Goal: Check status: Check status

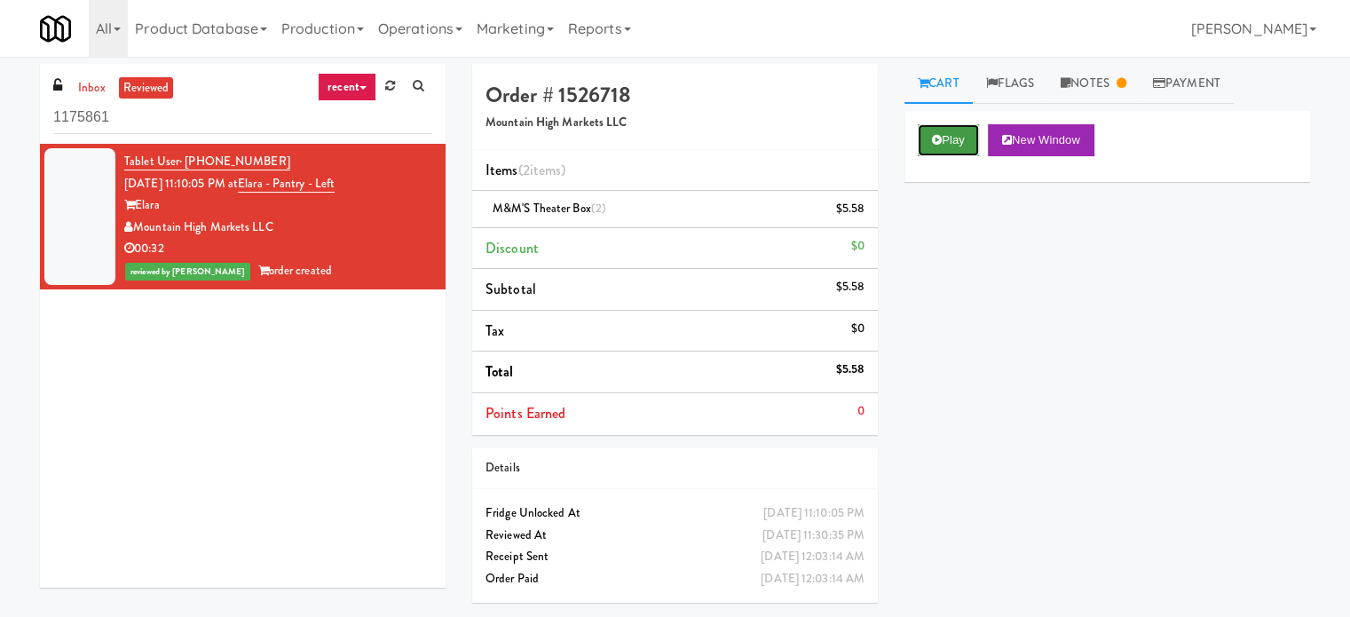
click at [958, 143] on button "Play" at bounding box center [947, 140] width 61 height 32
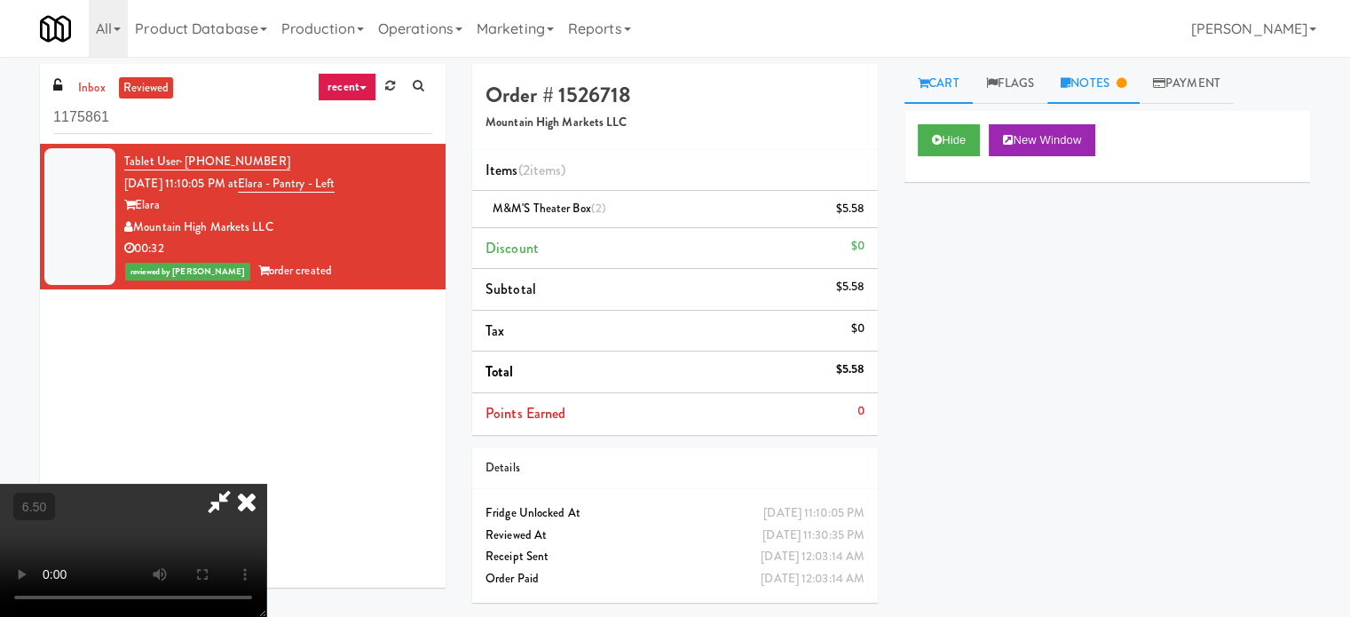
click at [1118, 84] on link "Notes" at bounding box center [1093, 84] width 92 height 40
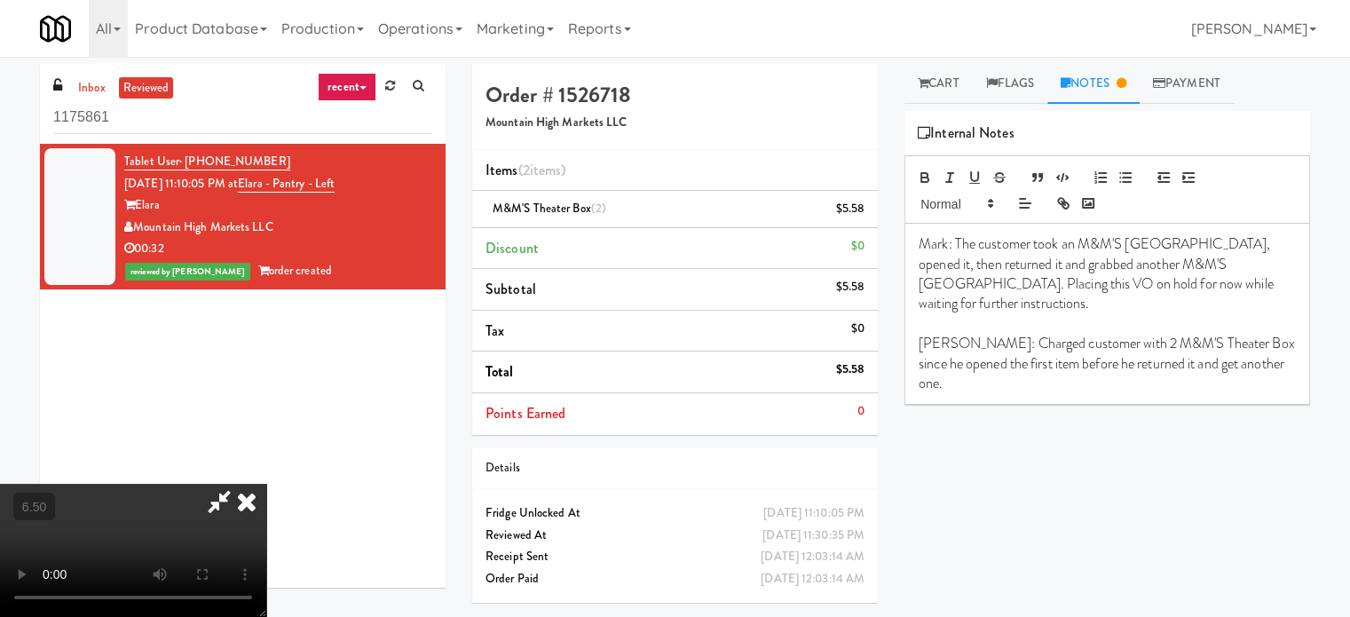
click at [266, 484] on video at bounding box center [133, 550] width 266 height 133
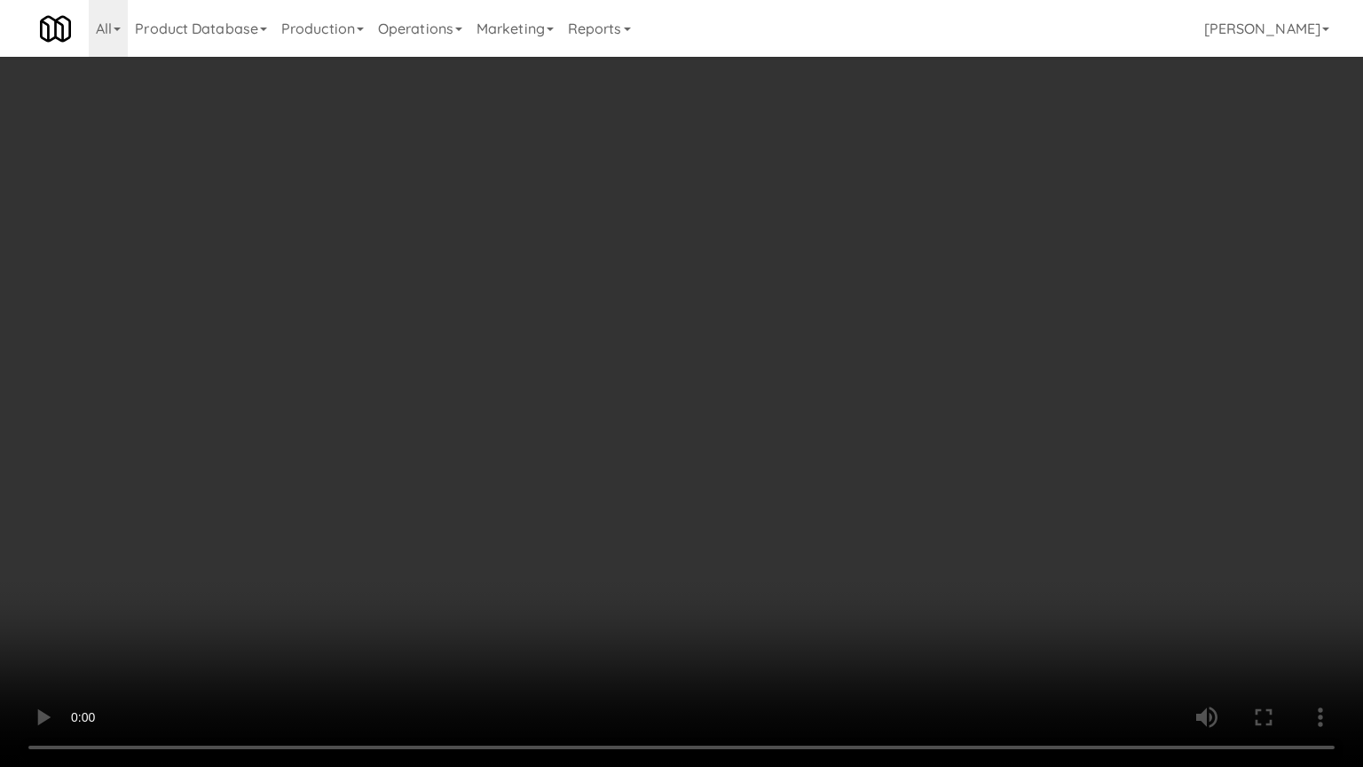
click at [551, 349] on video at bounding box center [681, 383] width 1363 height 767
click at [564, 362] on video at bounding box center [681, 383] width 1363 height 767
click at [667, 369] on video at bounding box center [681, 383] width 1363 height 767
click at [646, 373] on video at bounding box center [681, 383] width 1363 height 767
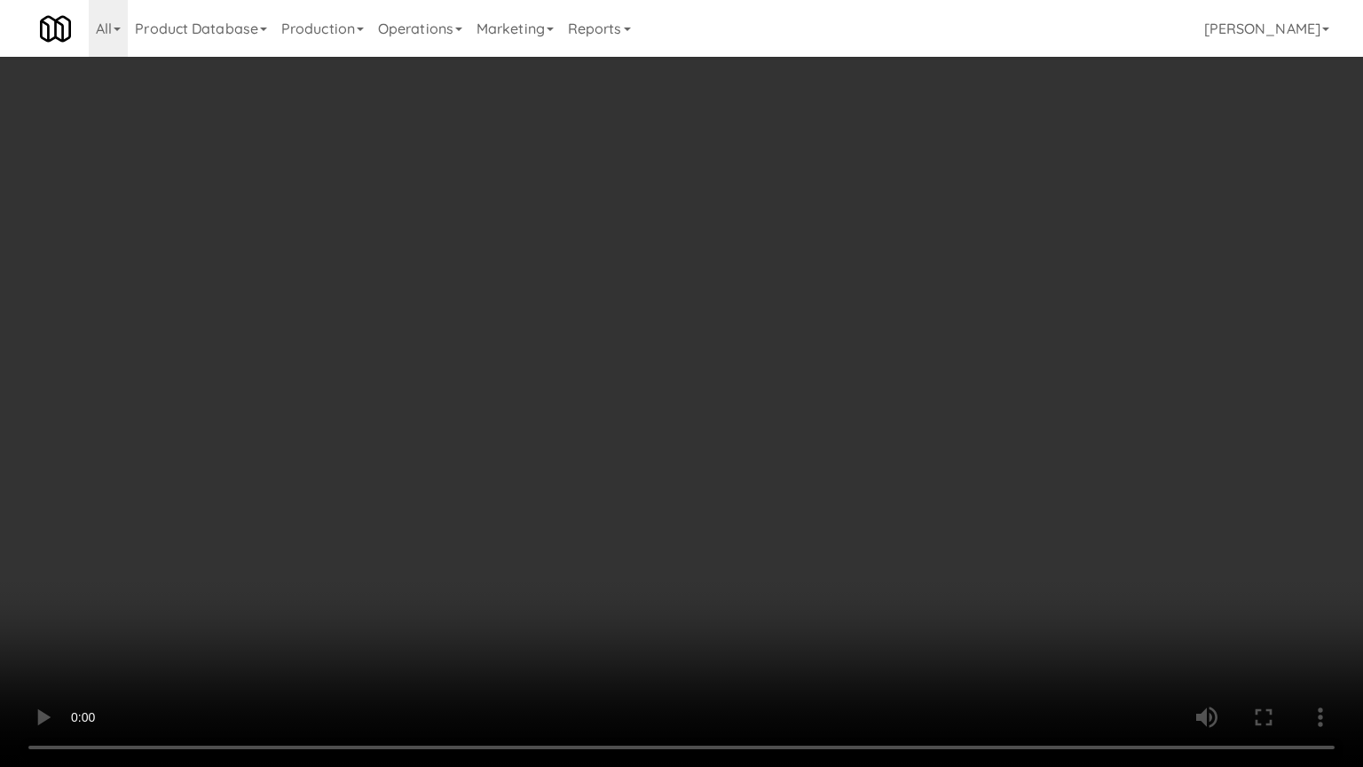
click at [653, 384] on video at bounding box center [681, 383] width 1363 height 767
click at [637, 391] on video at bounding box center [681, 383] width 1363 height 767
click at [620, 398] on video at bounding box center [681, 383] width 1363 height 767
click at [618, 398] on video at bounding box center [681, 383] width 1363 height 767
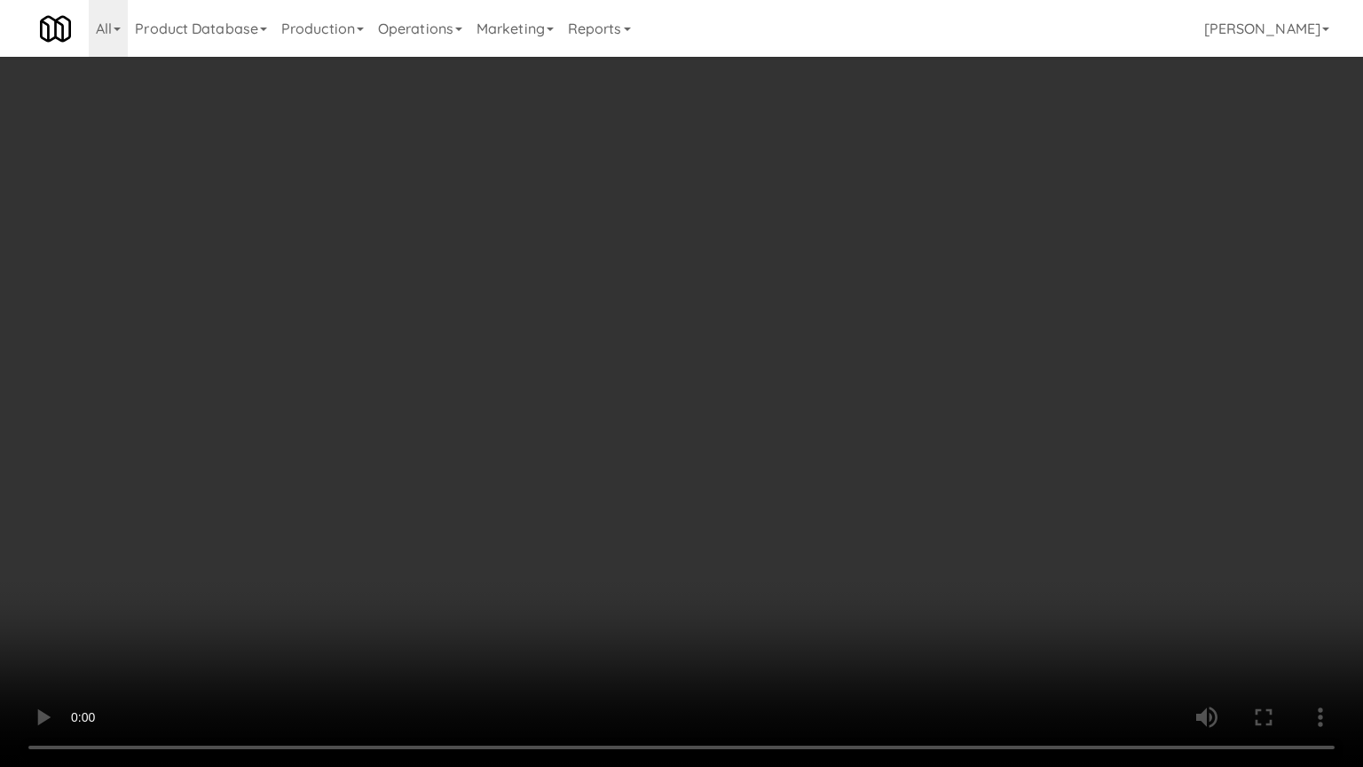
click at [618, 398] on video at bounding box center [681, 383] width 1363 height 767
click at [627, 400] on video at bounding box center [681, 383] width 1363 height 767
click at [628, 398] on video at bounding box center [681, 383] width 1363 height 767
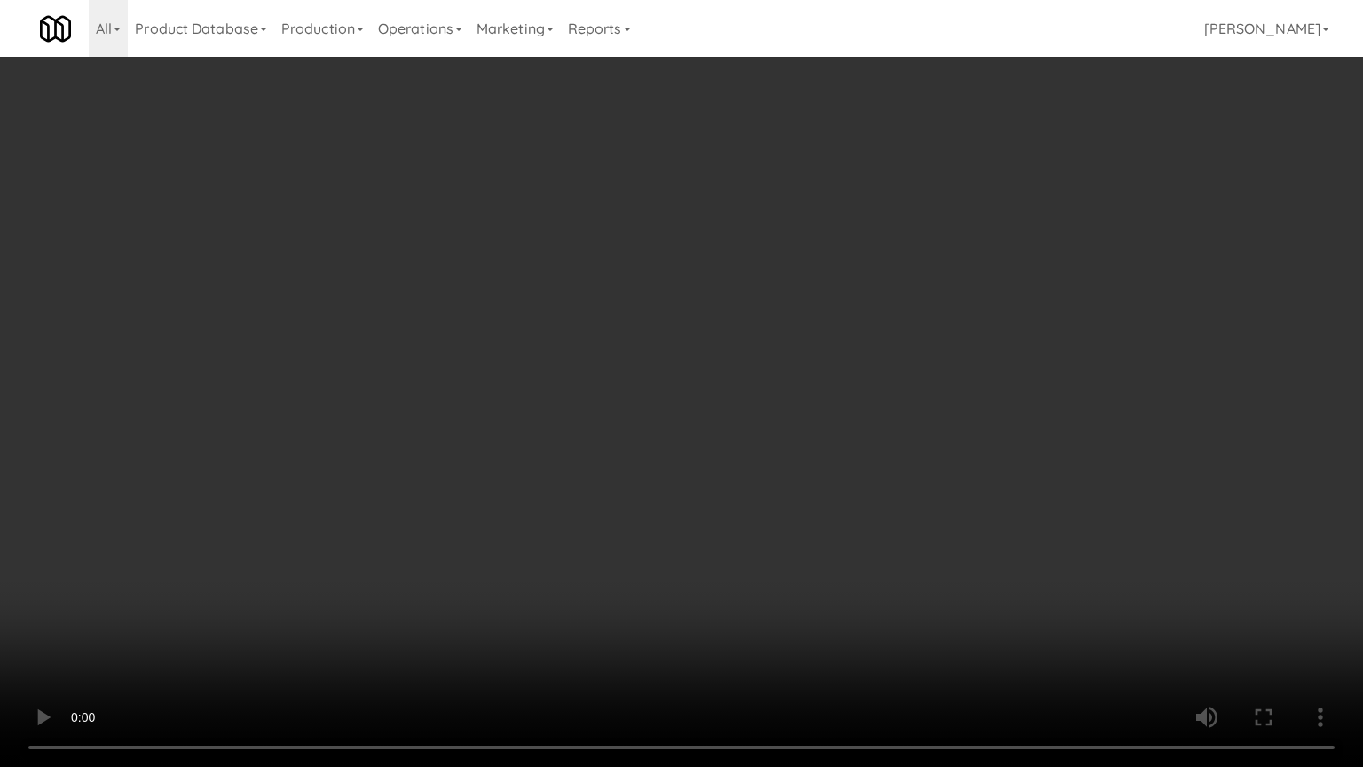
click at [628, 398] on video at bounding box center [681, 383] width 1363 height 767
click at [662, 616] on video at bounding box center [681, 383] width 1363 height 767
drag, startPoint x: 444, startPoint y: 657, endPoint x: 451, endPoint y: 642, distance: 16.7
click at [444, 616] on video at bounding box center [681, 383] width 1363 height 767
click at [469, 554] on video at bounding box center [681, 383] width 1363 height 767
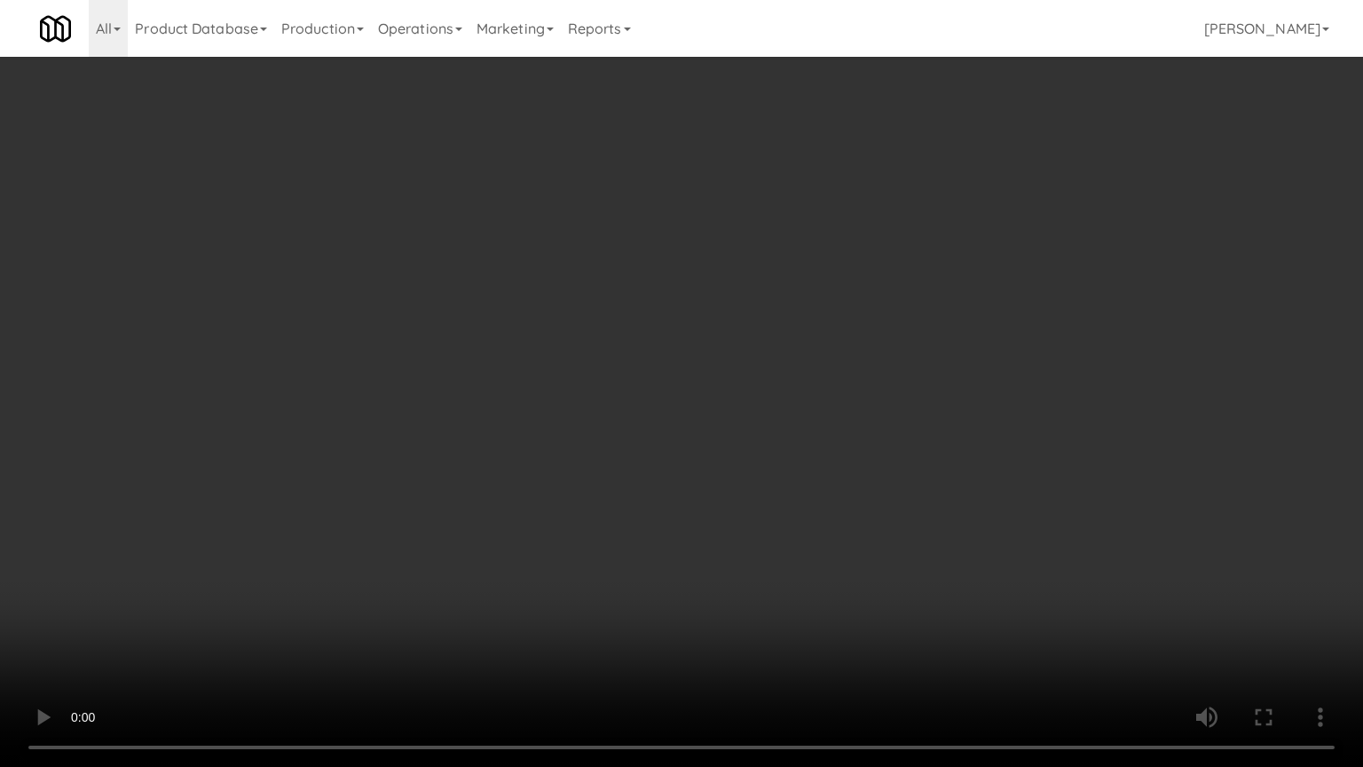
click at [497, 519] on video at bounding box center [681, 383] width 1363 height 767
click at [568, 392] on video at bounding box center [681, 383] width 1363 height 767
click at [564, 504] on video at bounding box center [681, 383] width 1363 height 767
click at [564, 502] on video at bounding box center [681, 383] width 1363 height 767
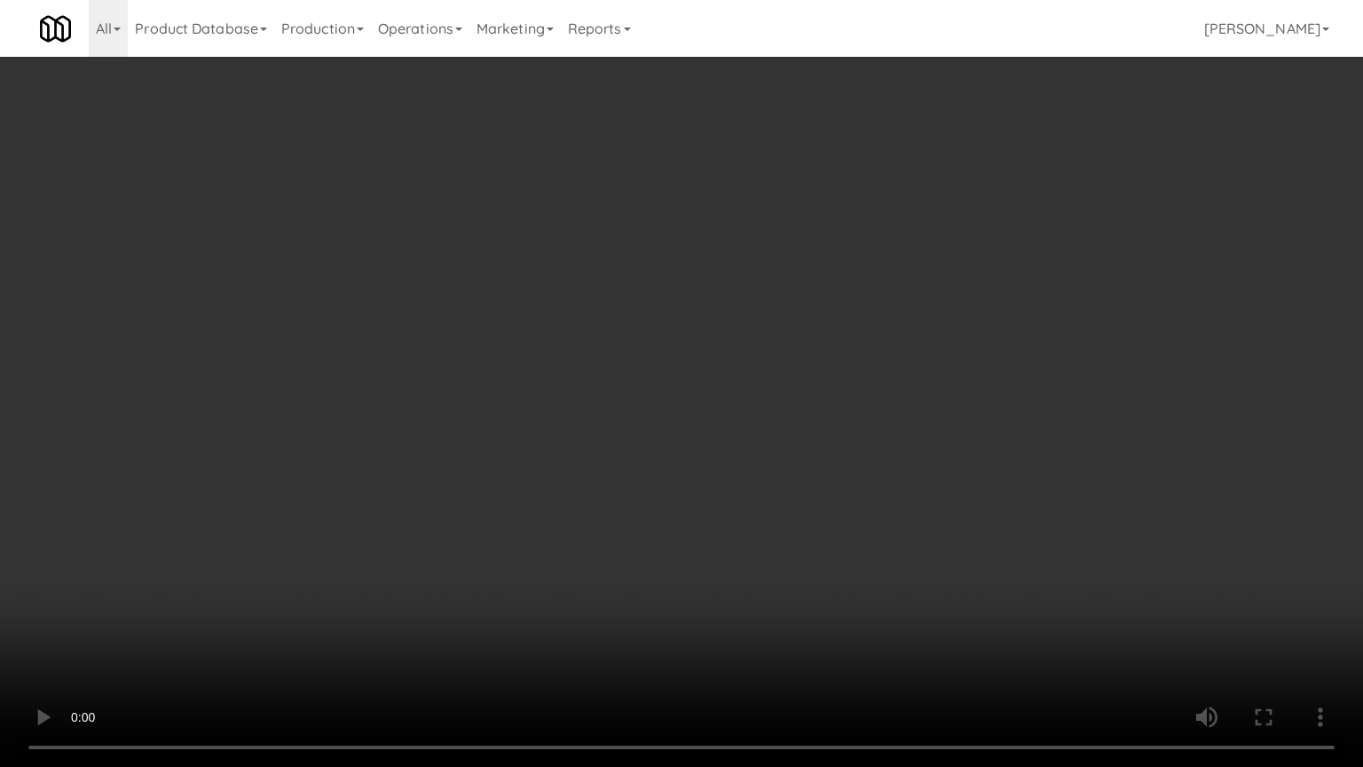
click at [564, 502] on video at bounding box center [681, 383] width 1363 height 767
click at [564, 501] on video at bounding box center [681, 383] width 1363 height 767
click at [572, 492] on video at bounding box center [681, 383] width 1363 height 767
click at [557, 492] on video at bounding box center [681, 383] width 1363 height 767
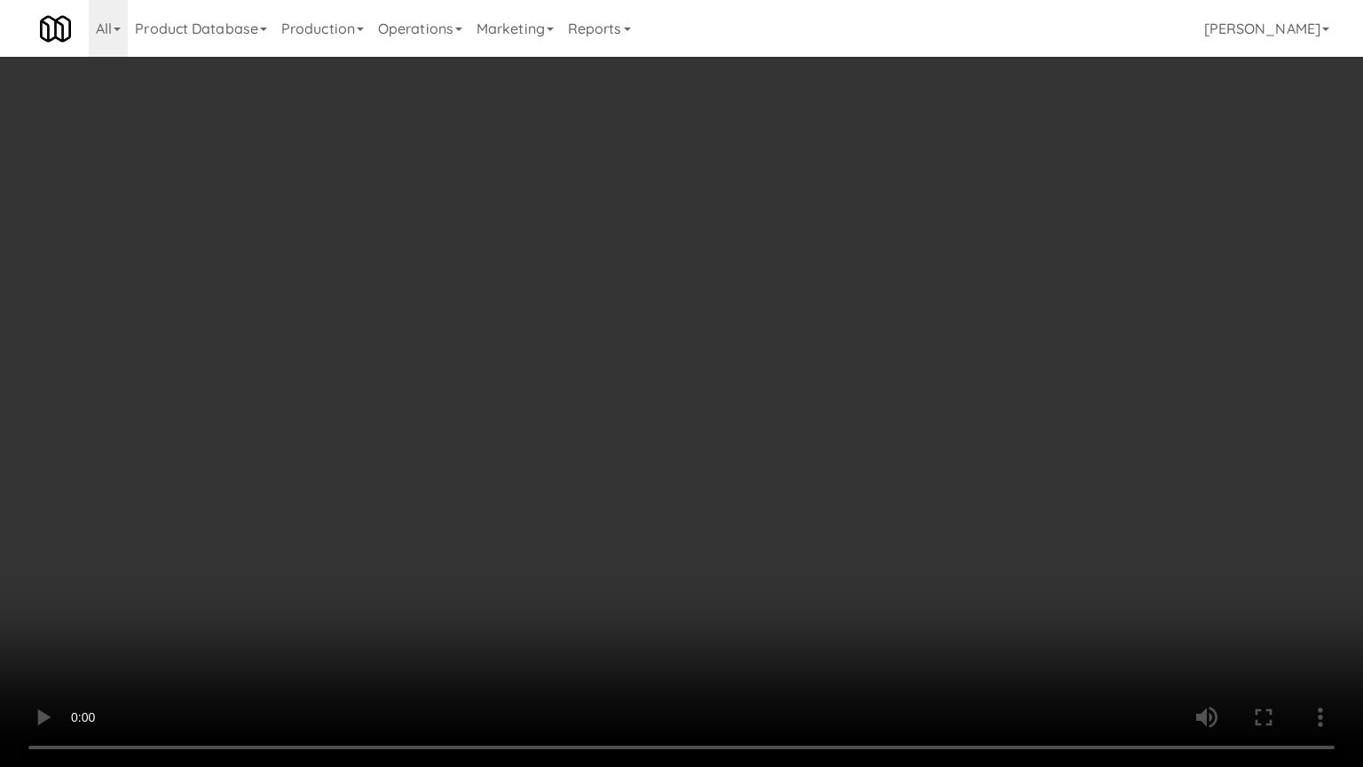
click at [572, 487] on video at bounding box center [681, 383] width 1363 height 767
click at [574, 486] on video at bounding box center [681, 383] width 1363 height 767
click at [559, 480] on video at bounding box center [681, 383] width 1363 height 767
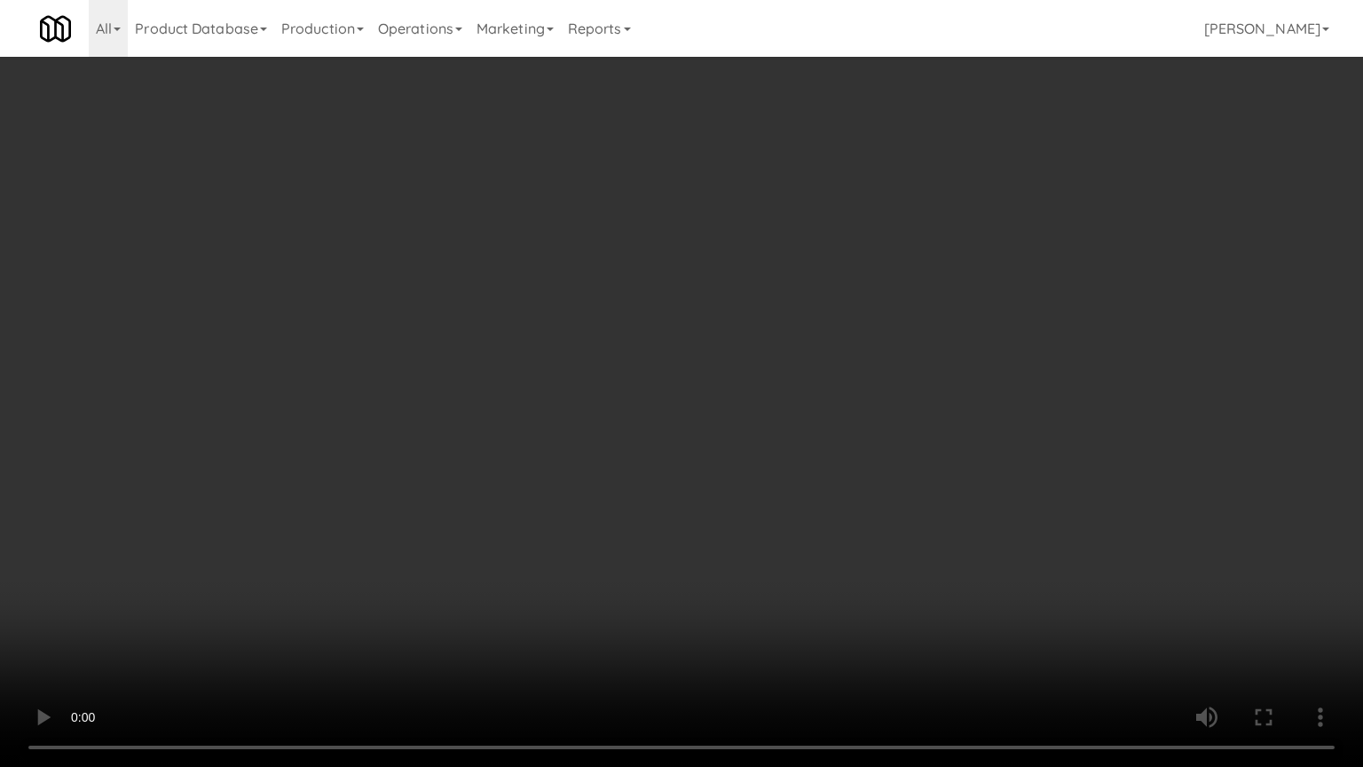
click at [559, 480] on video at bounding box center [681, 383] width 1363 height 767
click at [559, 479] on video at bounding box center [681, 383] width 1363 height 767
click at [539, 461] on video at bounding box center [681, 383] width 1363 height 767
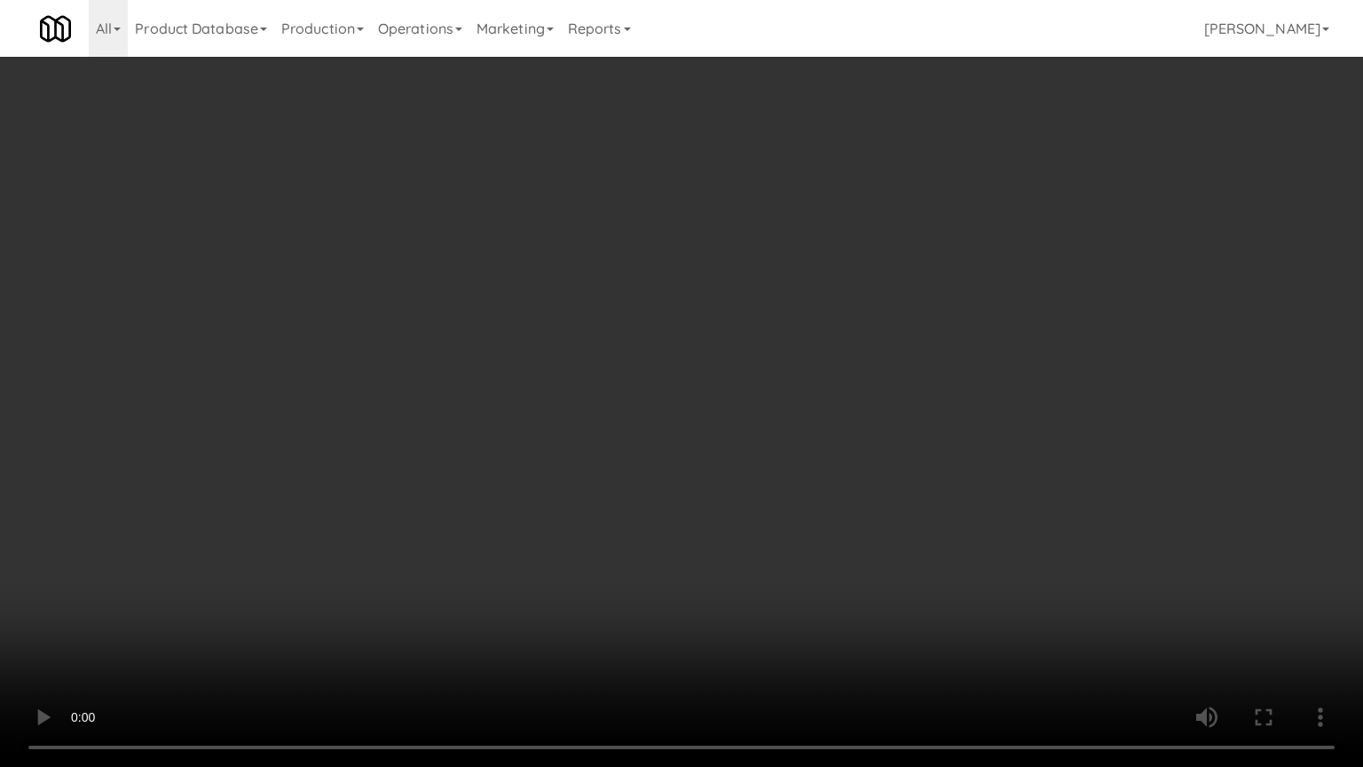
click at [539, 461] on video at bounding box center [681, 383] width 1363 height 767
click at [547, 457] on video at bounding box center [681, 383] width 1363 height 767
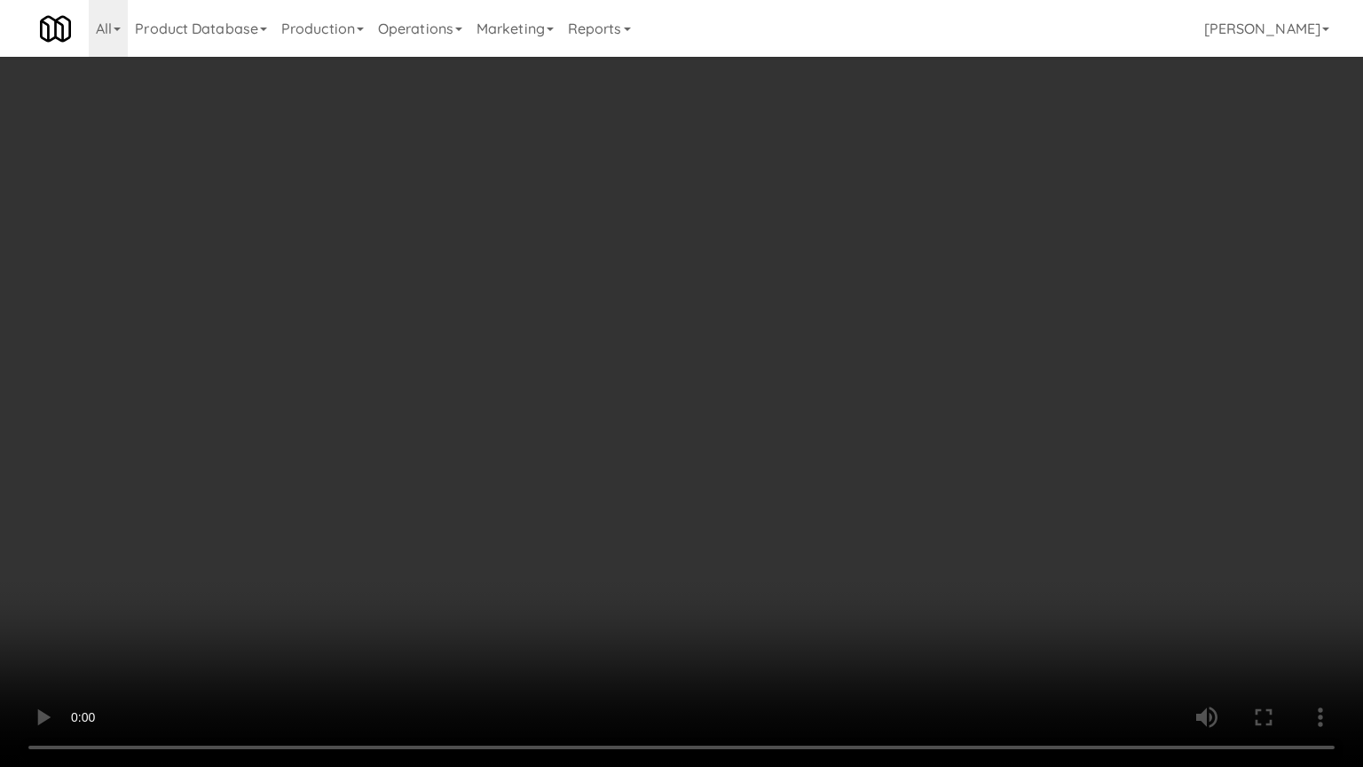
click at [549, 455] on video at bounding box center [681, 383] width 1363 height 767
click at [550, 455] on video at bounding box center [681, 383] width 1363 height 767
click at [557, 453] on video at bounding box center [681, 383] width 1363 height 767
click at [561, 457] on video at bounding box center [681, 383] width 1363 height 767
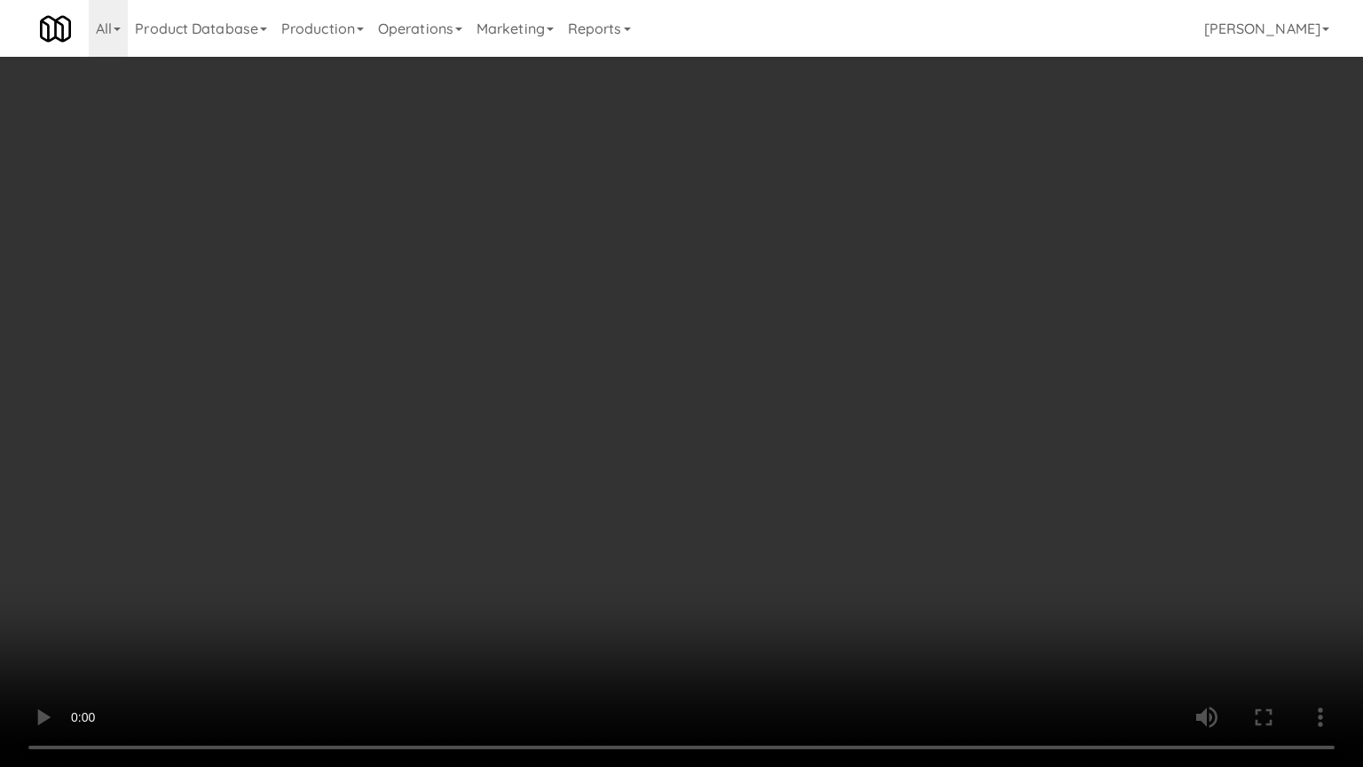
click at [584, 453] on video at bounding box center [681, 383] width 1363 height 767
click at [591, 459] on video at bounding box center [681, 383] width 1363 height 767
click at [593, 461] on video at bounding box center [681, 383] width 1363 height 767
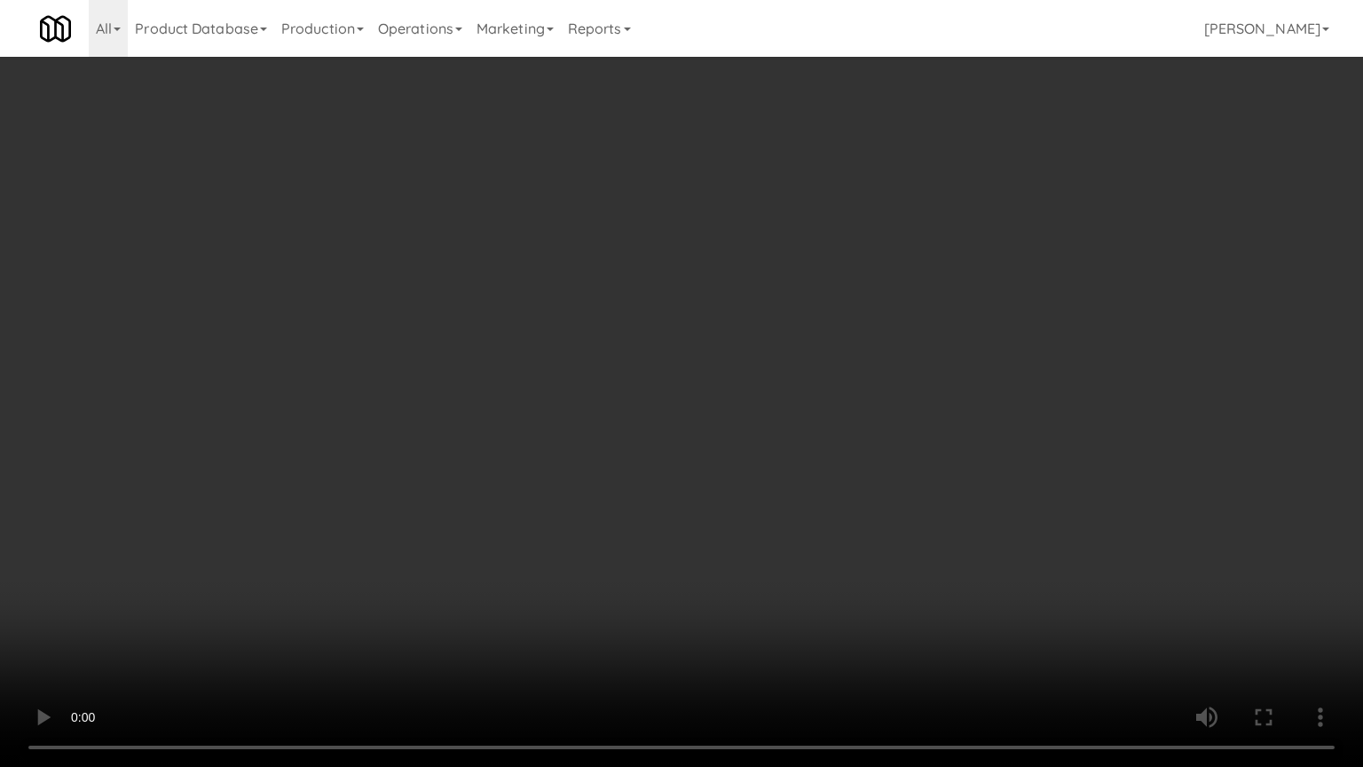
click at [594, 461] on video at bounding box center [681, 383] width 1363 height 767
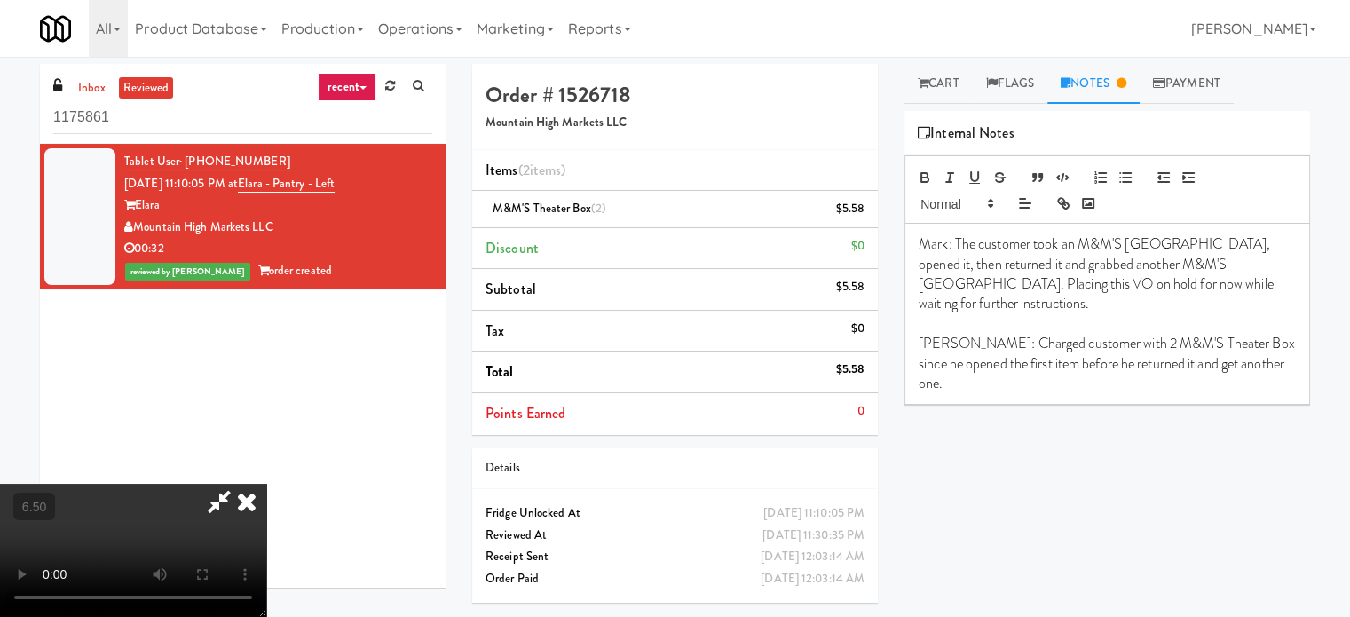
drag, startPoint x: 788, startPoint y: 176, endPoint x: 811, endPoint y: 178, distance: 23.2
click at [266, 484] on icon at bounding box center [246, 501] width 39 height 35
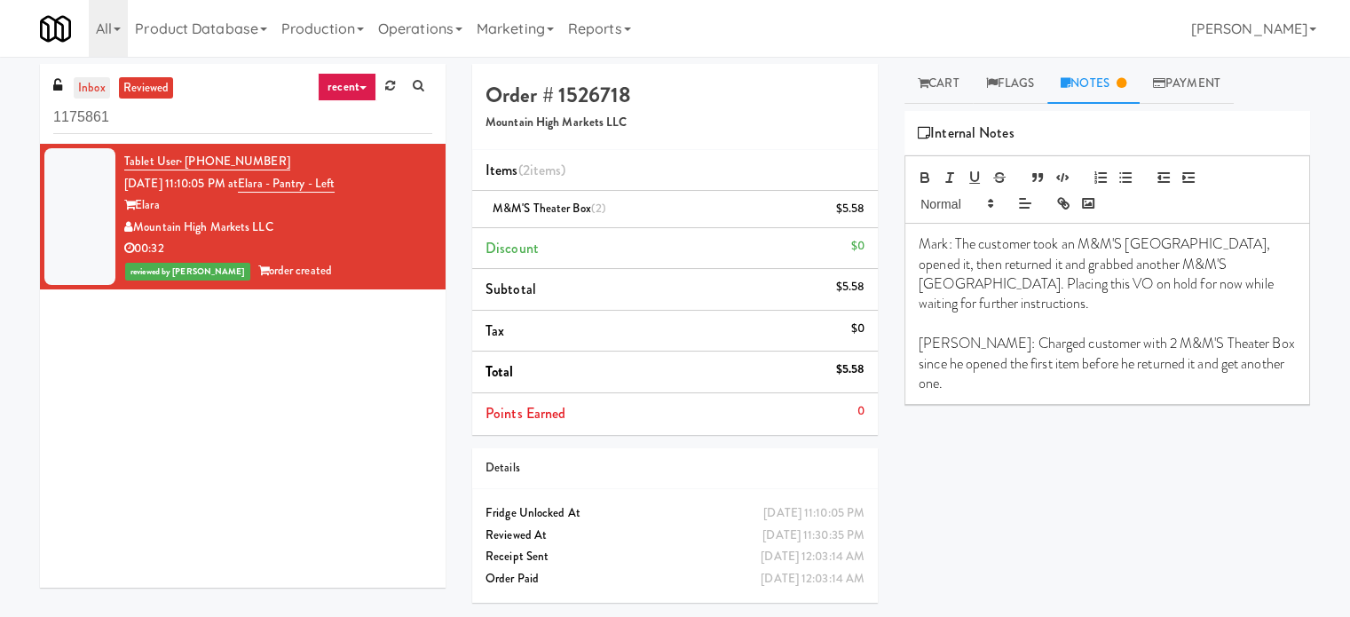
click at [84, 81] on link "inbox" at bounding box center [92, 88] width 36 height 22
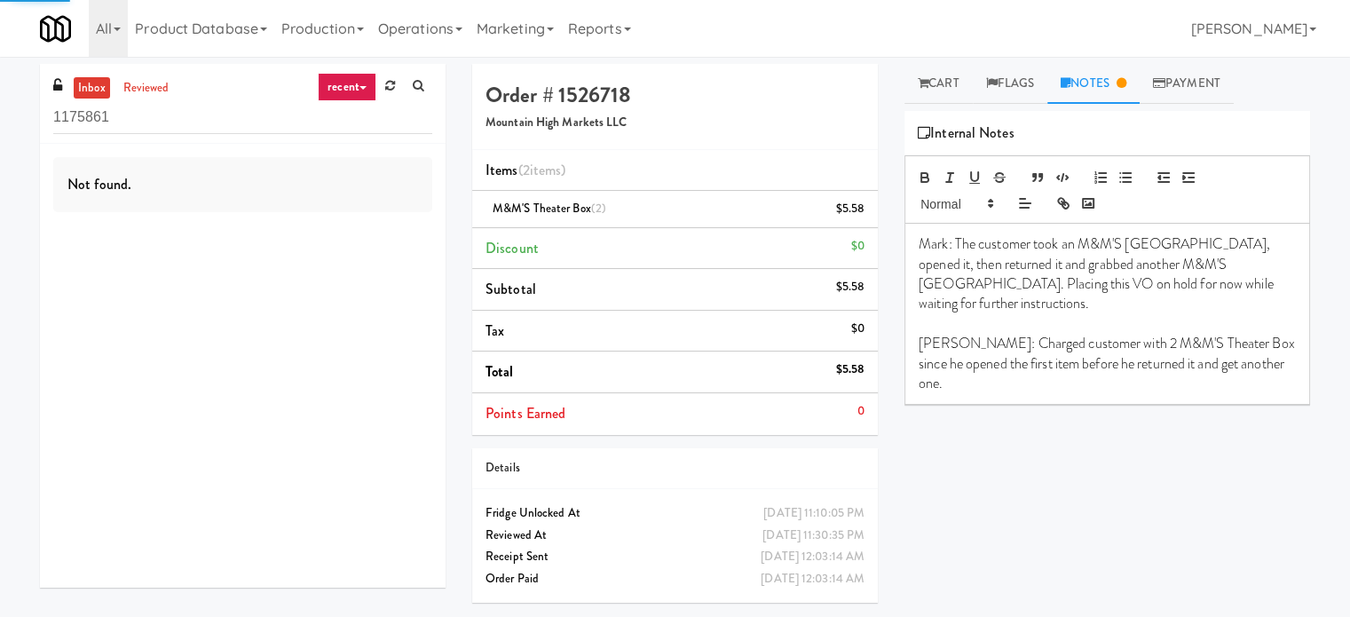
click at [349, 91] on link "recent" at bounding box center [347, 87] width 59 height 28
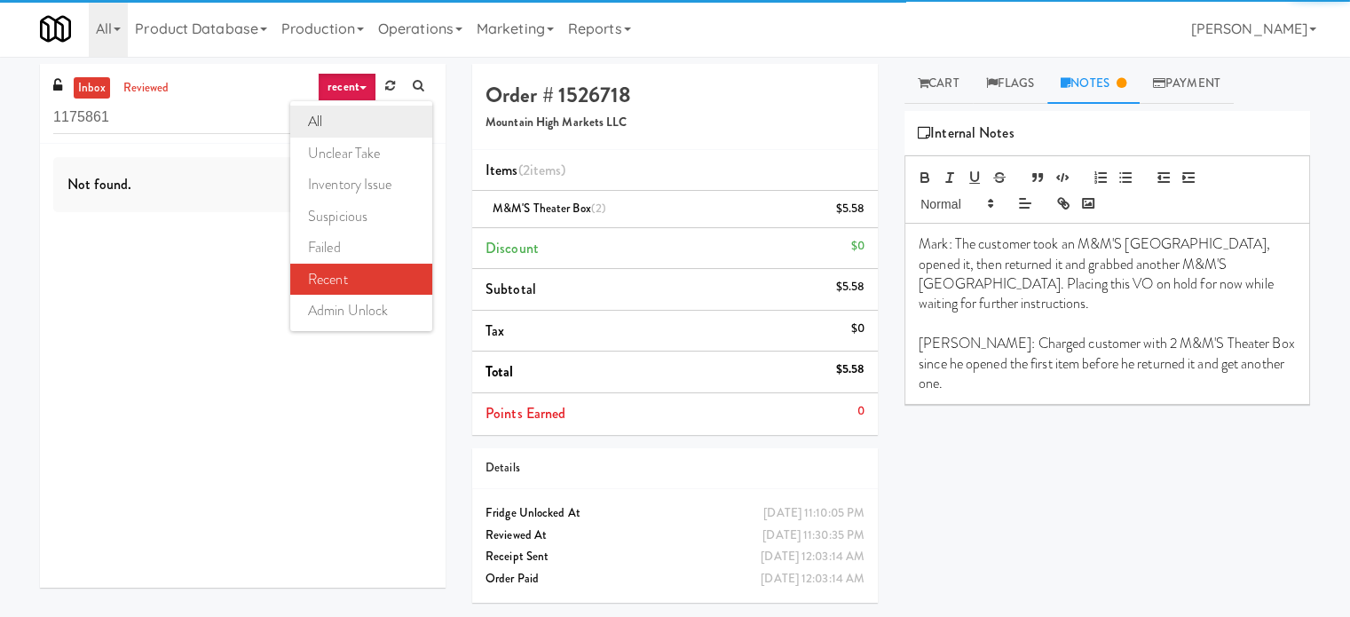
click at [340, 120] on link "all" at bounding box center [361, 122] width 142 height 32
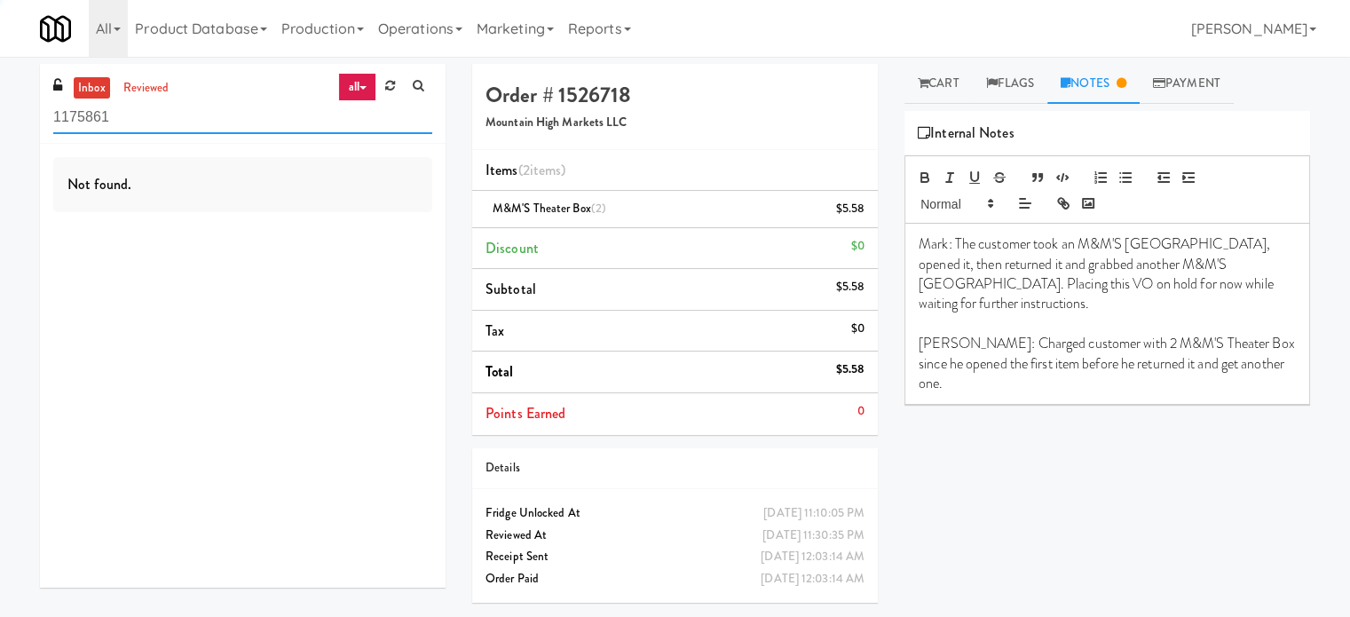
click at [188, 122] on input "1175861" at bounding box center [242, 117] width 379 height 33
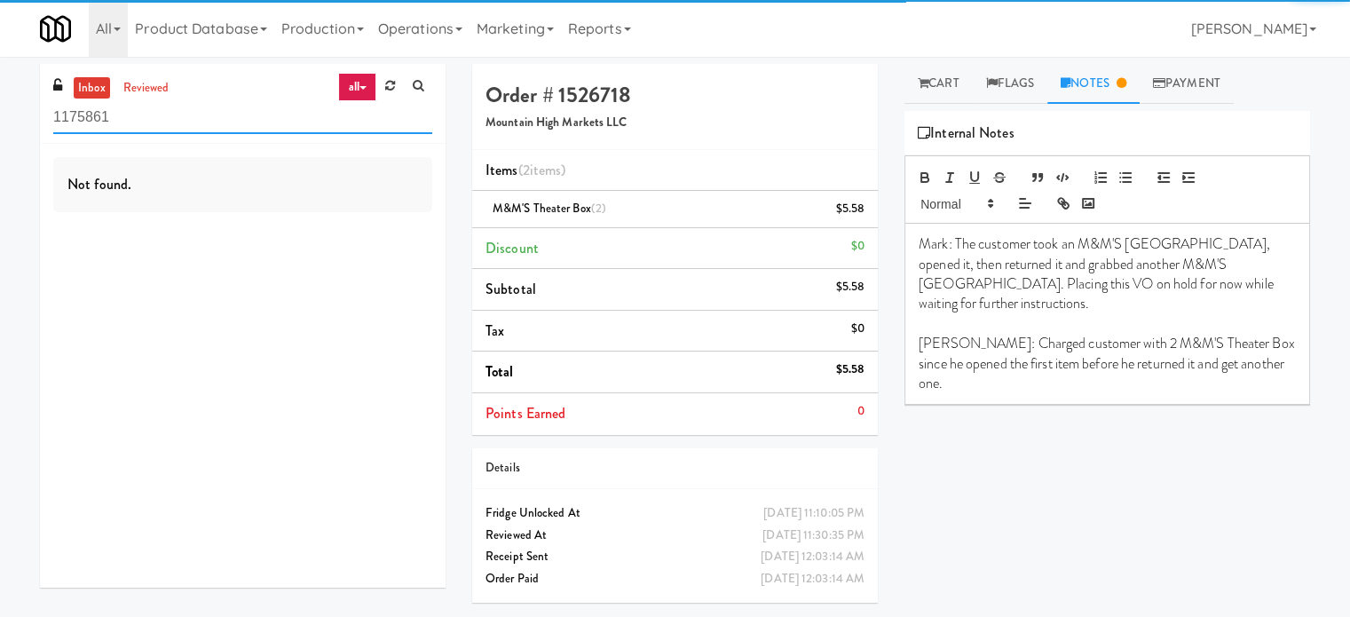
click at [188, 122] on input "1175861" at bounding box center [242, 117] width 379 height 33
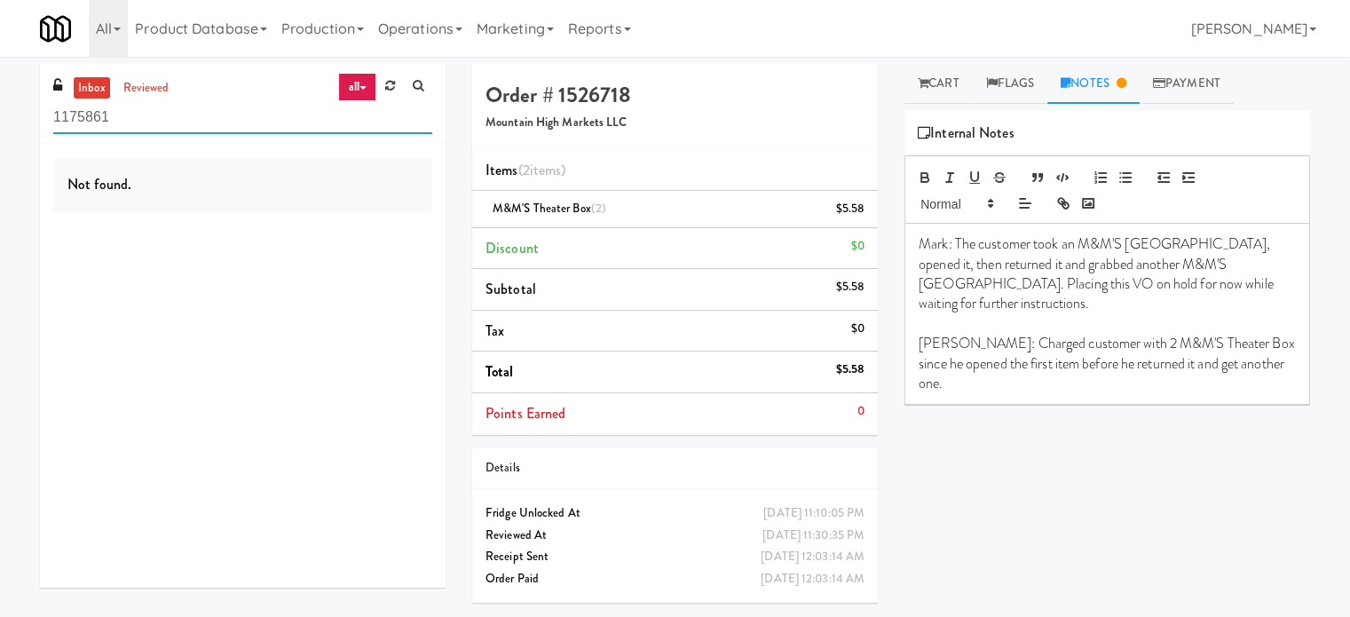
paste input "The 87 - Fridge - Left"
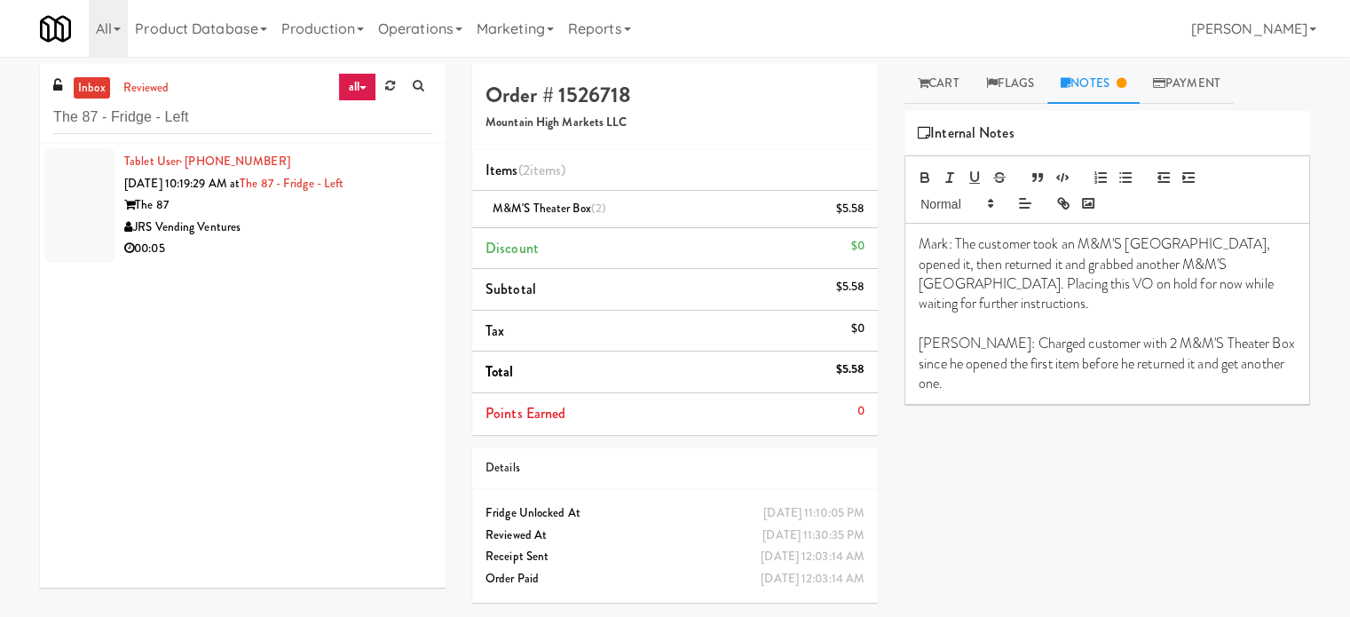
drag, startPoint x: 344, startPoint y: 240, endPoint x: 475, endPoint y: 177, distance: 145.2
click at [349, 238] on div "00:05" at bounding box center [278, 249] width 308 height 22
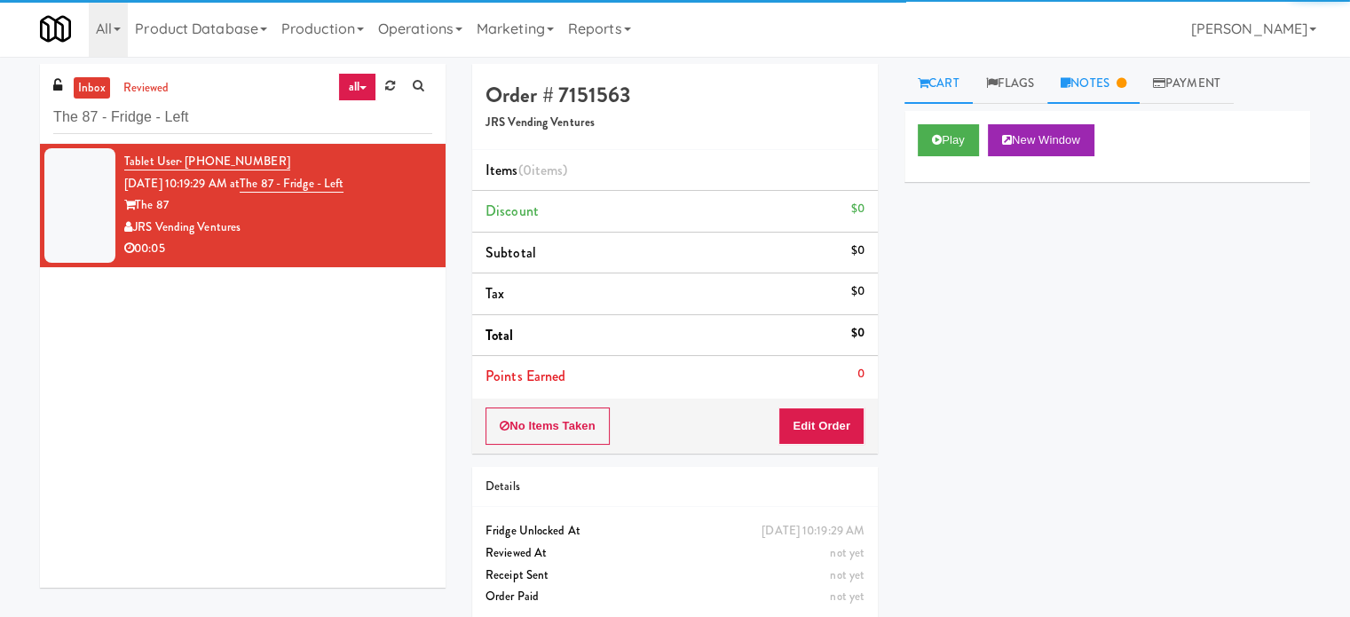
click at [1111, 82] on link "Notes" at bounding box center [1093, 84] width 92 height 40
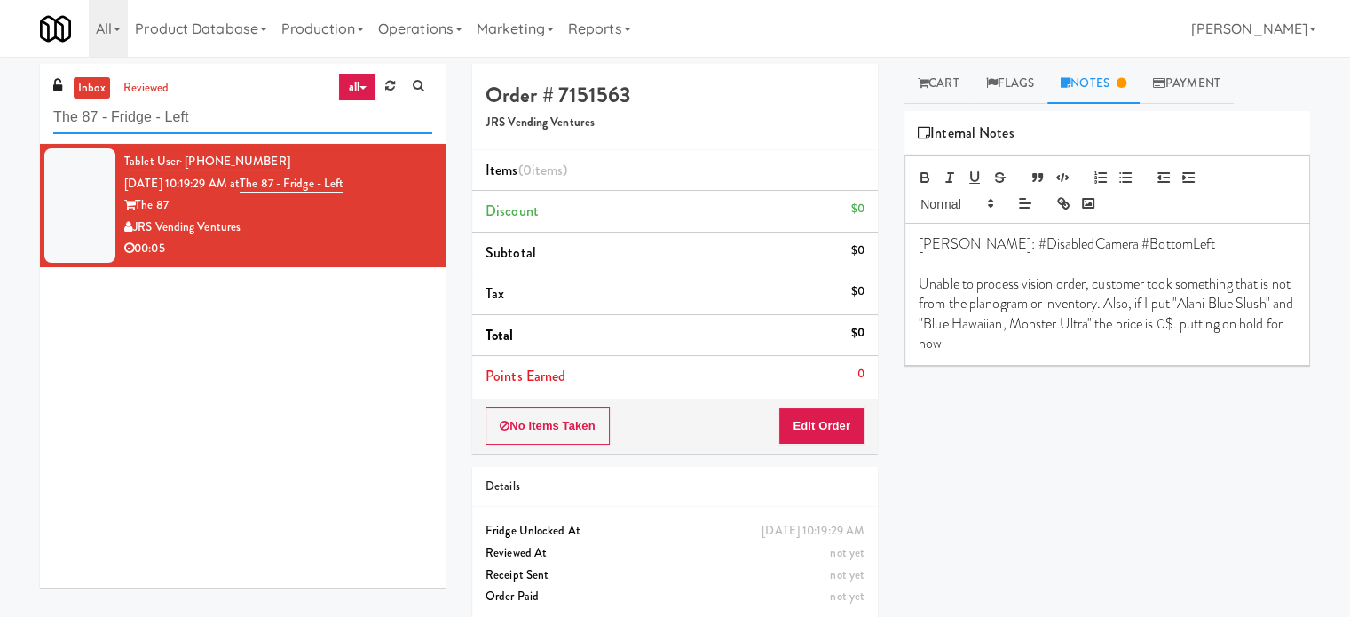
click at [245, 127] on input "The 87 - Fridge - Left" at bounding box center [242, 117] width 379 height 33
paste input "Gettysburg - Combo"
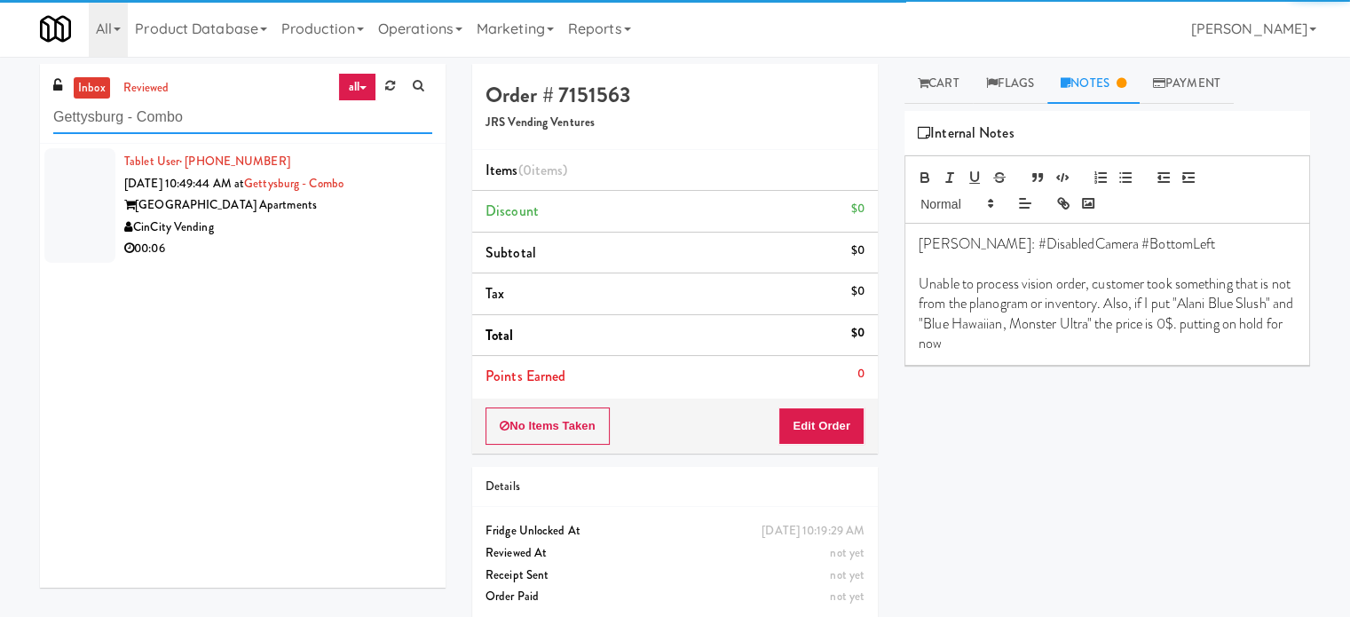
type input "Gettysburg - Combo"
click at [385, 206] on div "[GEOGRAPHIC_DATA] Apartments" at bounding box center [278, 205] width 308 height 22
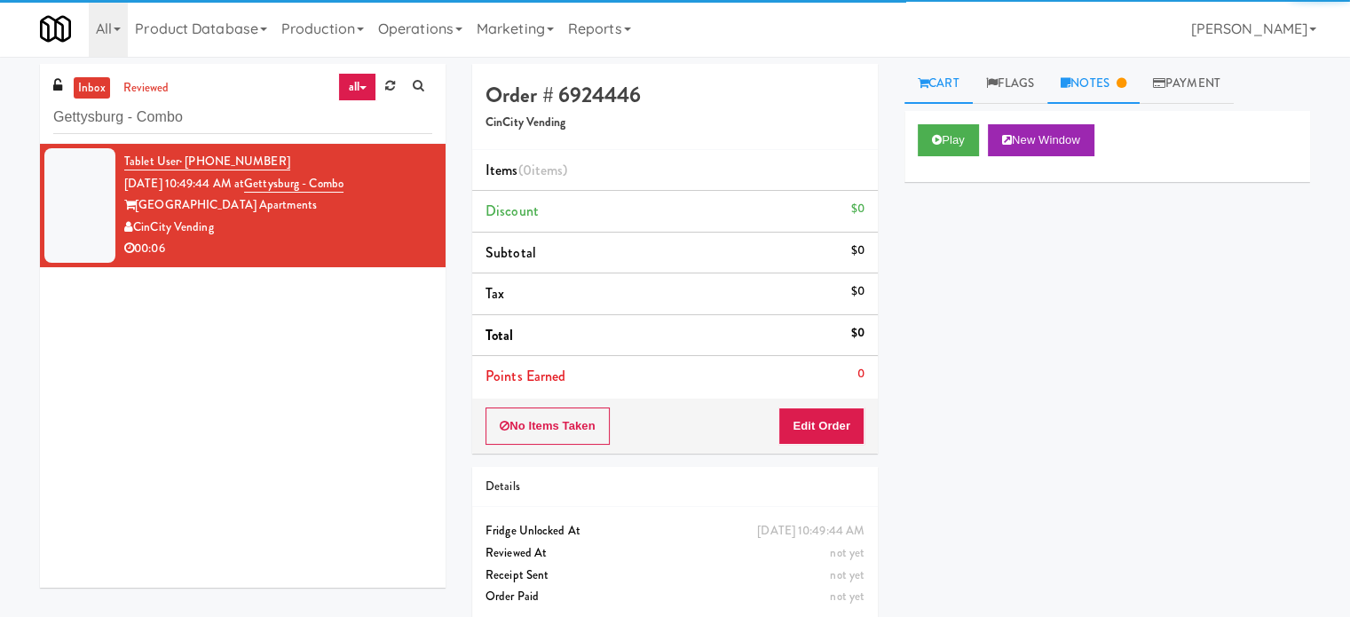
click at [1118, 91] on link "Notes" at bounding box center [1093, 84] width 92 height 40
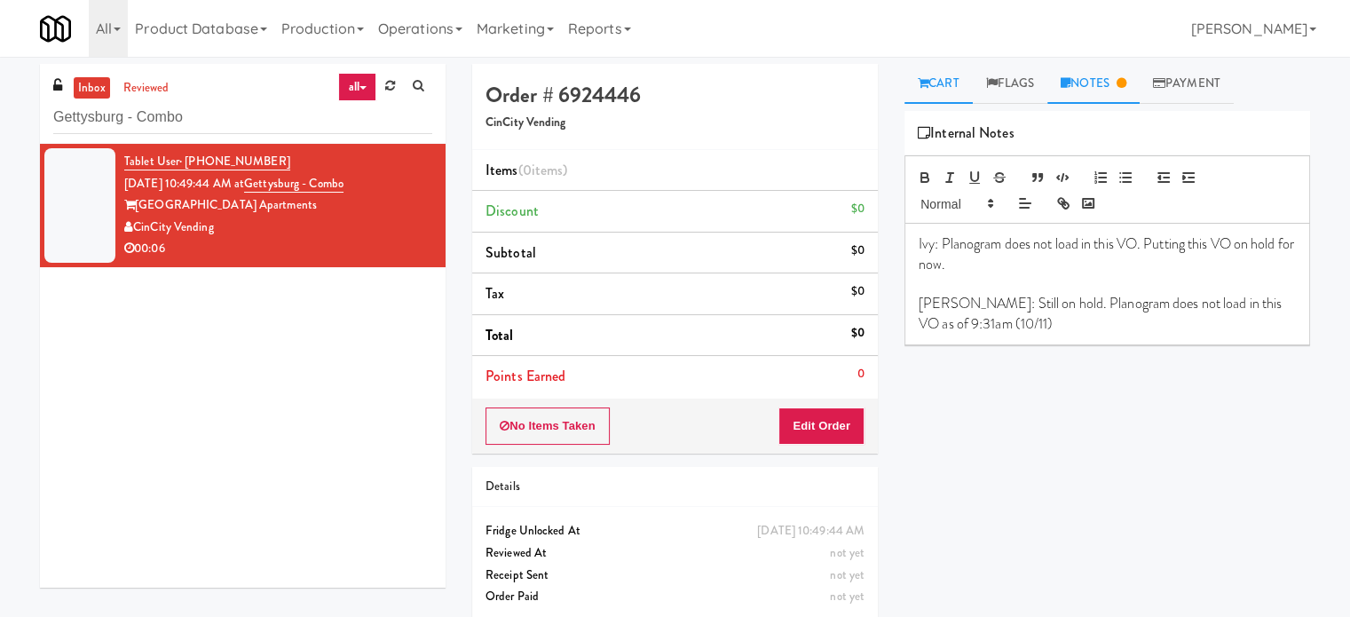
click at [951, 78] on link "Cart" at bounding box center [938, 84] width 68 height 40
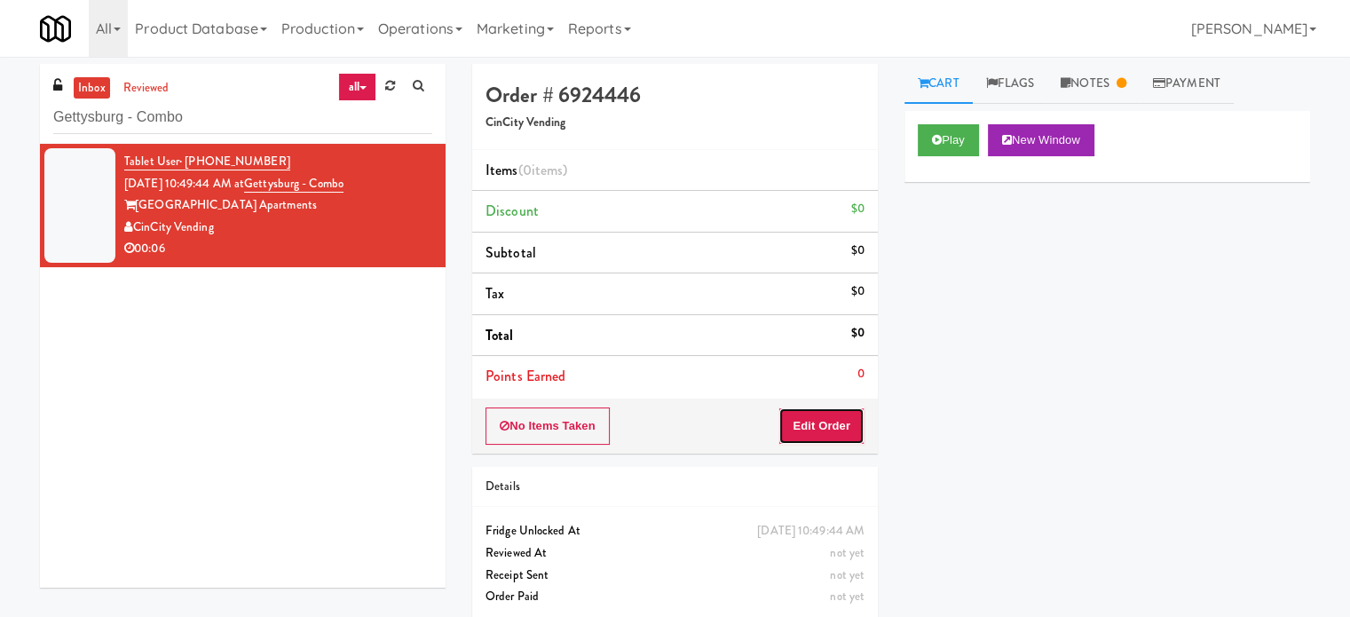
click at [840, 421] on button "Edit Order" at bounding box center [821, 425] width 86 height 37
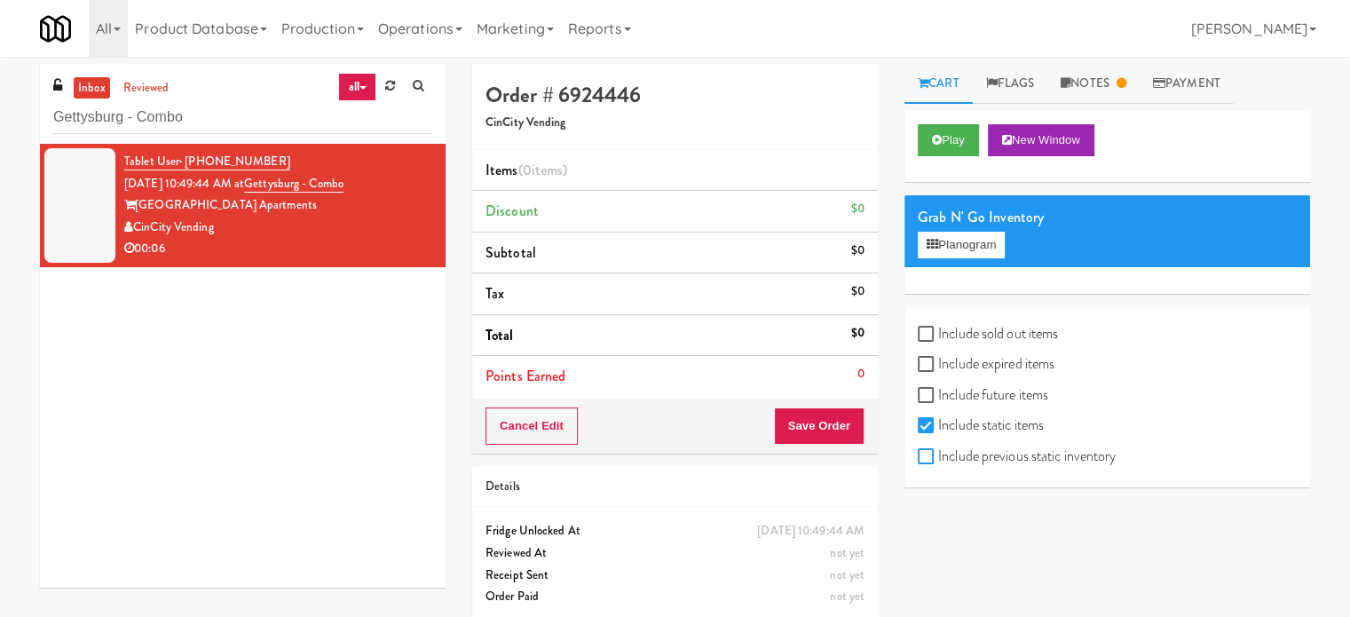
click at [923, 450] on input "Include previous static inventory" at bounding box center [927, 457] width 20 height 14
checkbox input "true"
click at [949, 253] on button "Planogram" at bounding box center [960, 245] width 87 height 27
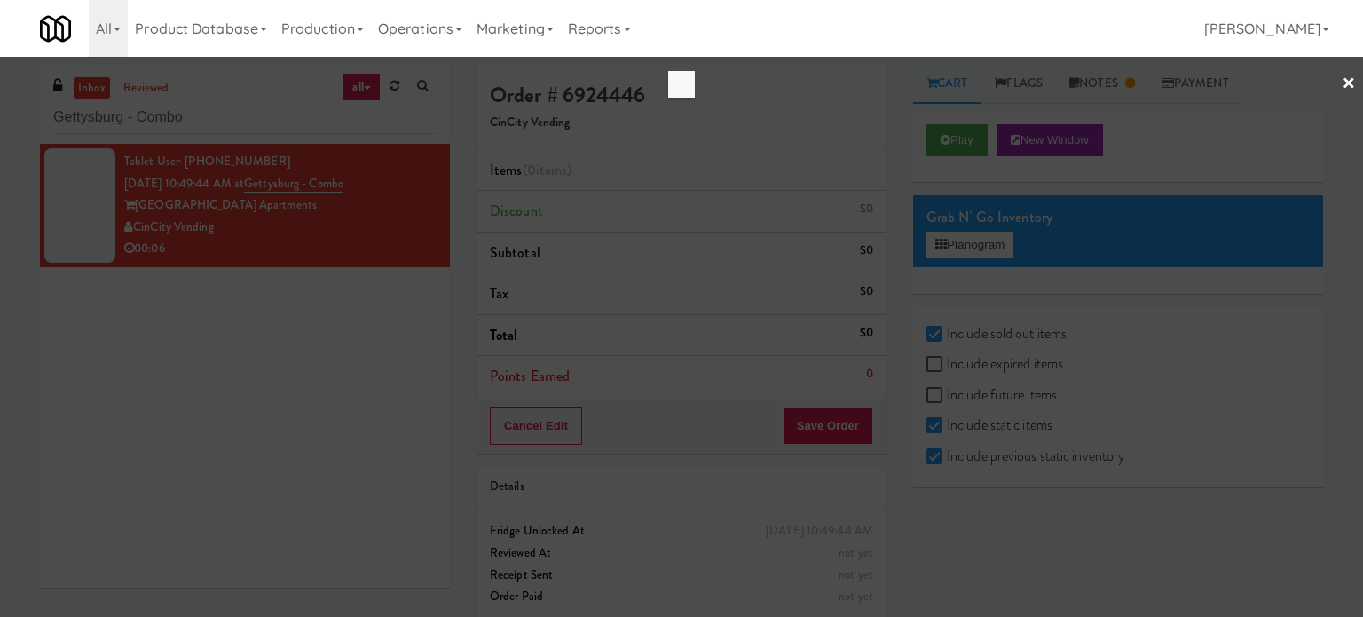
click at [946, 240] on div at bounding box center [681, 308] width 1363 height 617
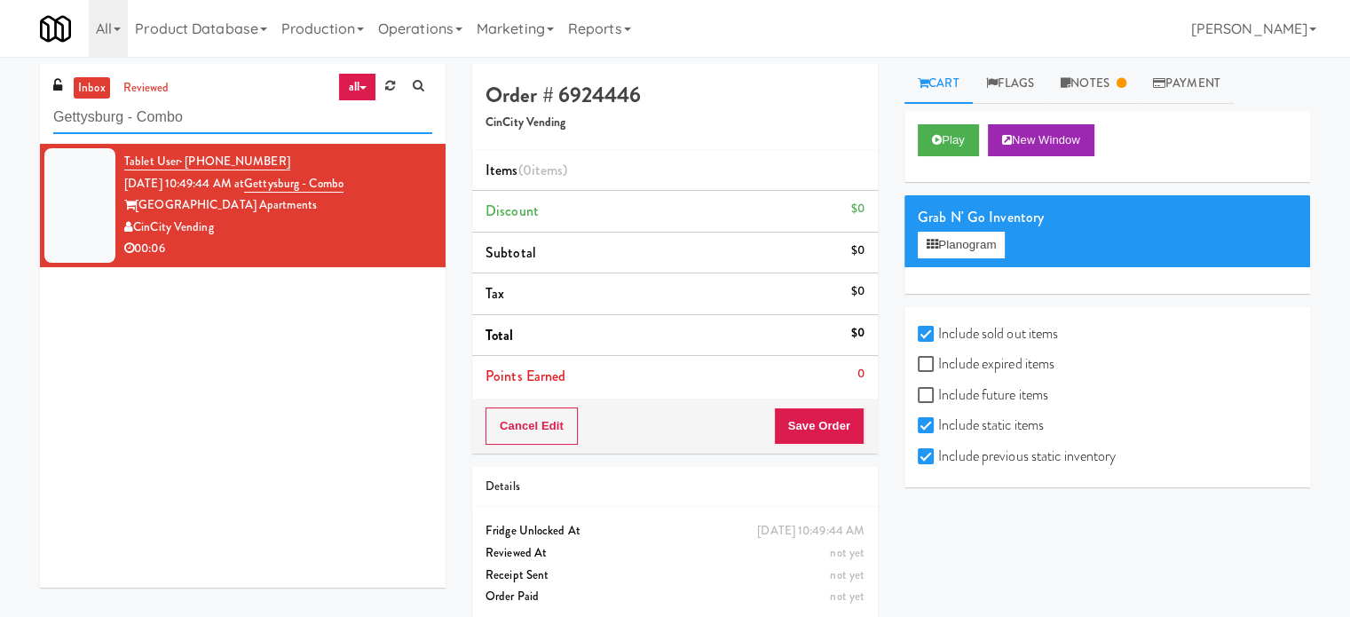
click at [294, 106] on input "Gettysburg - Combo" at bounding box center [242, 117] width 379 height 33
click at [278, 115] on input "Gettysburg - Combo" at bounding box center [242, 117] width 379 height 33
click at [277, 116] on input "Gettysburg - Combo" at bounding box center [242, 117] width 379 height 33
click at [275, 117] on input "Gettysburg - Combo" at bounding box center [242, 117] width 379 height 33
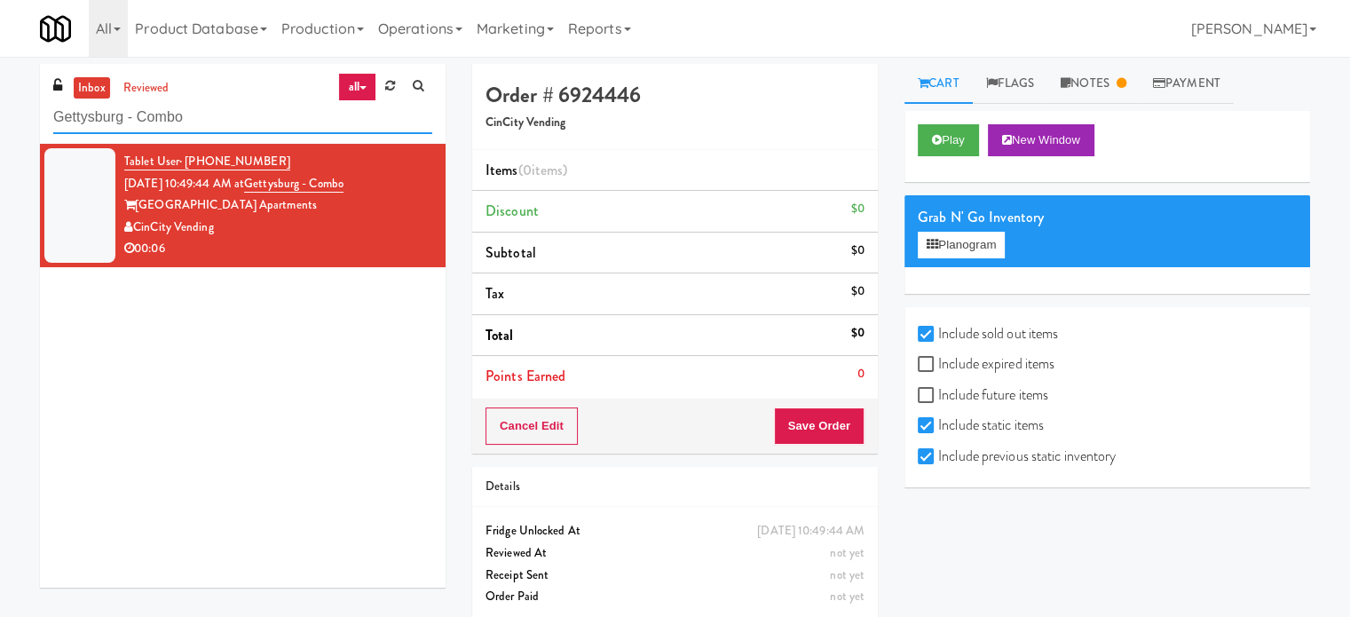
paste input "1001 State - Left - Fridge"
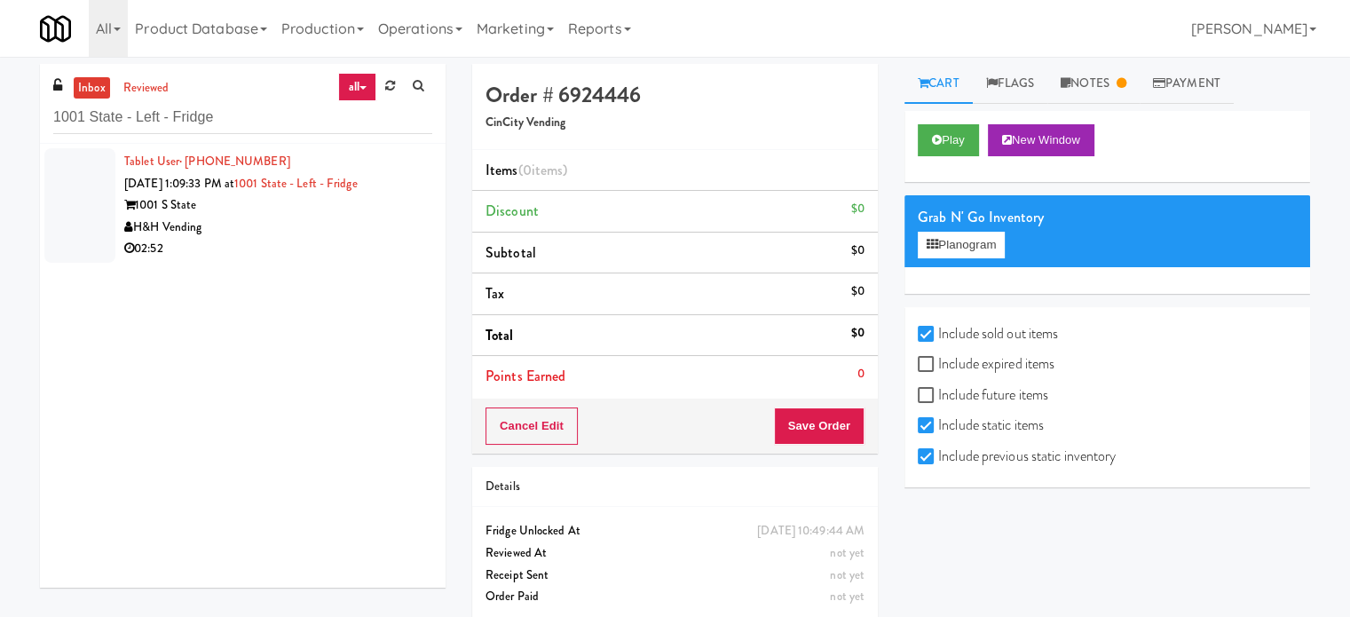
click at [257, 262] on li "Tablet User · (773) 641-6895 [DATE] 1:09:33 PM at 1001 State - Left - Fridge 10…" at bounding box center [243, 205] width 406 height 123
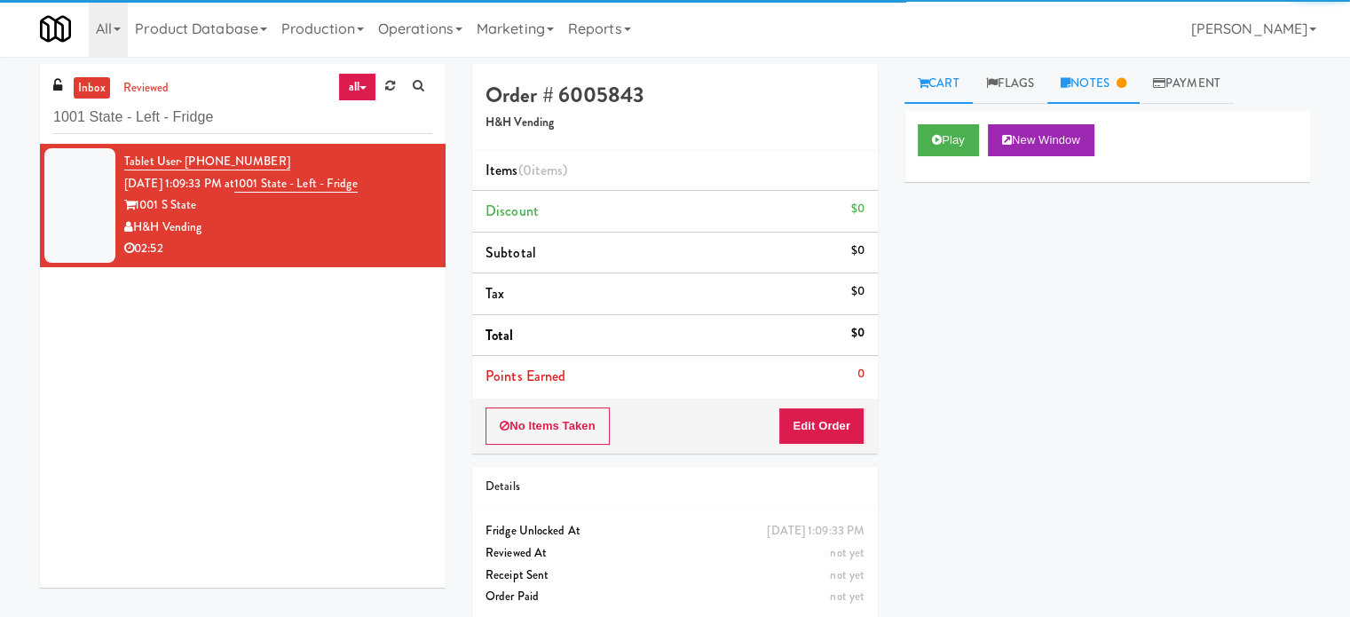
click at [1111, 86] on link "Notes" at bounding box center [1093, 84] width 92 height 40
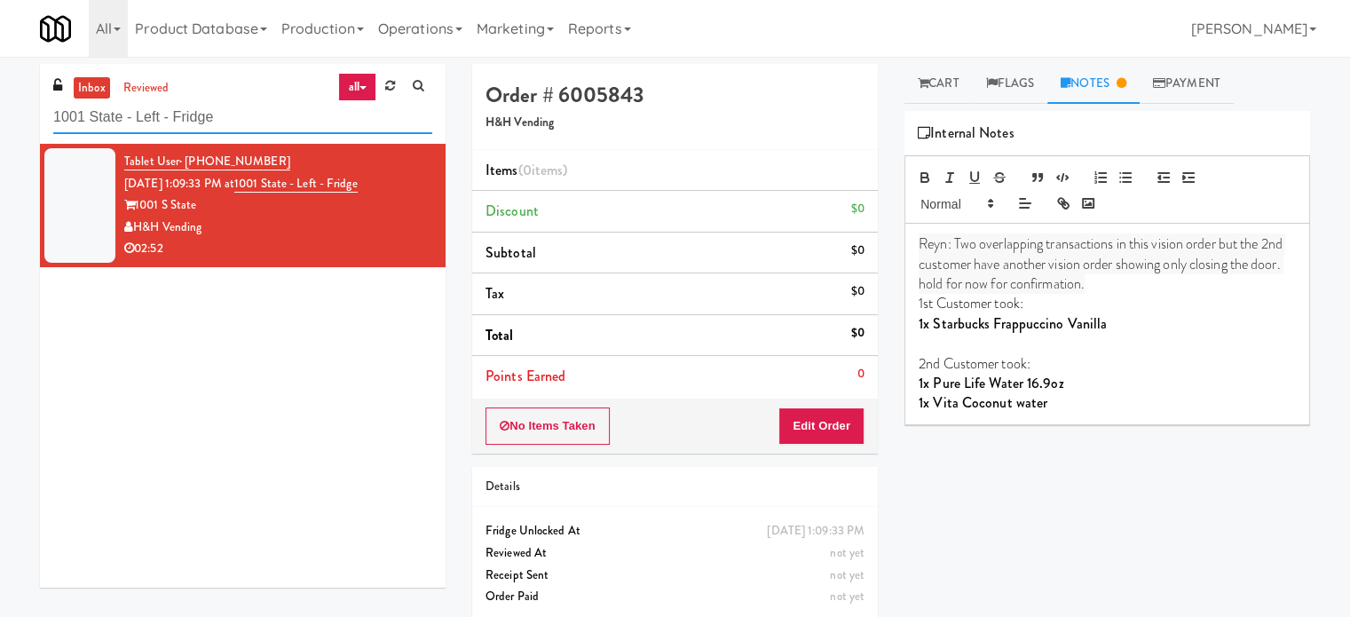
click at [307, 129] on input "1001 State - Left - Fridge" at bounding box center [242, 117] width 379 height 33
click at [306, 127] on input "1001 State - Left - Fridge" at bounding box center [242, 117] width 379 height 33
paste input "Pantry Bathroom!"
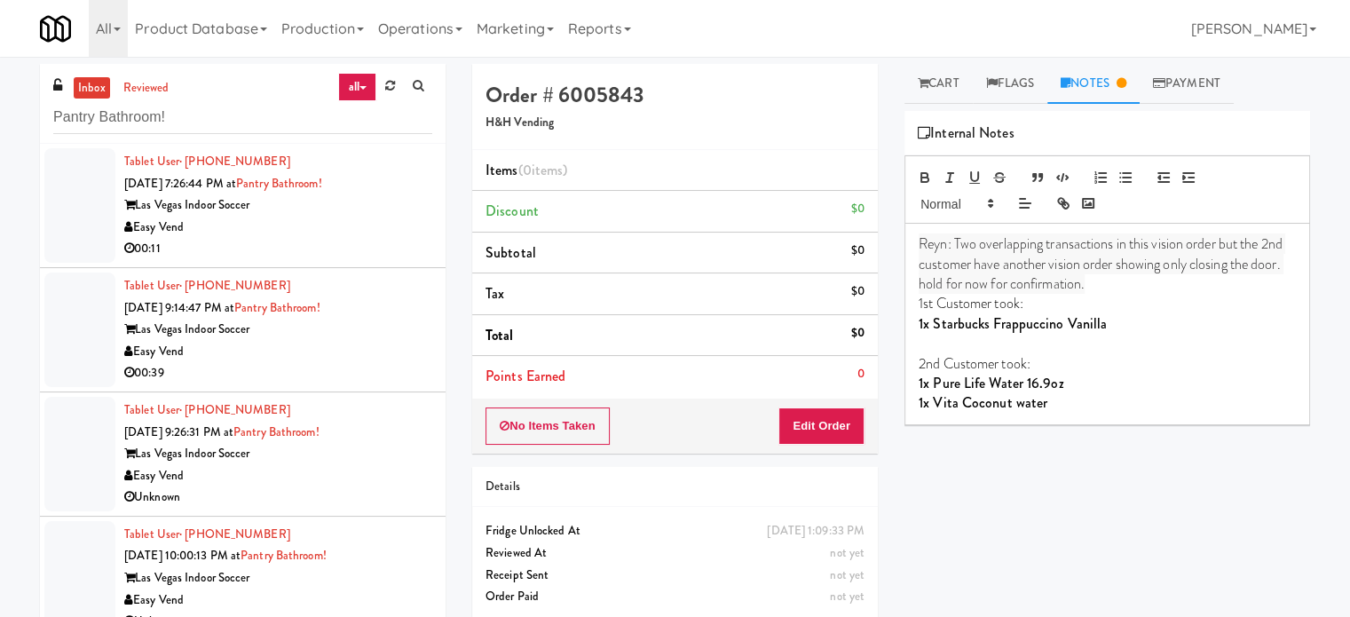
drag, startPoint x: 347, startPoint y: 218, endPoint x: 438, endPoint y: 212, distance: 91.6
click at [347, 224] on div "Easy Vend" at bounding box center [278, 228] width 308 height 22
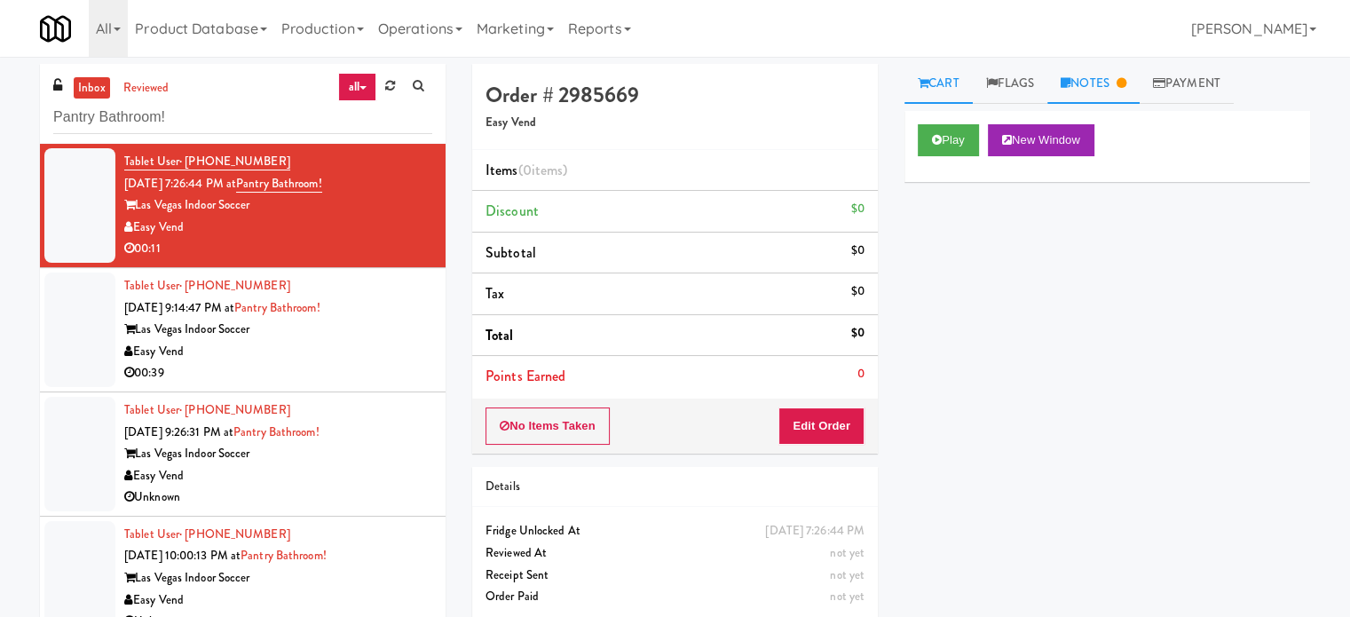
click at [1085, 81] on link "Notes" at bounding box center [1093, 84] width 92 height 40
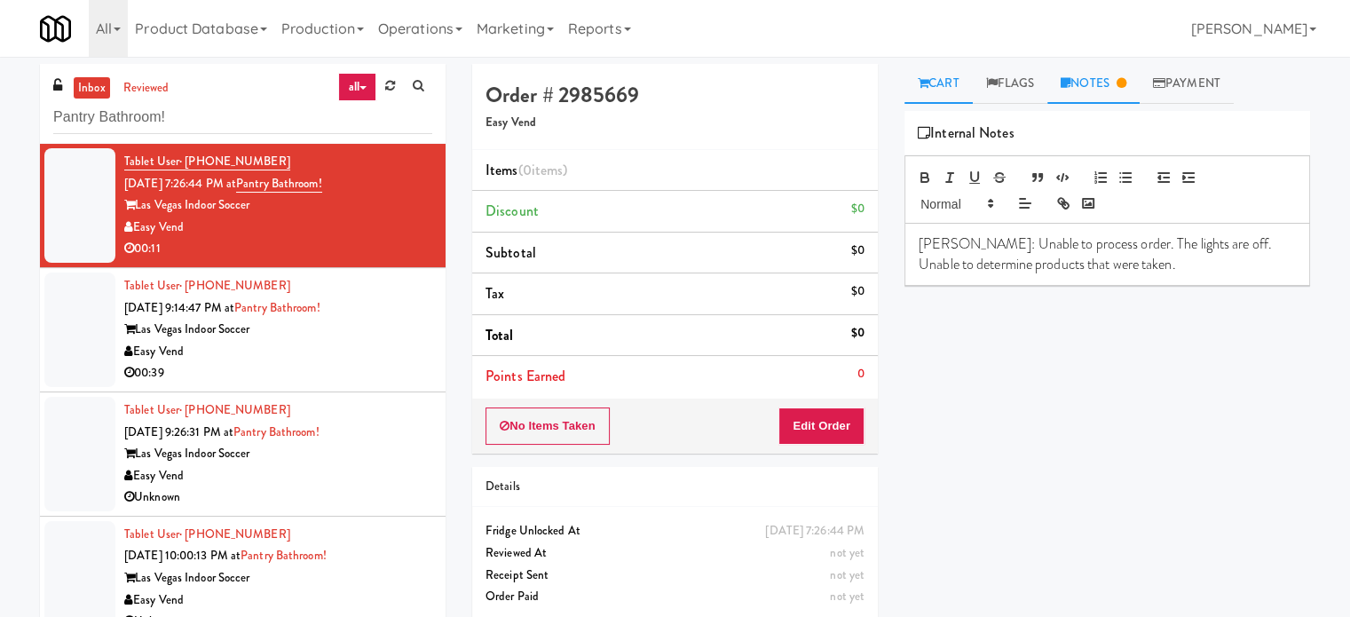
click at [958, 90] on link "Cart" at bounding box center [938, 84] width 68 height 40
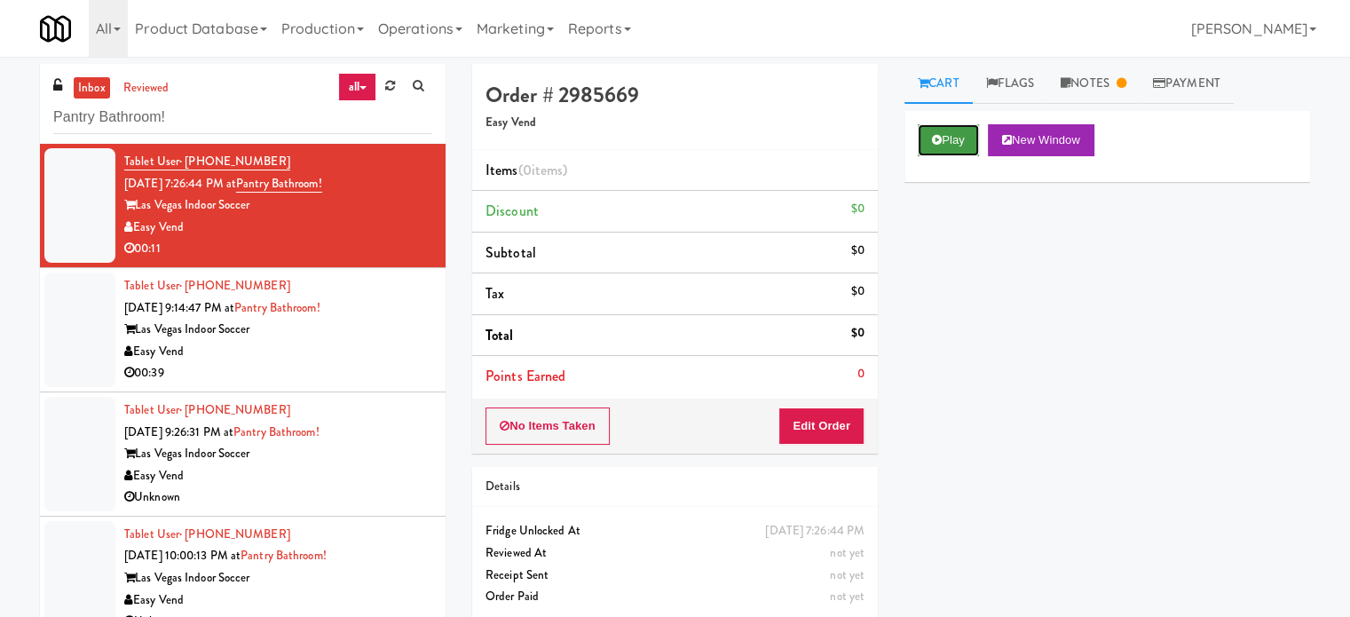
click at [960, 146] on button "Play" at bounding box center [947, 140] width 61 height 32
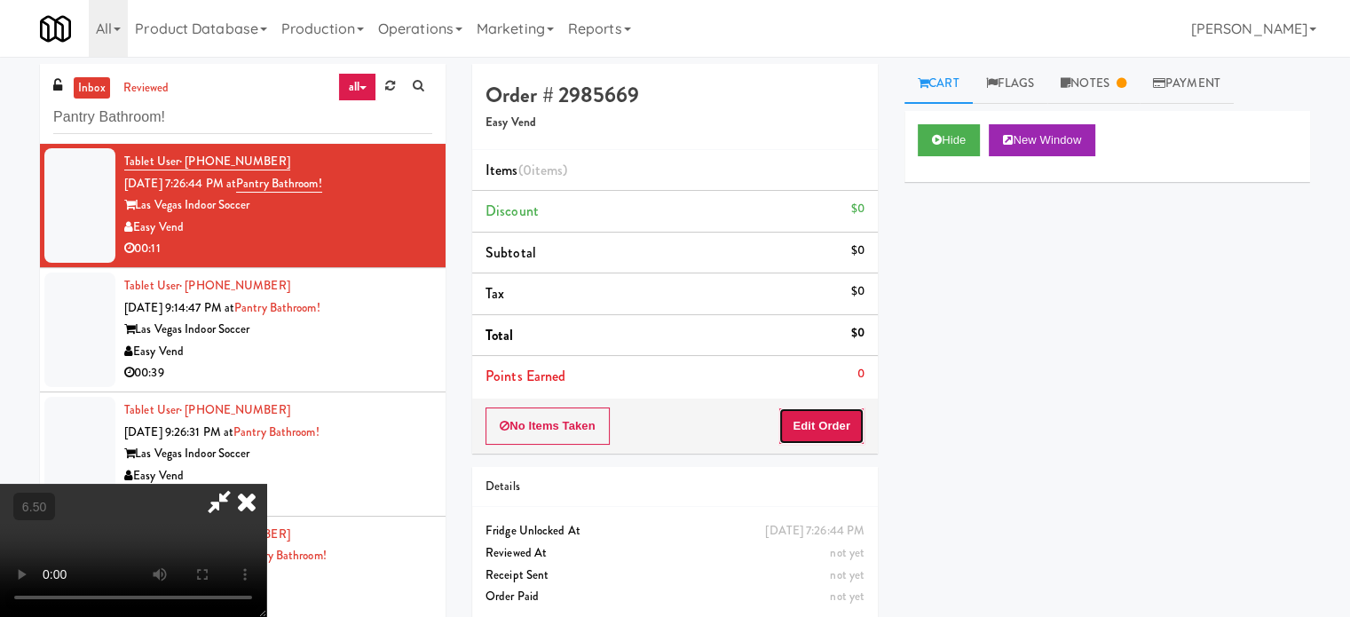
click at [839, 427] on button "Edit Order" at bounding box center [821, 425] width 86 height 37
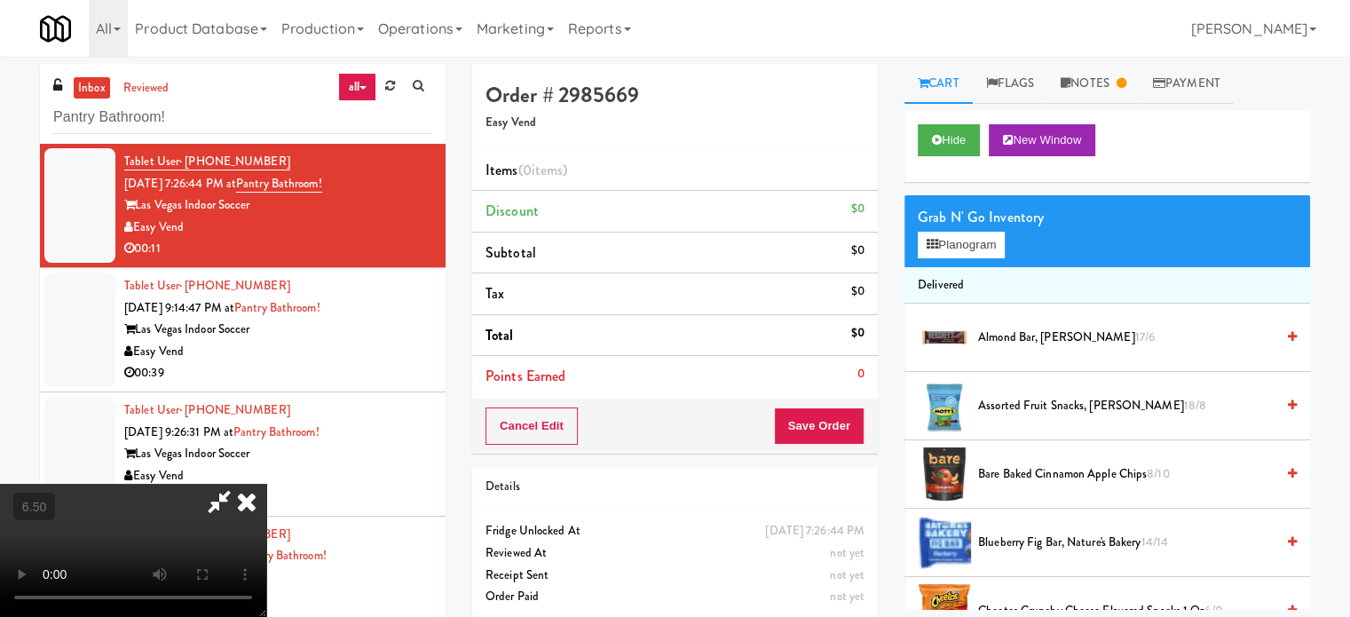
drag, startPoint x: 564, startPoint y: 409, endPoint x: 564, endPoint y: 398, distance: 10.6
click at [266, 484] on video at bounding box center [133, 550] width 266 height 133
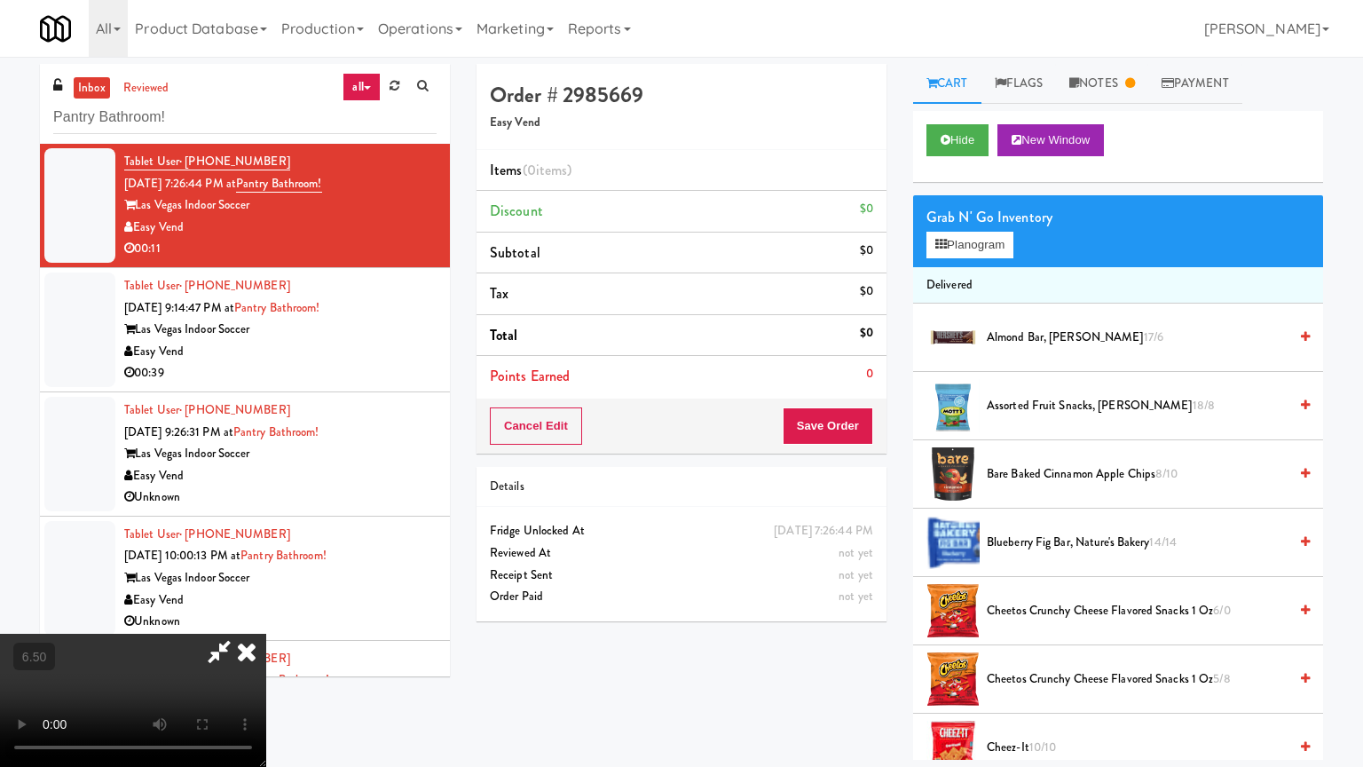
click at [266, 616] on video at bounding box center [133, 700] width 266 height 133
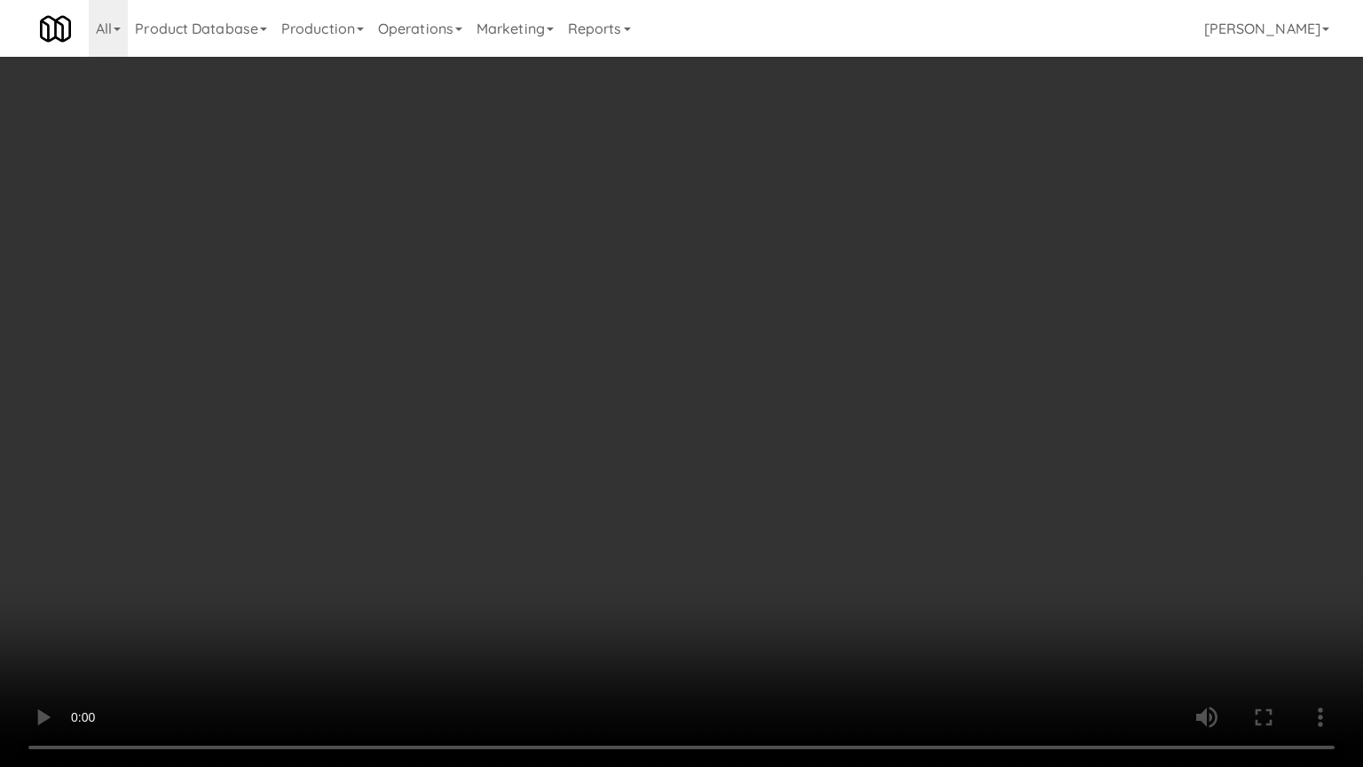
click at [564, 411] on video at bounding box center [681, 383] width 1363 height 767
click at [599, 421] on video at bounding box center [681, 383] width 1363 height 767
click at [620, 422] on video at bounding box center [681, 383] width 1363 height 767
click at [620, 423] on video at bounding box center [681, 383] width 1363 height 767
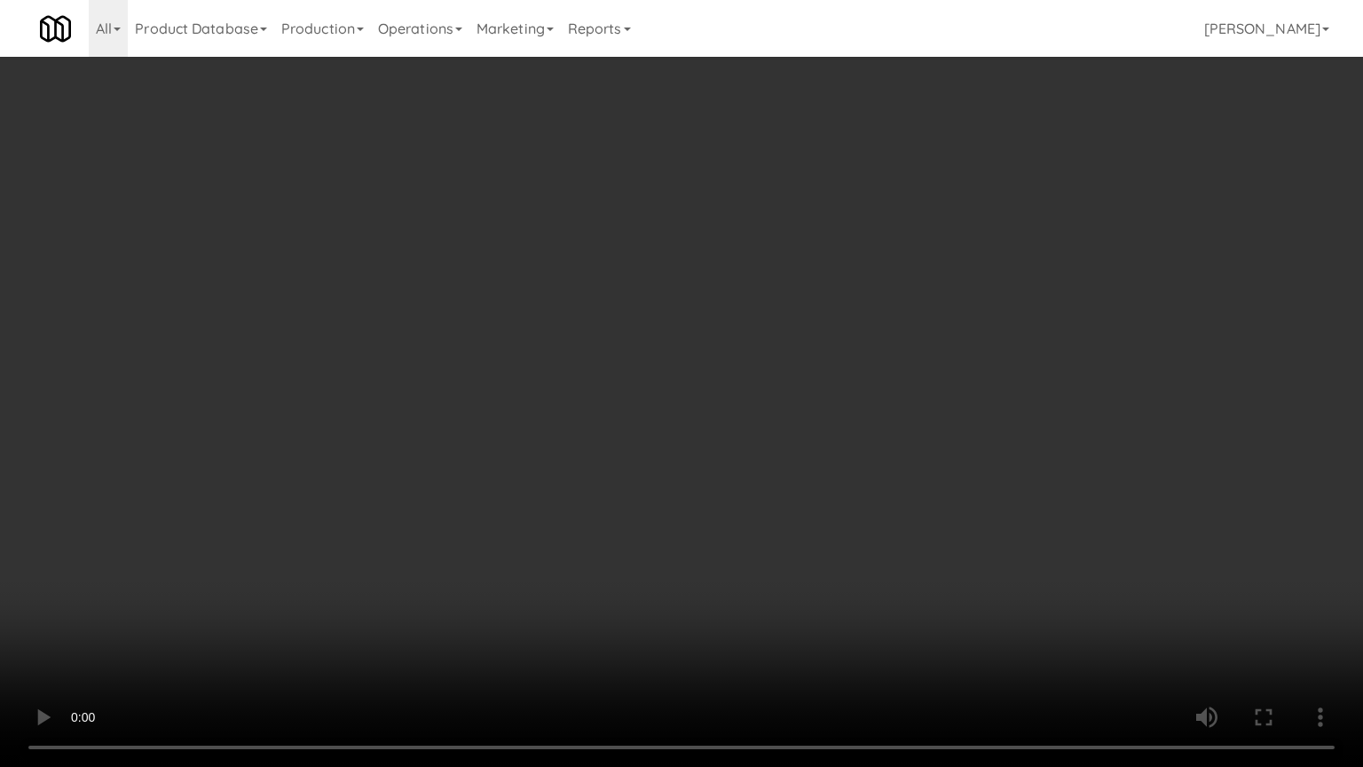
click at [663, 440] on video at bounding box center [681, 383] width 1363 height 767
click at [713, 445] on video at bounding box center [681, 383] width 1363 height 767
click at [770, 440] on video at bounding box center [681, 383] width 1363 height 767
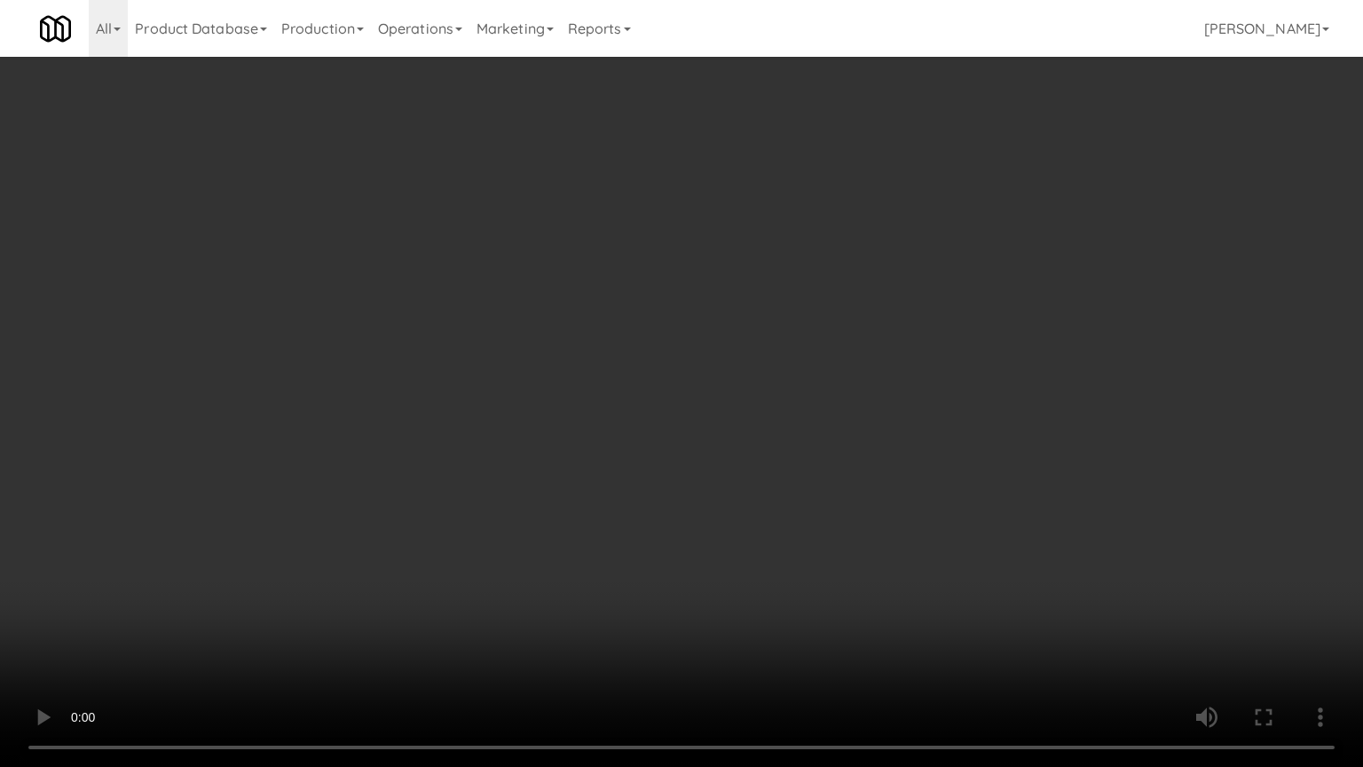
click at [771, 440] on video at bounding box center [681, 383] width 1363 height 767
click at [815, 453] on video at bounding box center [681, 383] width 1363 height 767
click at [785, 464] on video at bounding box center [681, 383] width 1363 height 767
click at [749, 485] on video at bounding box center [681, 383] width 1363 height 767
drag, startPoint x: 872, startPoint y: 404, endPoint x: 885, endPoint y: 390, distance: 18.2
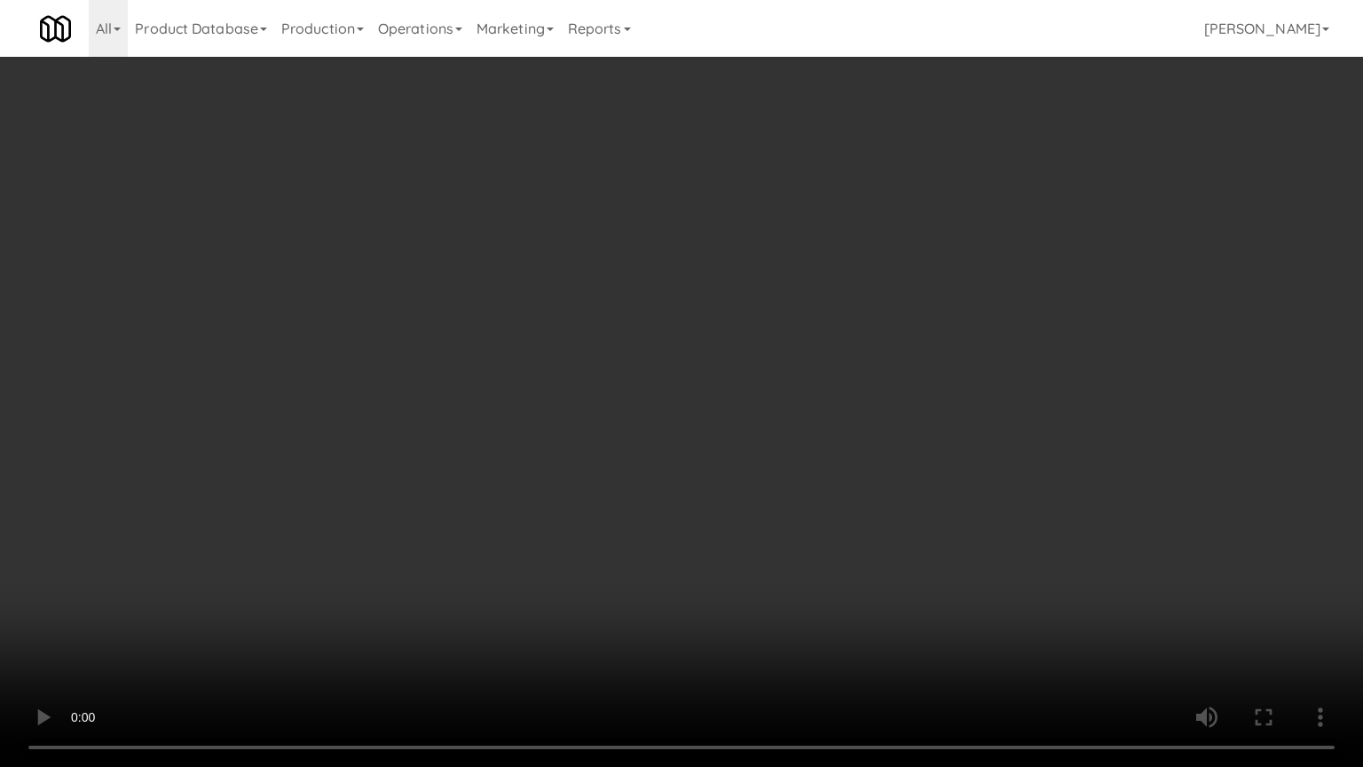
click at [877, 401] on video at bounding box center [681, 383] width 1363 height 767
drag, startPoint x: 885, startPoint y: 390, endPoint x: 912, endPoint y: 216, distance: 177.0
click at [886, 387] on video at bounding box center [681, 383] width 1363 height 767
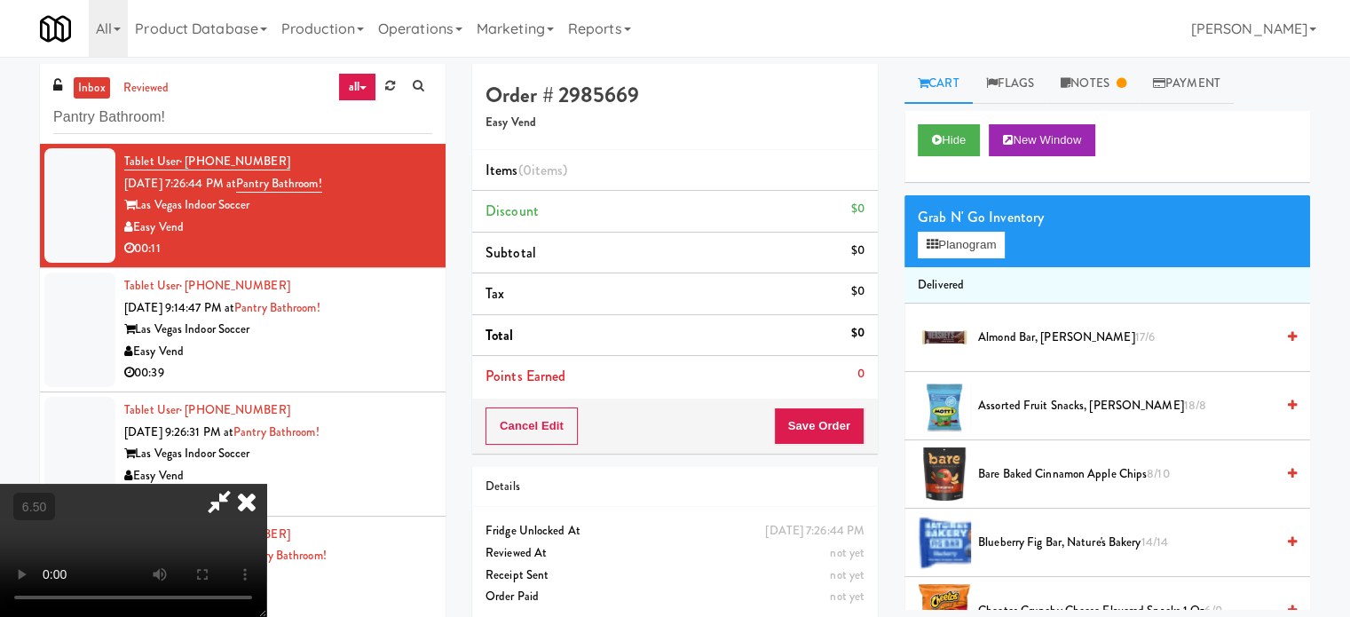
click at [266, 484] on icon at bounding box center [246, 501] width 39 height 35
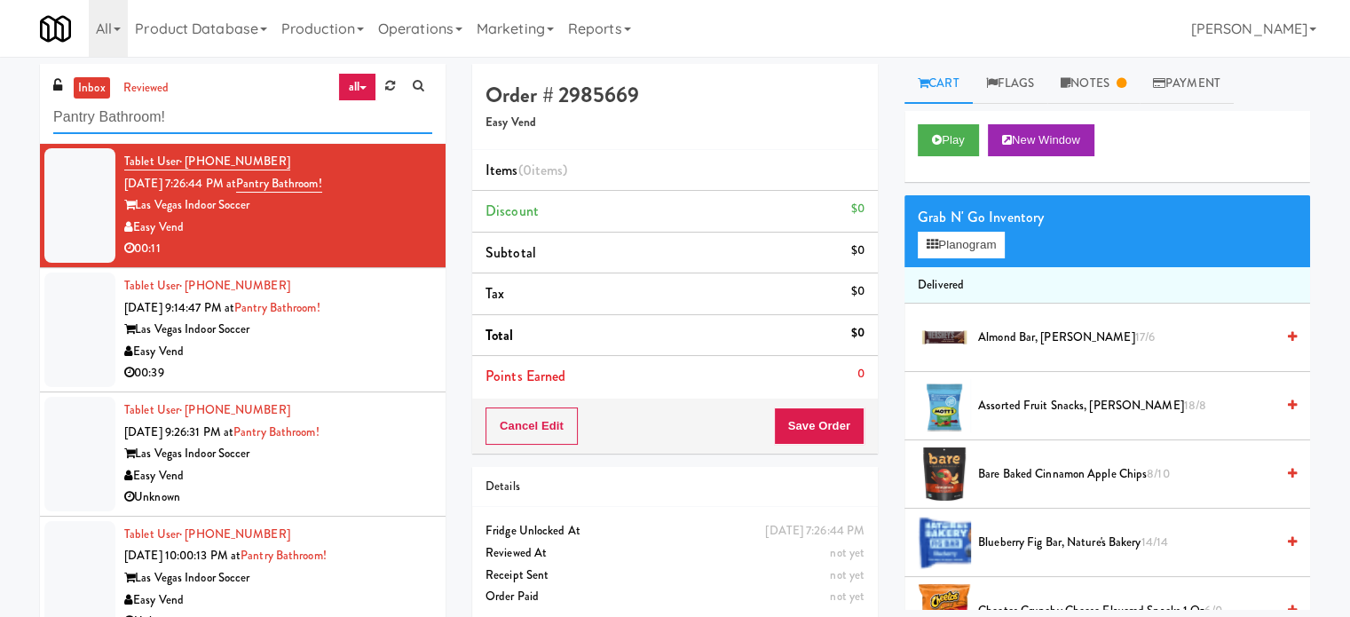
click at [215, 124] on input "Pantry Bathroom!" at bounding box center [242, 117] width 379 height 33
paste input "Tapestry Station [GEOGRAPHIC_DATA]-[GEOGRAPHIC_DATA]"
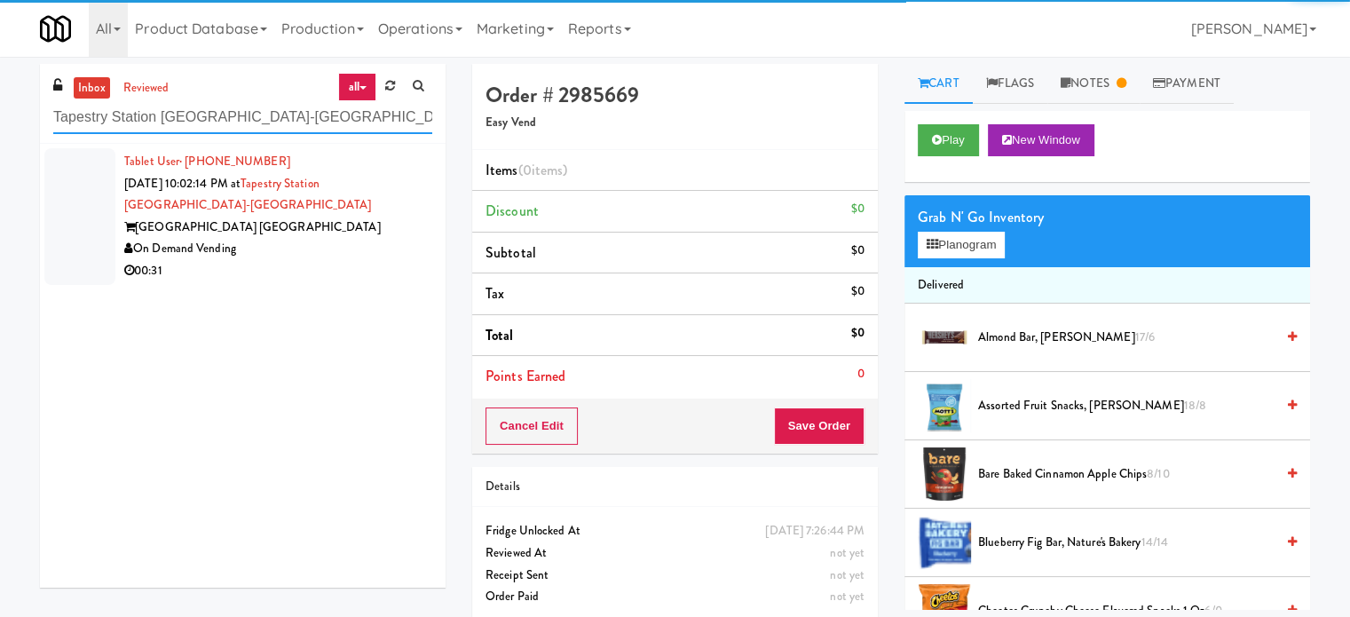
type input "Tapestry Station [GEOGRAPHIC_DATA]-[GEOGRAPHIC_DATA]"
drag, startPoint x: 327, startPoint y: 241, endPoint x: 650, endPoint y: 164, distance: 331.2
click at [328, 241] on div "On Demand Vending" at bounding box center [278, 249] width 308 height 22
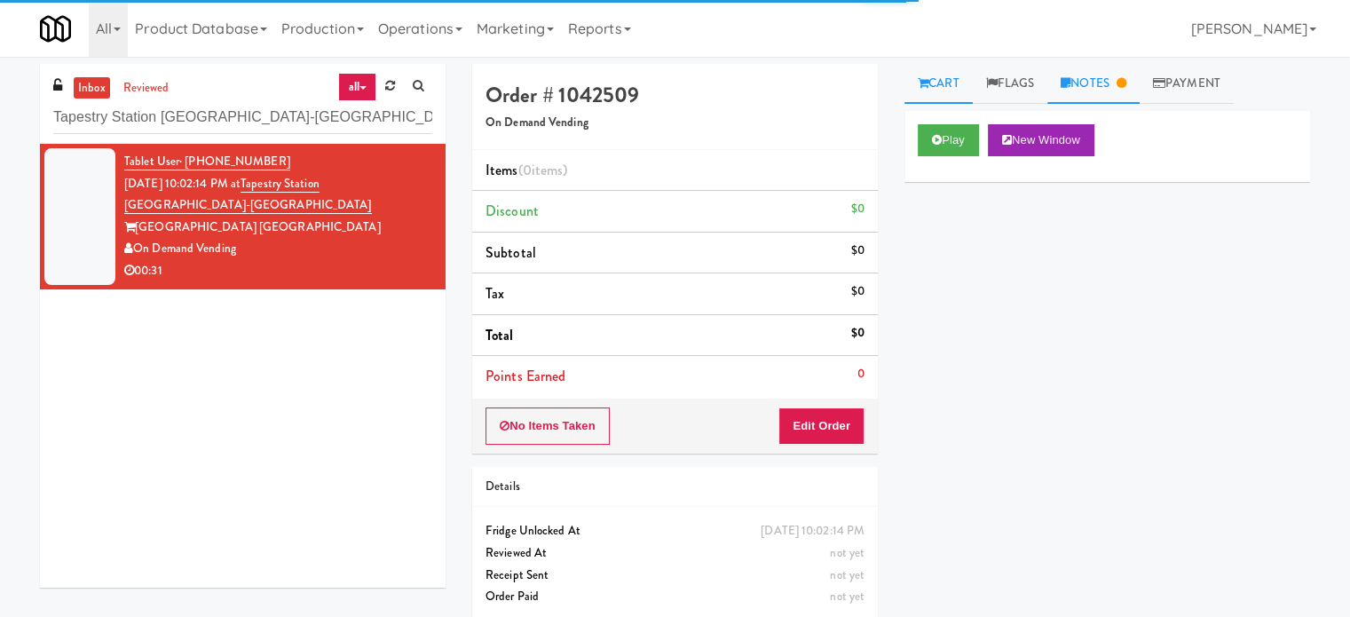
click at [1119, 74] on link "Notes" at bounding box center [1093, 84] width 92 height 40
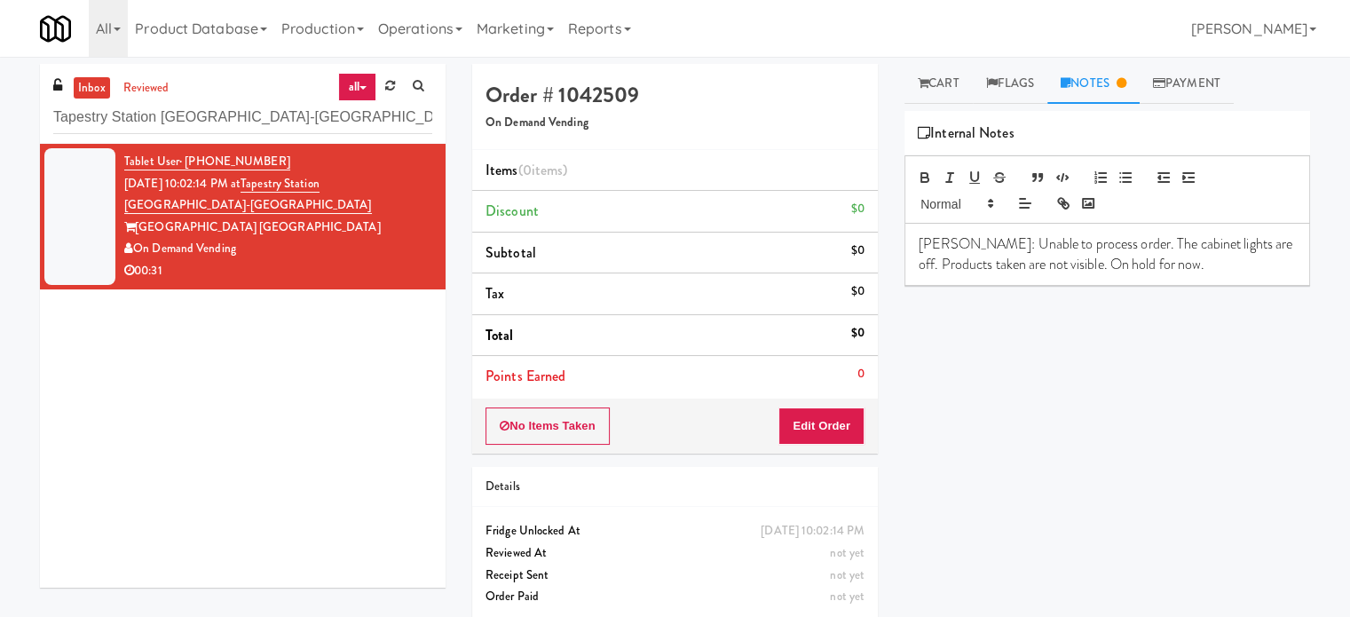
click at [930, 59] on div "inbox reviewed all all unclear take inventory issue suspicious failed recent ad…" at bounding box center [675, 346] width 1350 height 578
click at [944, 88] on link "Cart" at bounding box center [938, 84] width 68 height 40
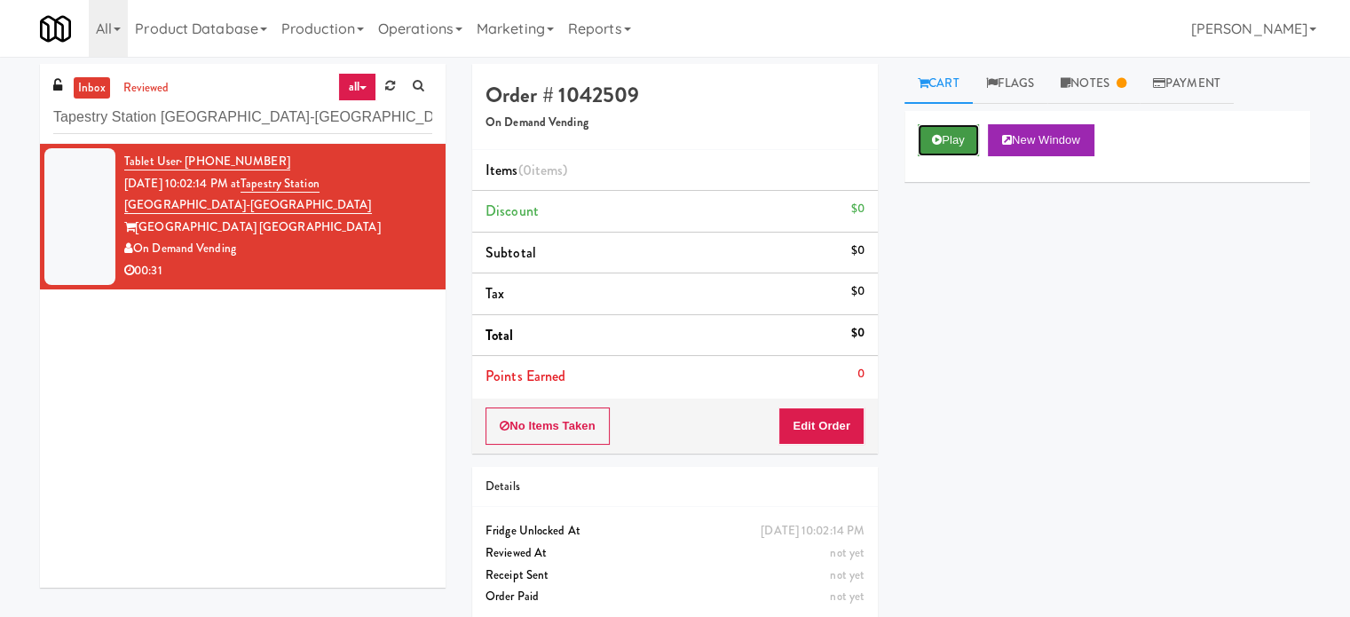
click at [933, 136] on icon at bounding box center [937, 140] width 10 height 12
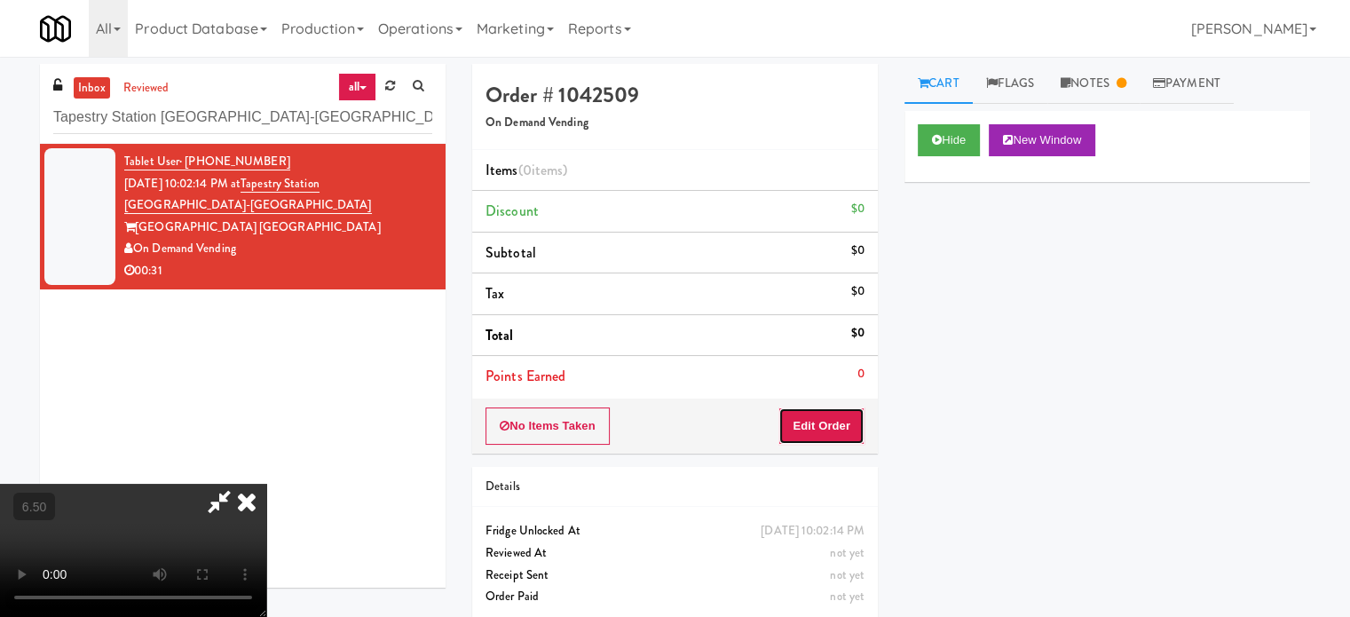
click at [852, 434] on button "Edit Order" at bounding box center [821, 425] width 86 height 37
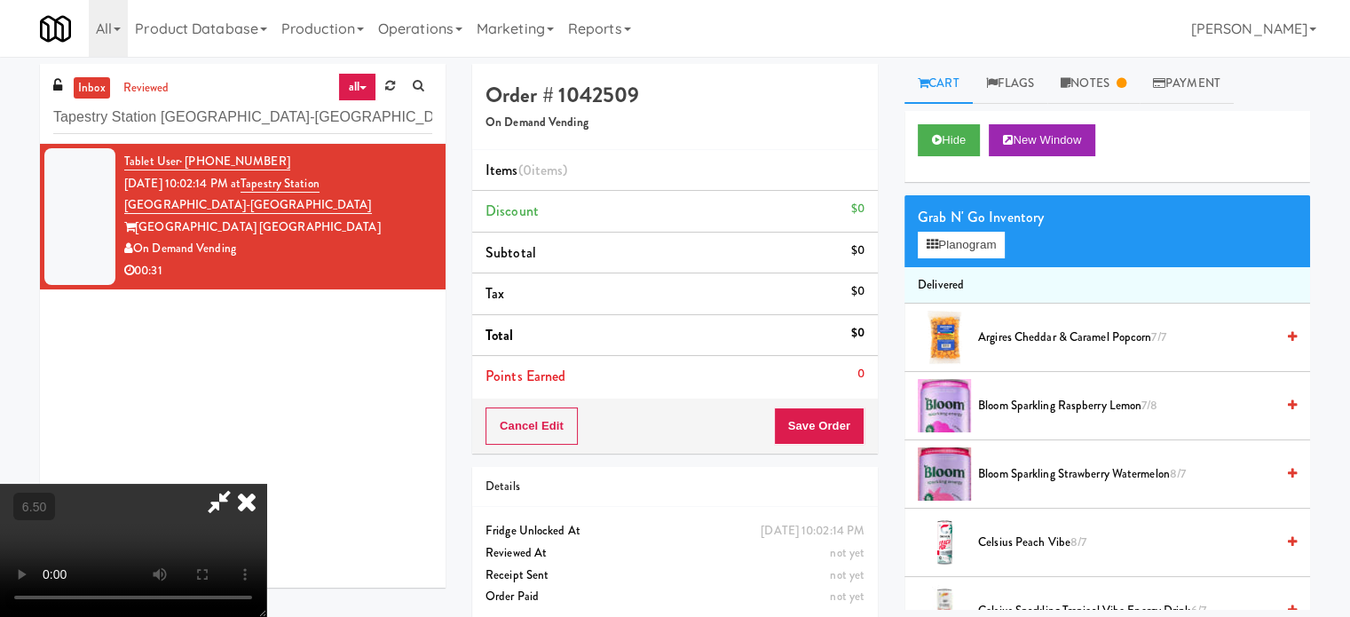
drag, startPoint x: 618, startPoint y: 461, endPoint x: 626, endPoint y: 424, distance: 38.3
click at [266, 484] on video at bounding box center [133, 550] width 266 height 133
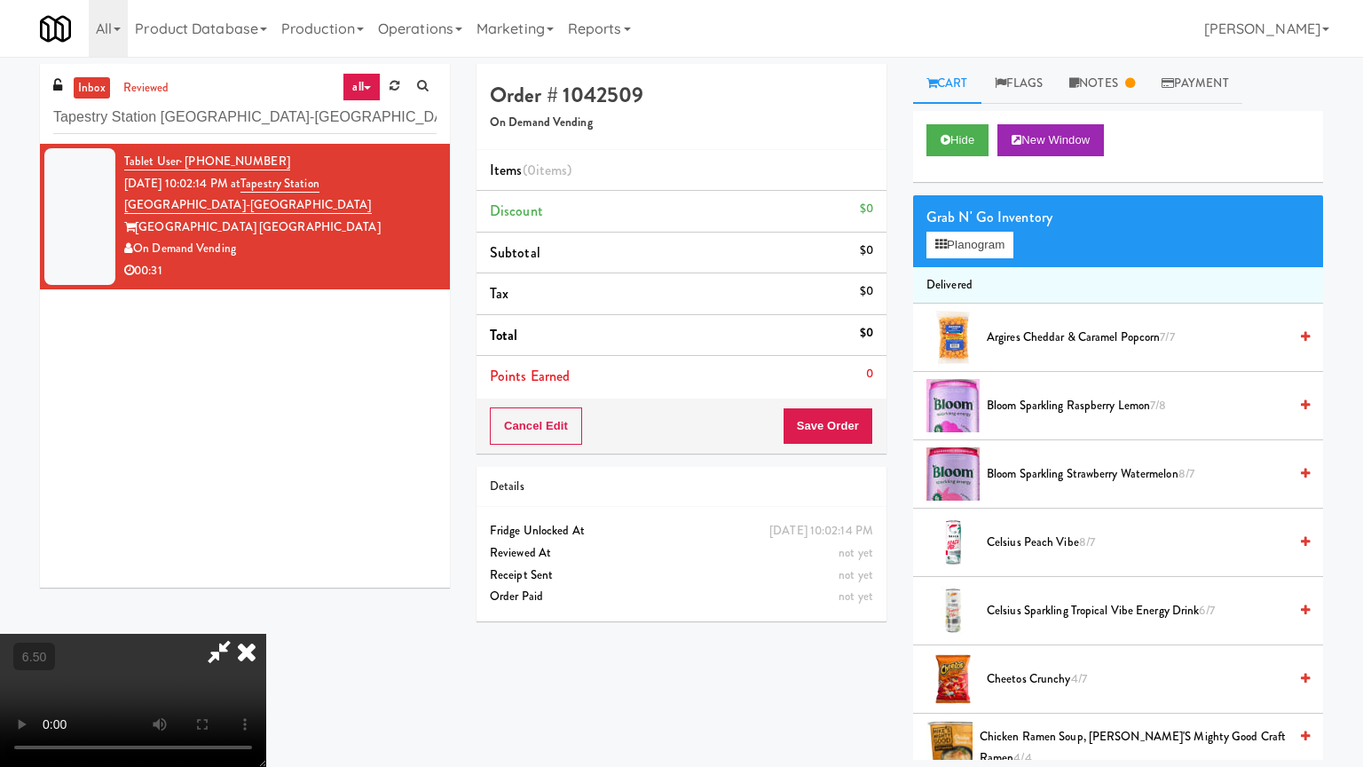
click at [266, 616] on video at bounding box center [133, 700] width 266 height 133
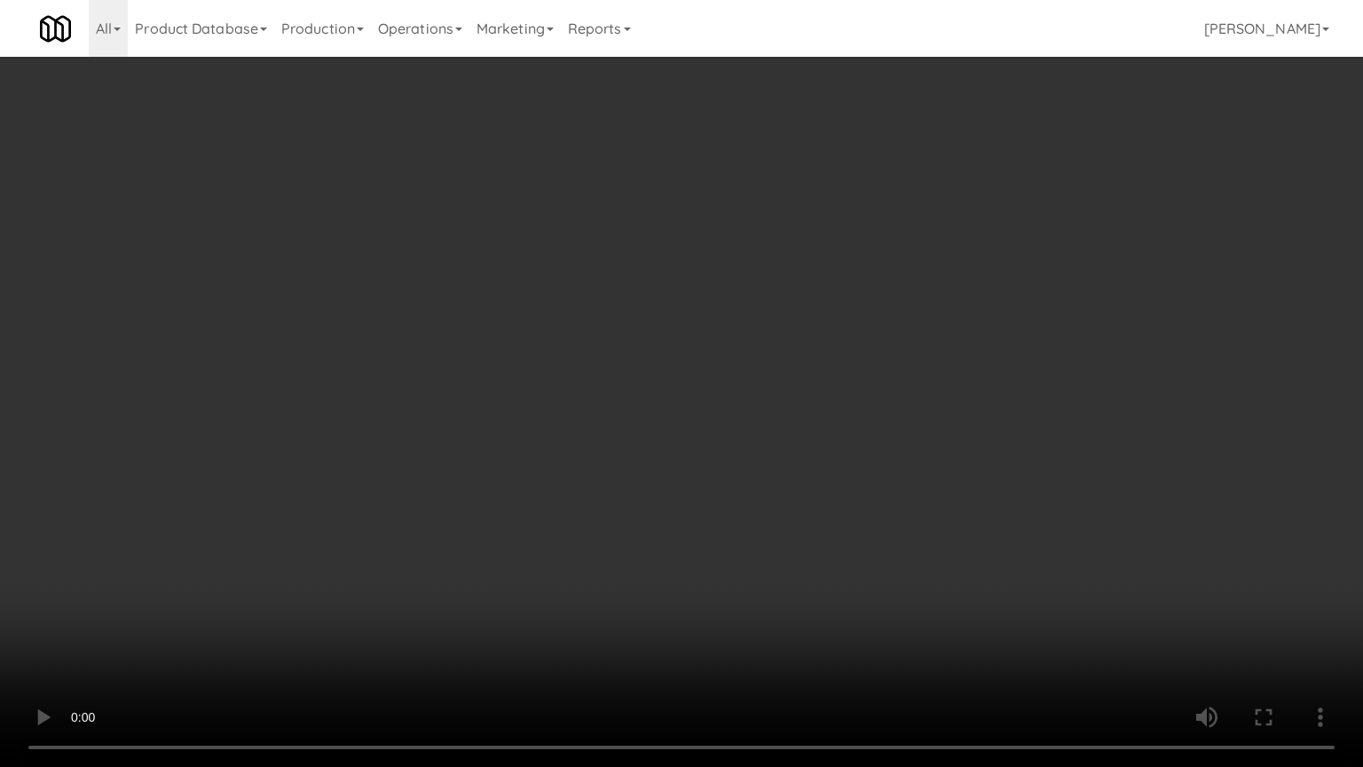
click at [618, 356] on video at bounding box center [681, 383] width 1363 height 767
click at [626, 360] on video at bounding box center [681, 383] width 1363 height 767
click at [523, 465] on video at bounding box center [681, 383] width 1363 height 767
click at [742, 358] on video at bounding box center [681, 383] width 1363 height 767
click at [744, 364] on video at bounding box center [681, 383] width 1363 height 767
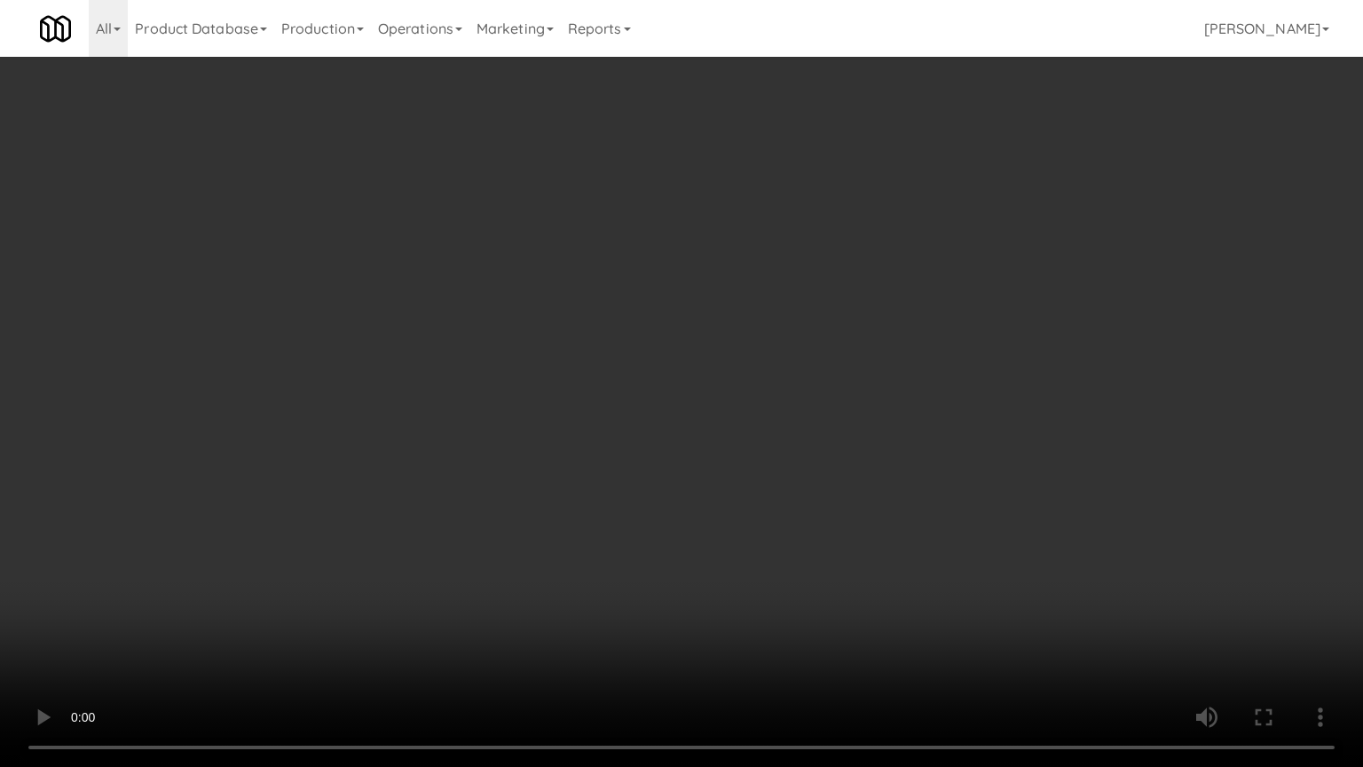
click at [735, 373] on video at bounding box center [681, 383] width 1363 height 767
click at [765, 370] on video at bounding box center [681, 383] width 1363 height 767
click at [783, 358] on video at bounding box center [681, 383] width 1363 height 767
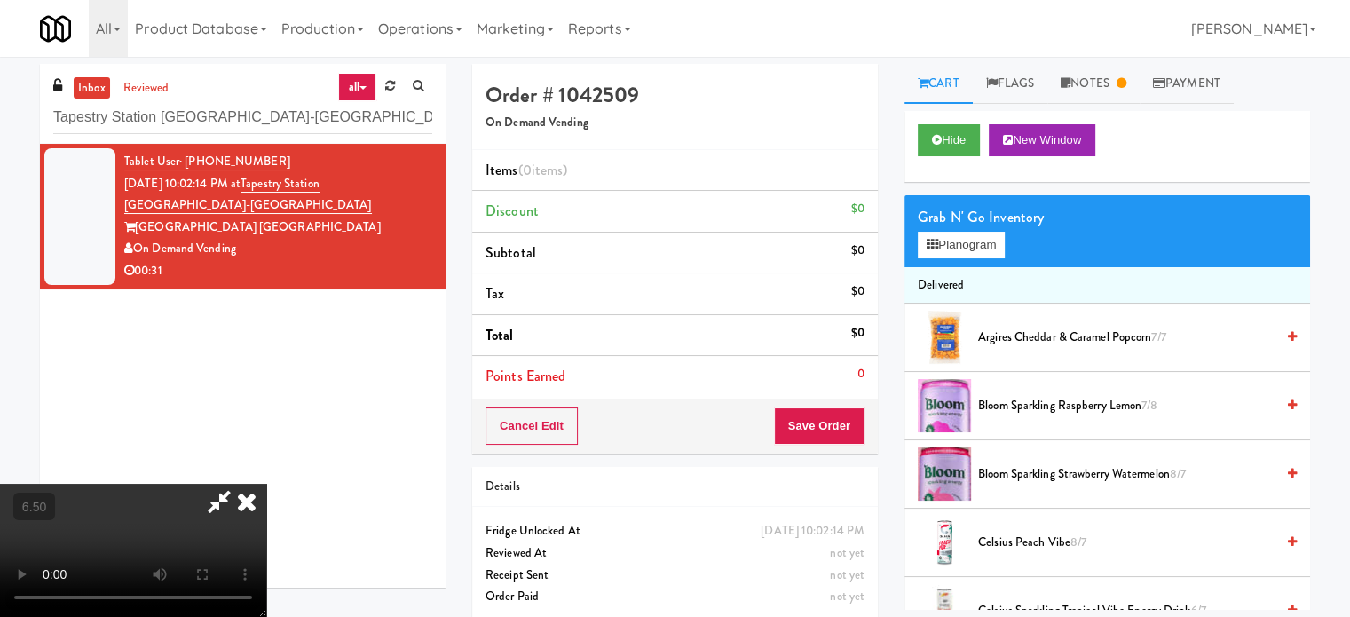
click at [240, 484] on icon at bounding box center [219, 501] width 41 height 35
drag, startPoint x: 461, startPoint y: 140, endPoint x: 453, endPoint y: 129, distance: 14.6
click at [266, 484] on icon at bounding box center [246, 501] width 39 height 35
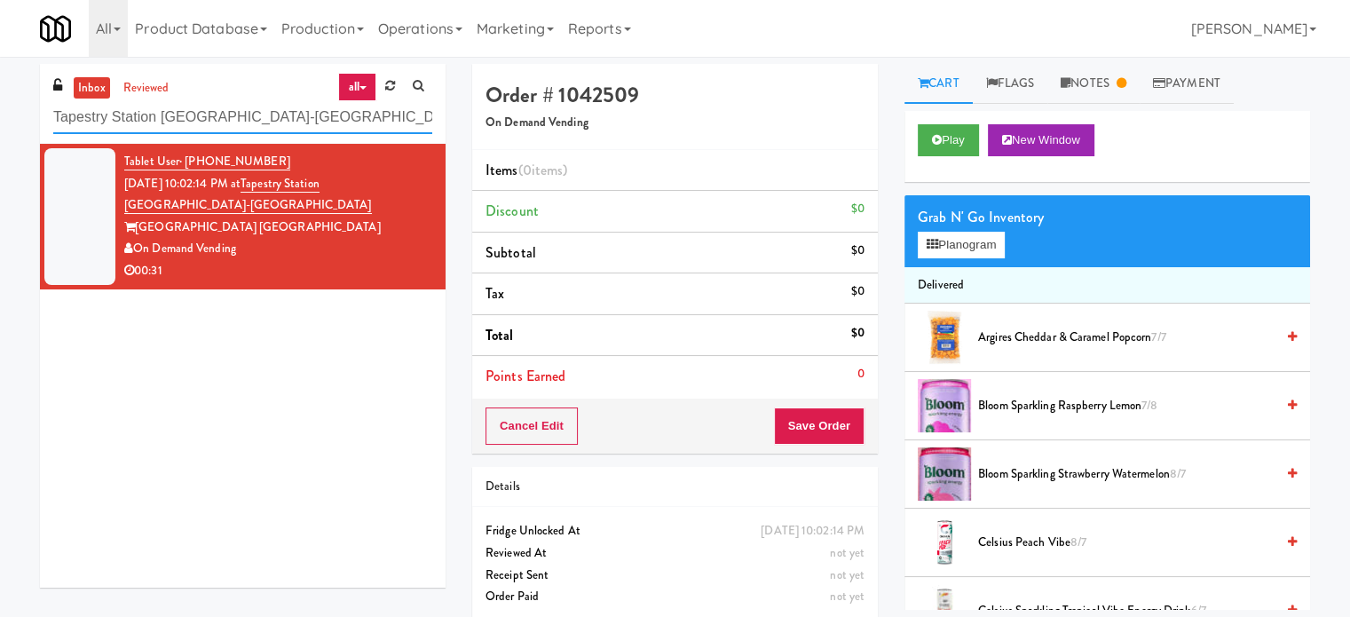
click at [313, 120] on input "Tapestry Station [GEOGRAPHIC_DATA]-[GEOGRAPHIC_DATA]" at bounding box center [242, 117] width 379 height 33
paste input "Hub Cincinnati Pantry"
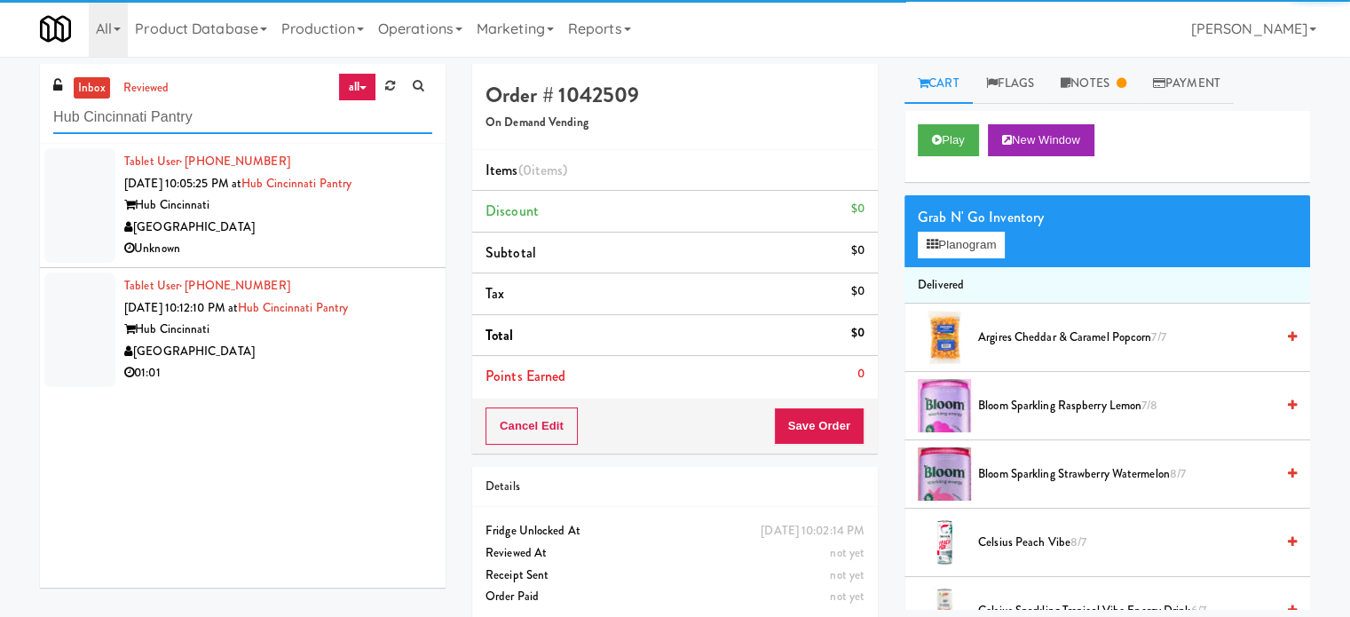
type input "Hub Cincinnati Pantry"
click at [350, 226] on div "[GEOGRAPHIC_DATA]" at bounding box center [278, 228] width 308 height 22
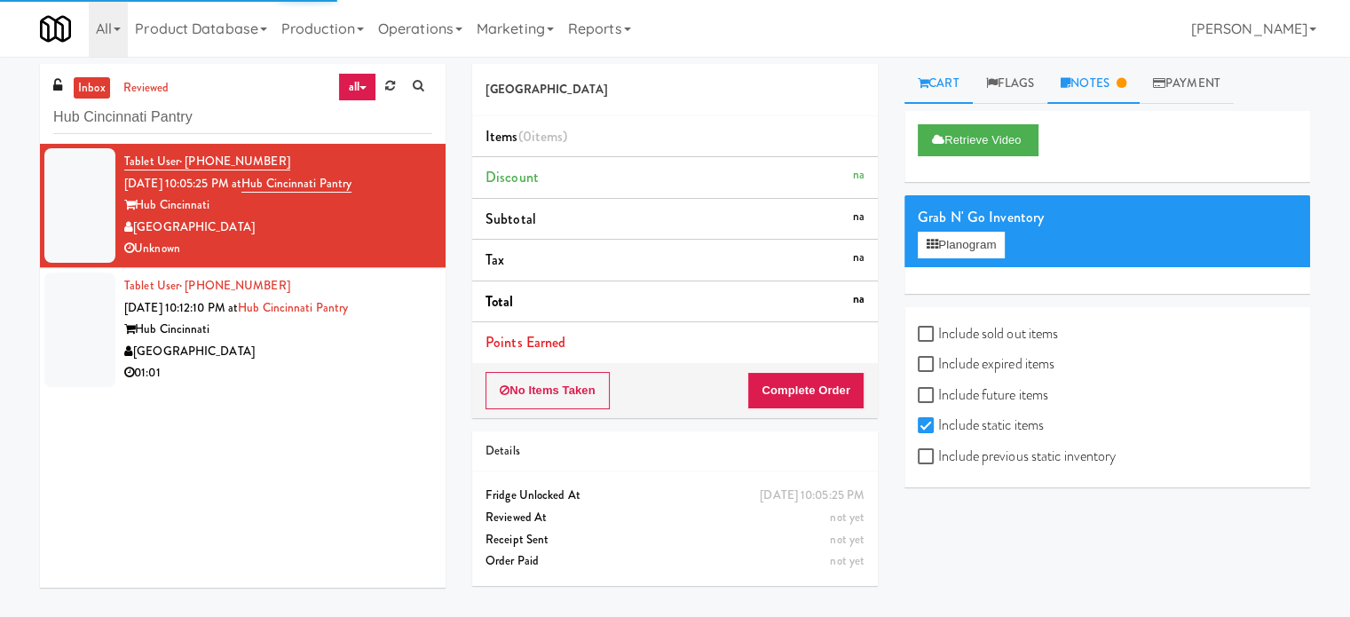
click at [1122, 87] on link "Notes" at bounding box center [1093, 84] width 92 height 40
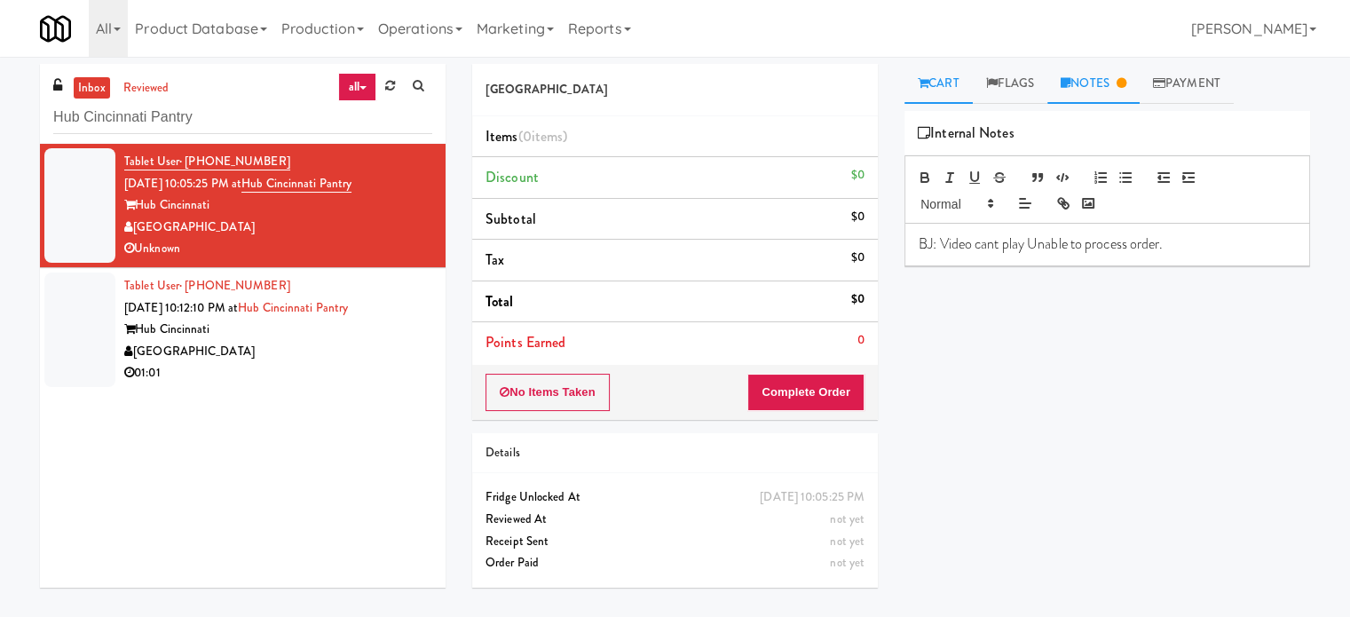
click at [946, 88] on link "Cart" at bounding box center [938, 84] width 68 height 40
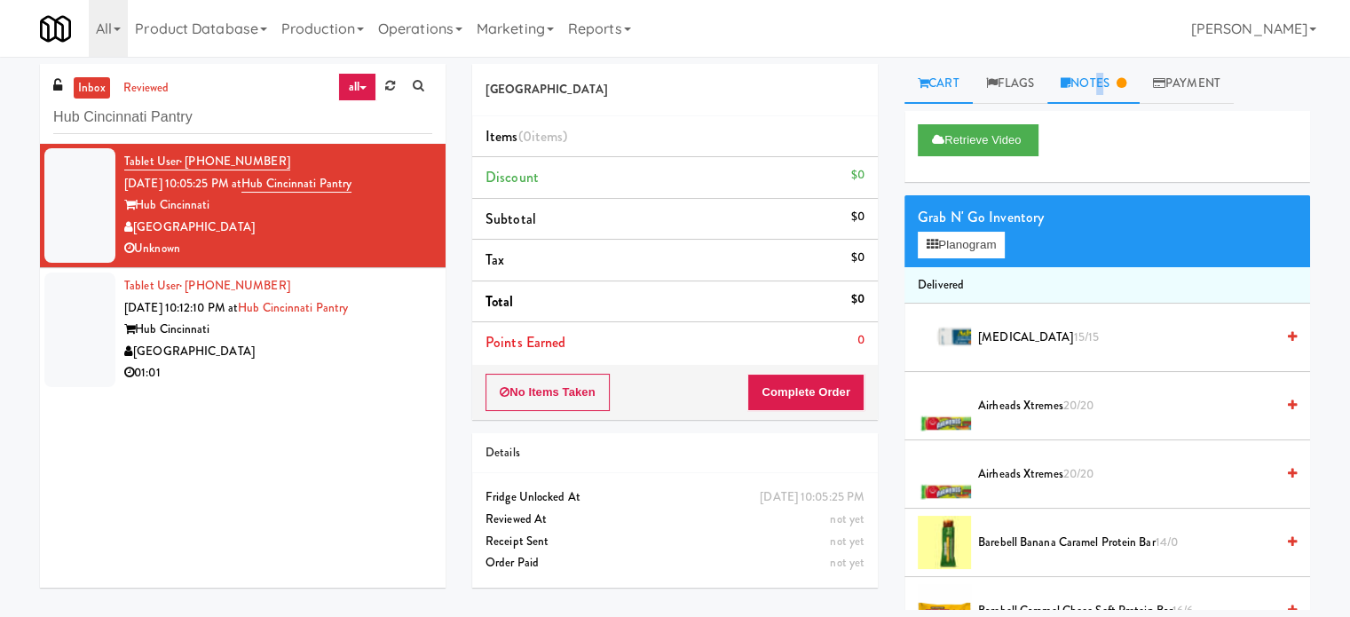
click at [1100, 81] on link "Notes" at bounding box center [1093, 84] width 92 height 40
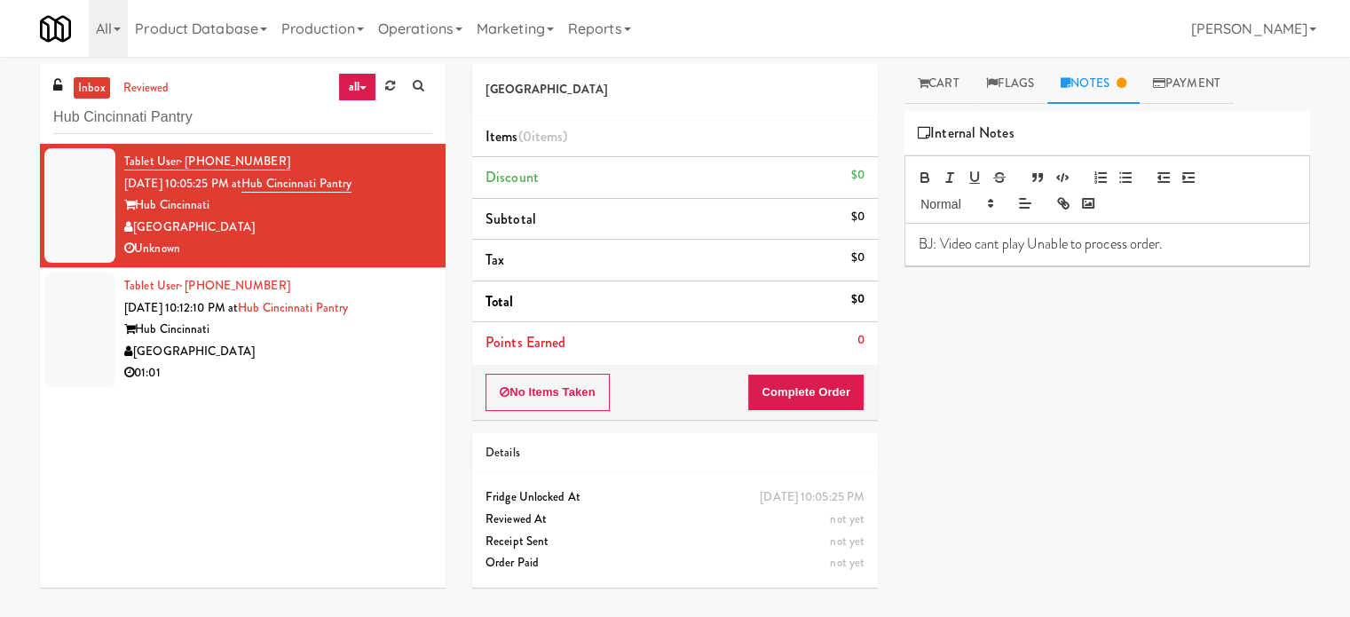
drag, startPoint x: 331, startPoint y: 377, endPoint x: 487, endPoint y: 290, distance: 178.7
click at [334, 377] on div "01:01" at bounding box center [278, 373] width 308 height 22
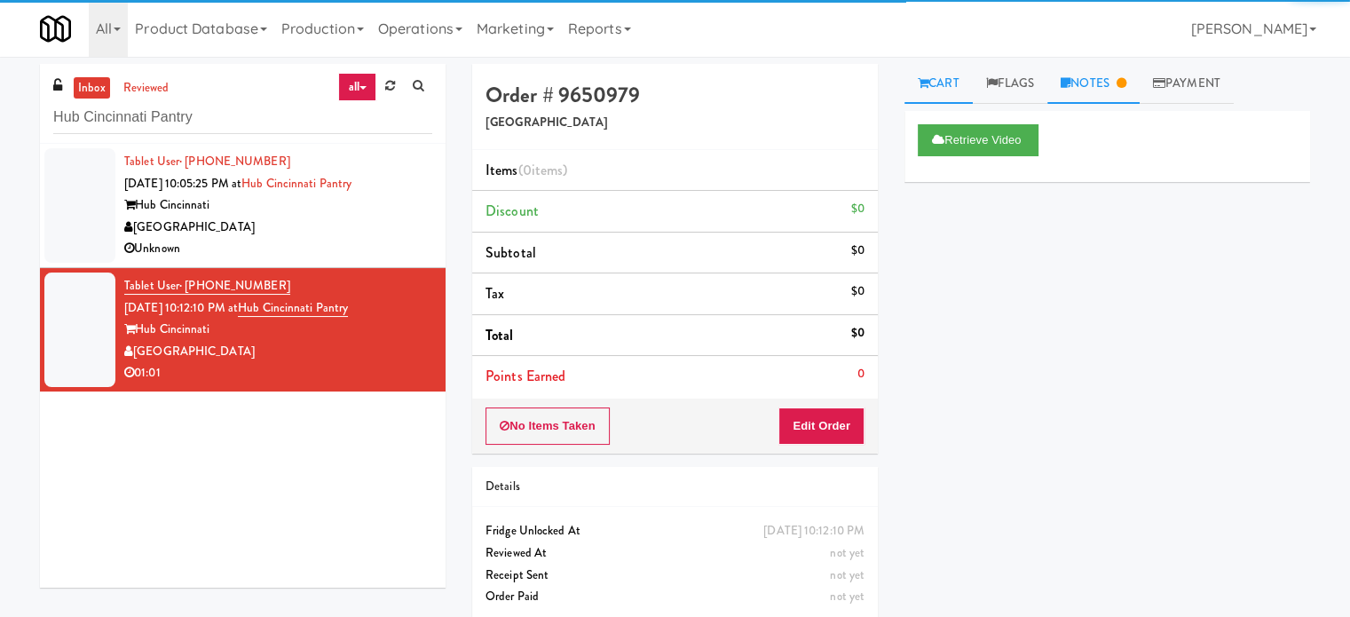
click at [1124, 83] on icon at bounding box center [1121, 83] width 10 height 12
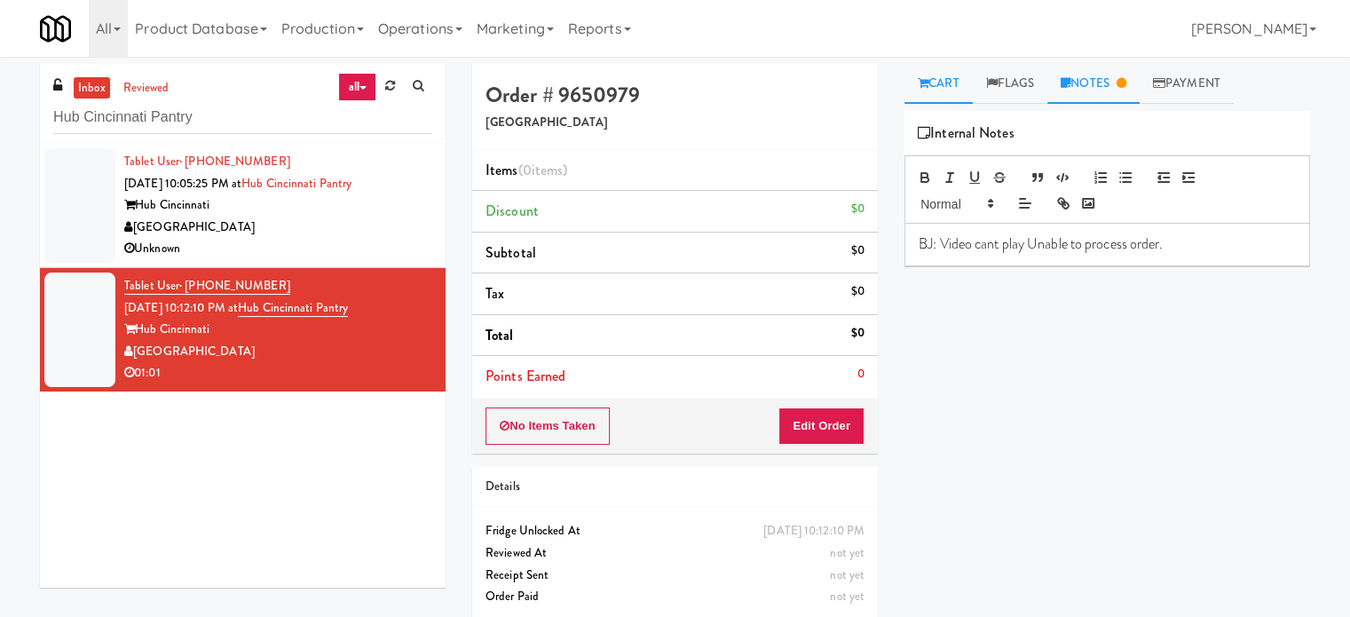
click at [924, 89] on link "Cart" at bounding box center [938, 84] width 68 height 40
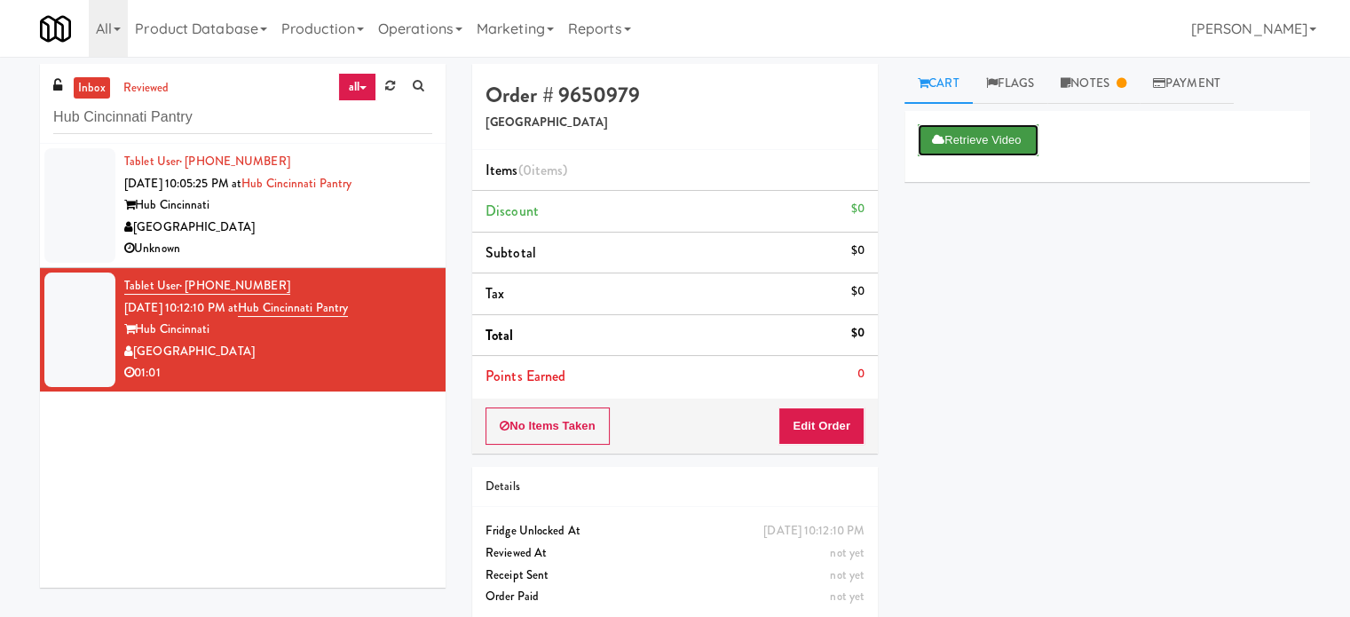
click at [959, 145] on button "Retrieve Video" at bounding box center [977, 140] width 121 height 32
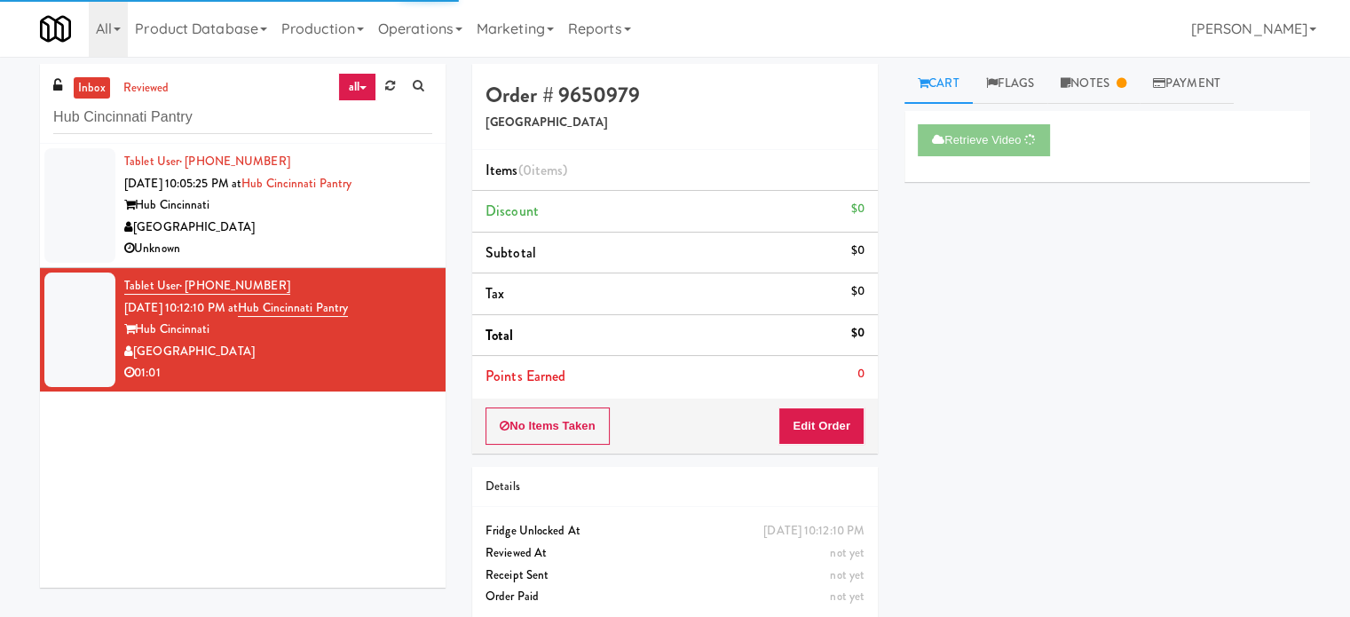
click at [395, 220] on div "[GEOGRAPHIC_DATA]" at bounding box center [278, 228] width 308 height 22
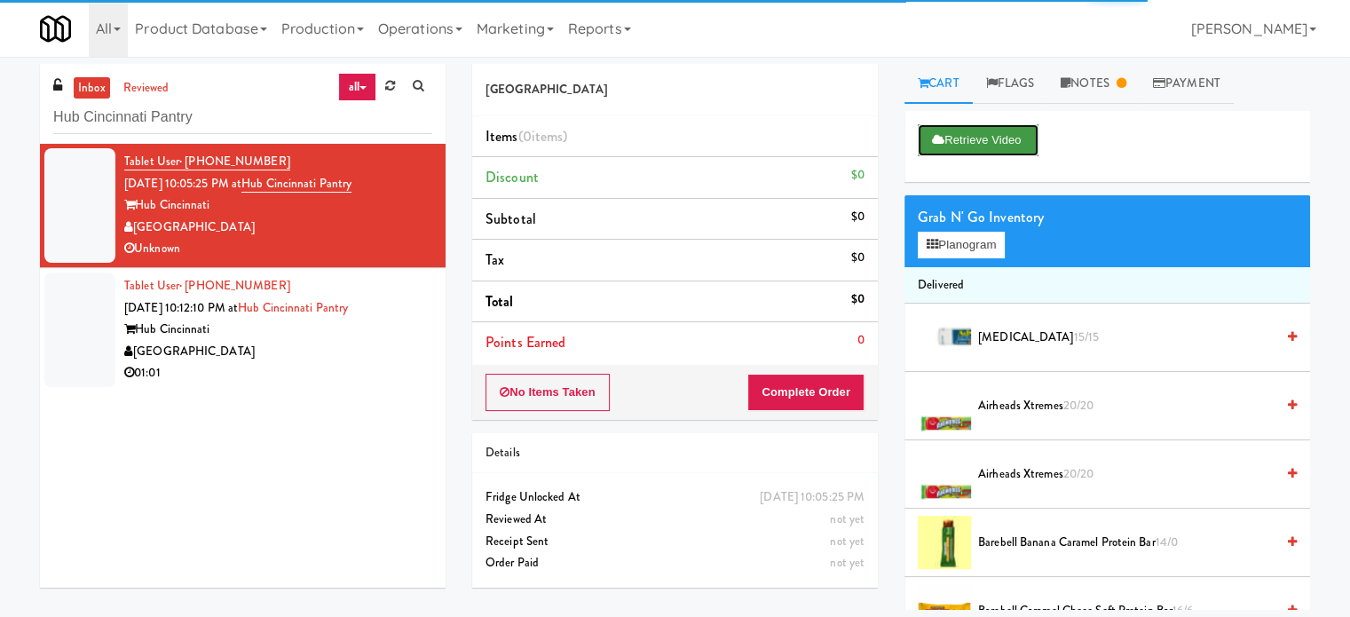
click at [992, 138] on button "Retrieve Video" at bounding box center [977, 140] width 121 height 32
click at [1123, 79] on icon at bounding box center [1121, 83] width 10 height 12
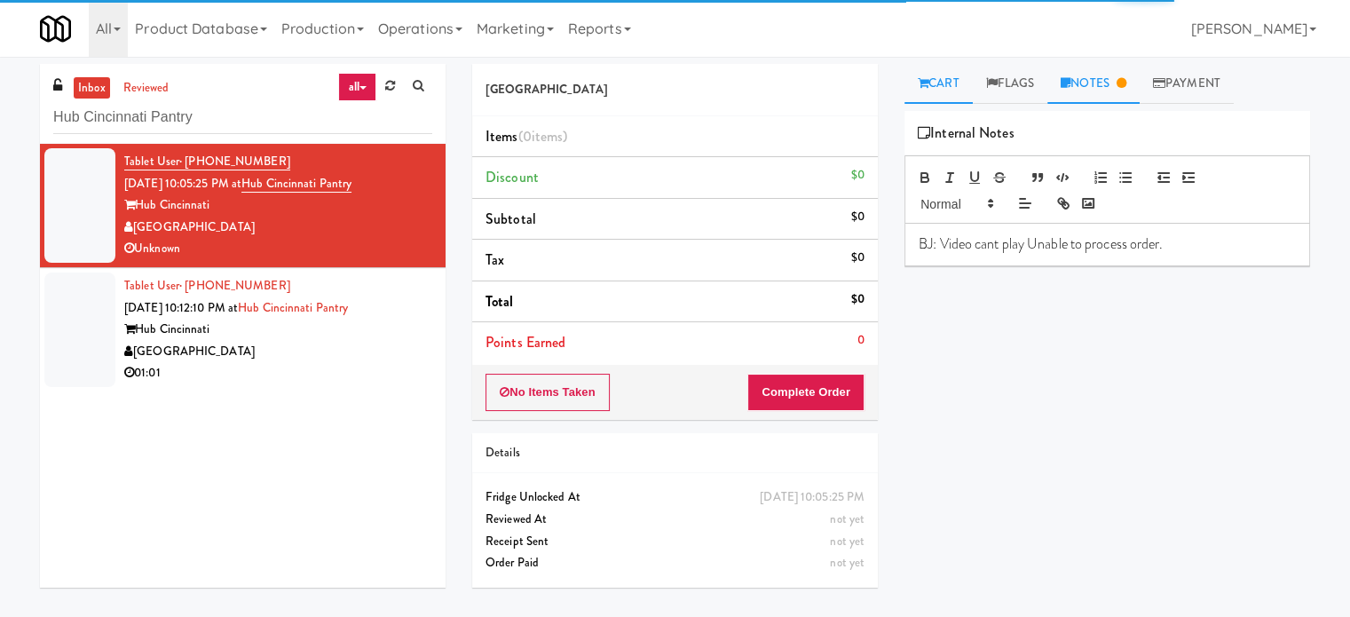
click at [949, 91] on link "Cart" at bounding box center [938, 84] width 68 height 40
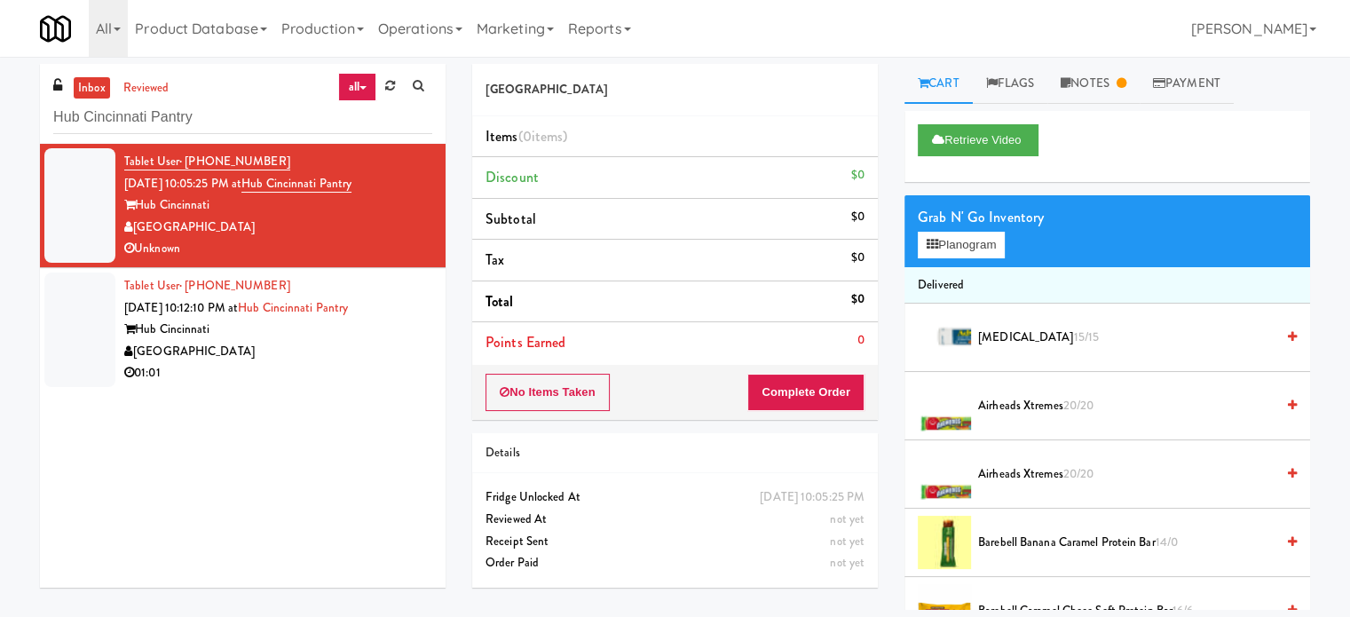
drag, startPoint x: 395, startPoint y: 180, endPoint x: 265, endPoint y: 184, distance: 129.6
click at [265, 184] on div "Tablet User · (704) 776-5342 [DATE] 10:05:25 PM at Hub Cincinnati Pantry Hub [G…" at bounding box center [278, 205] width 308 height 109
copy span "Hub Cincinnati Pantry"
click at [1130, 74] on link "Notes" at bounding box center [1093, 84] width 92 height 40
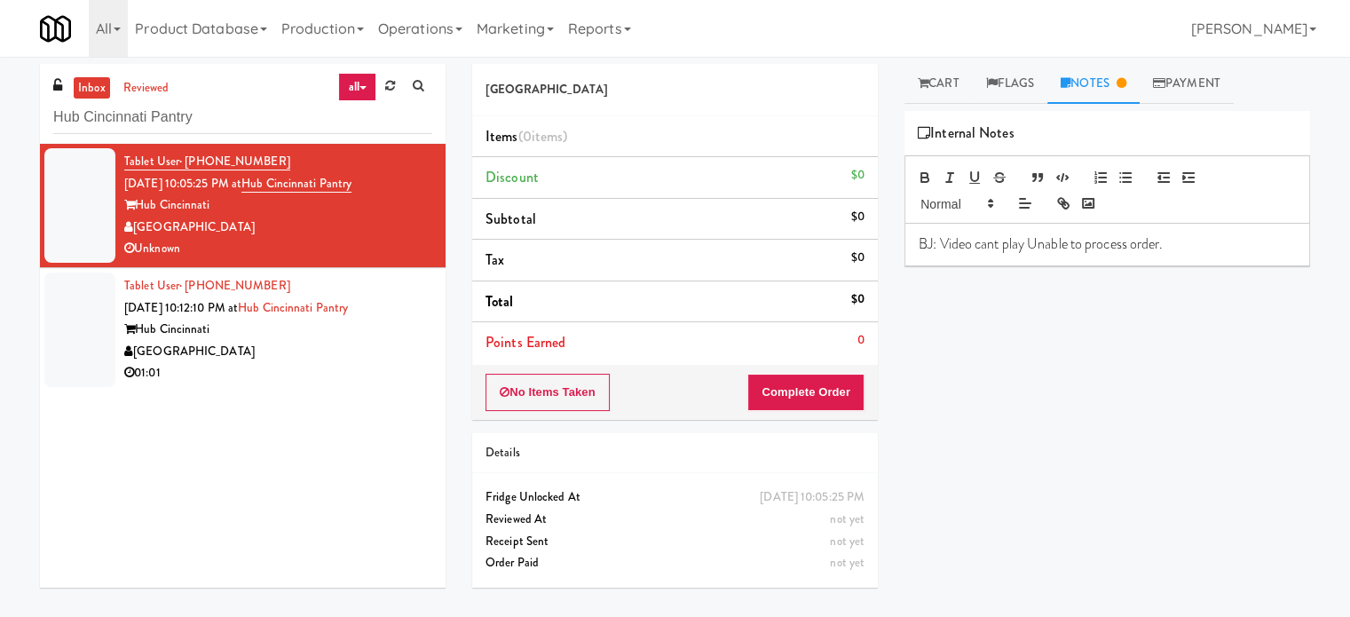
click at [1189, 242] on p "BJ: Video cant play Unable to process order." at bounding box center [1106, 244] width 377 height 20
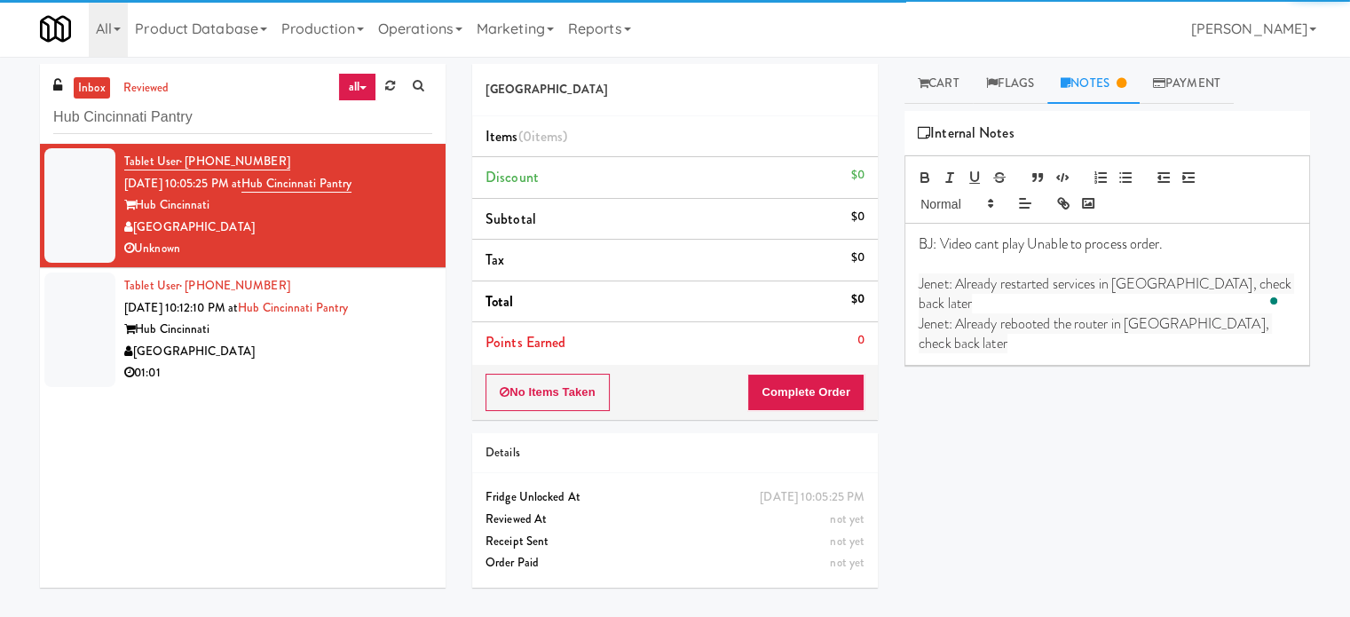
click at [266, 365] on div "Tablet User · (937) 607-3897 [DATE] 10:12:10 PM at Hub Cincinnati Pantry Hub [G…" at bounding box center [278, 329] width 308 height 109
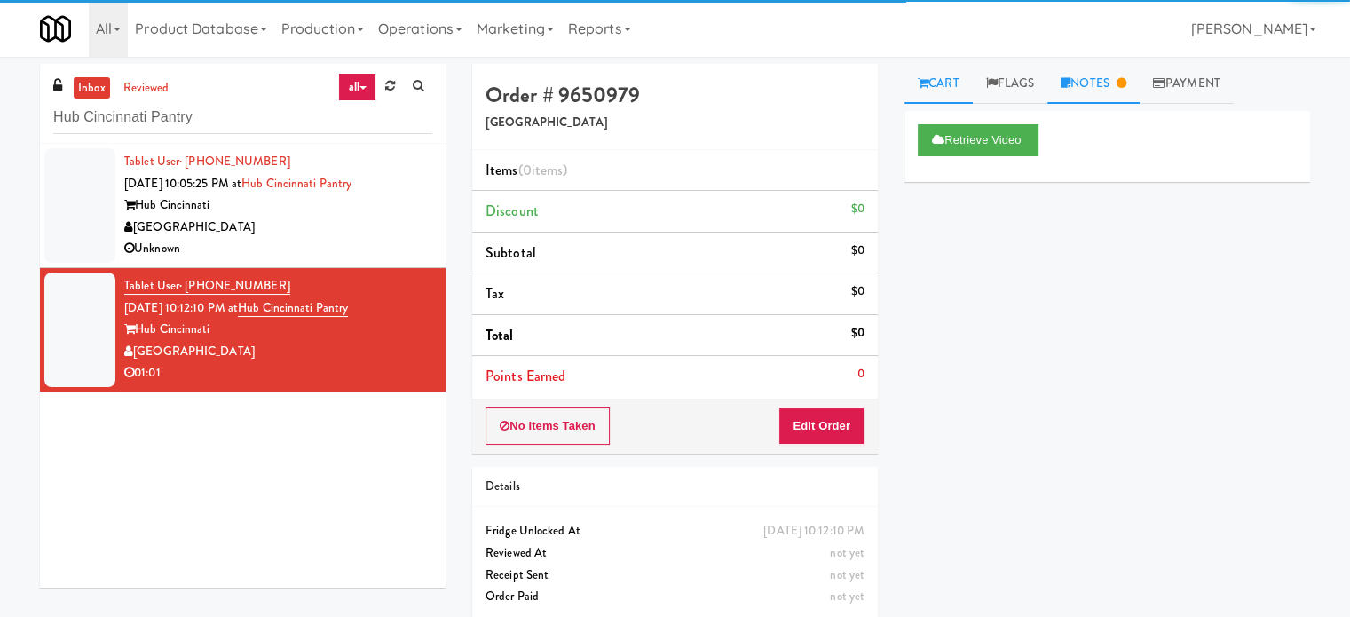
click at [1126, 85] on icon at bounding box center [1121, 83] width 10 height 12
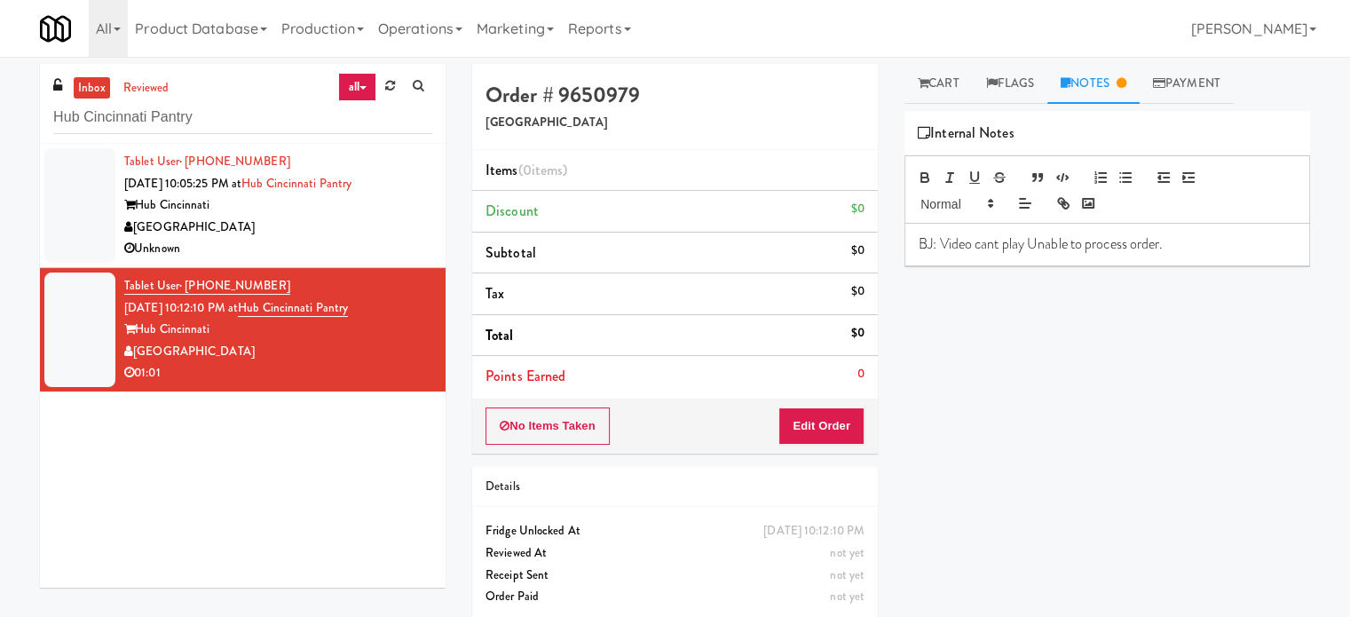
click at [1193, 252] on p "BJ: Video cant play Unable to process order." at bounding box center [1106, 244] width 377 height 20
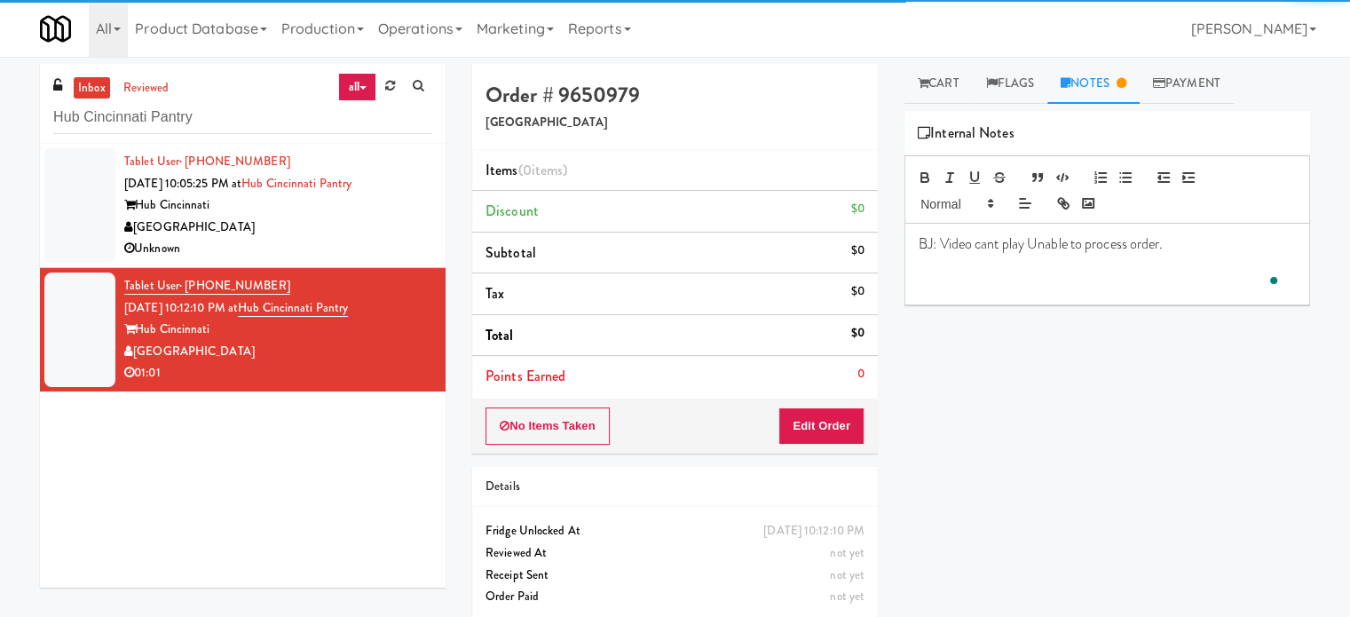
paste div
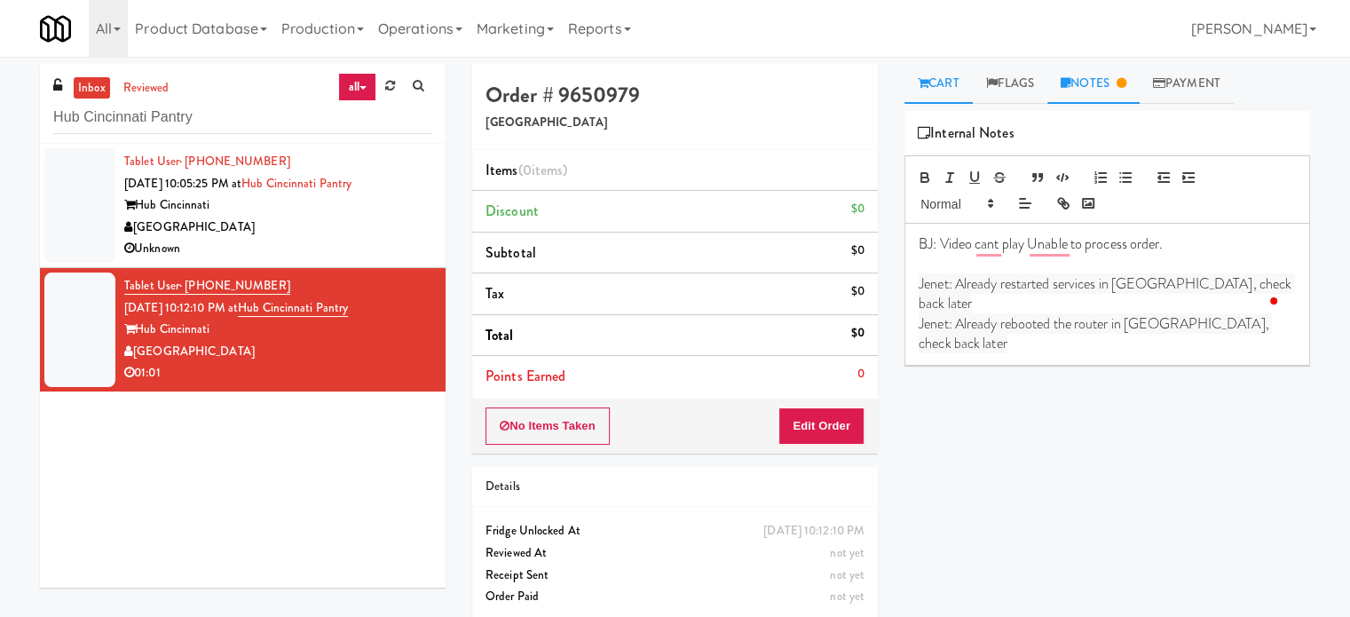
click at [958, 90] on link "Cart" at bounding box center [938, 84] width 68 height 40
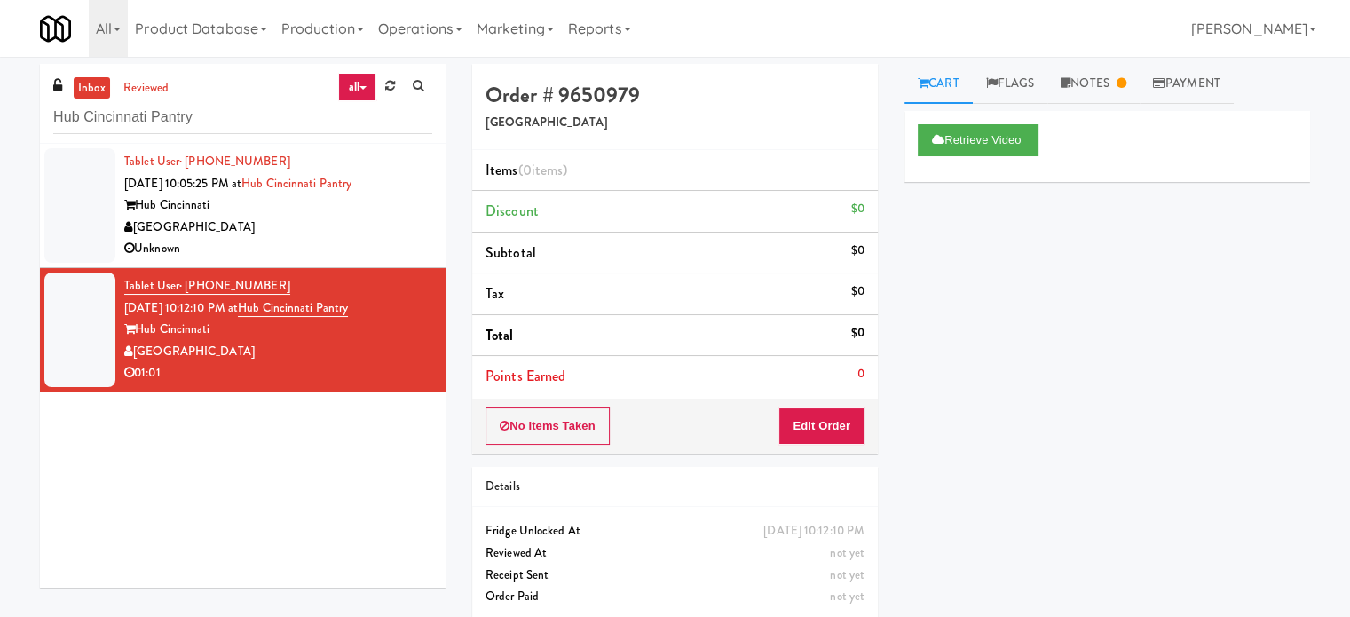
click at [405, 247] on div "Unknown" at bounding box center [278, 249] width 308 height 22
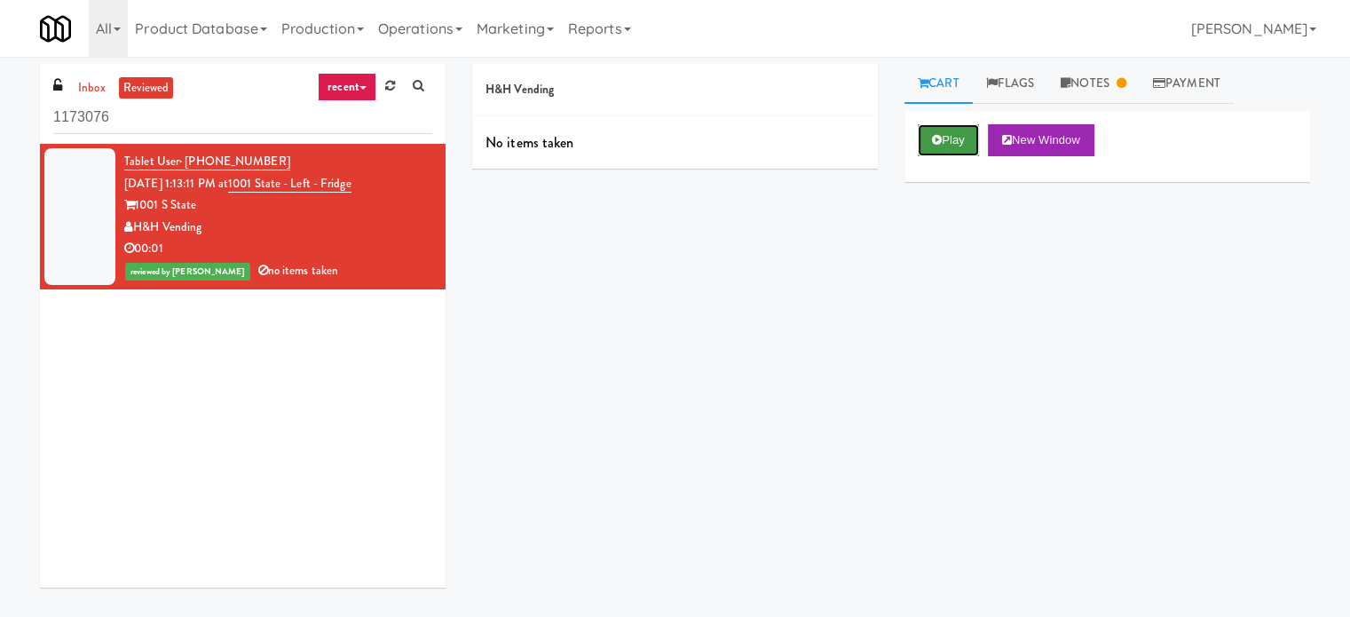
click at [959, 134] on button "Play" at bounding box center [947, 140] width 61 height 32
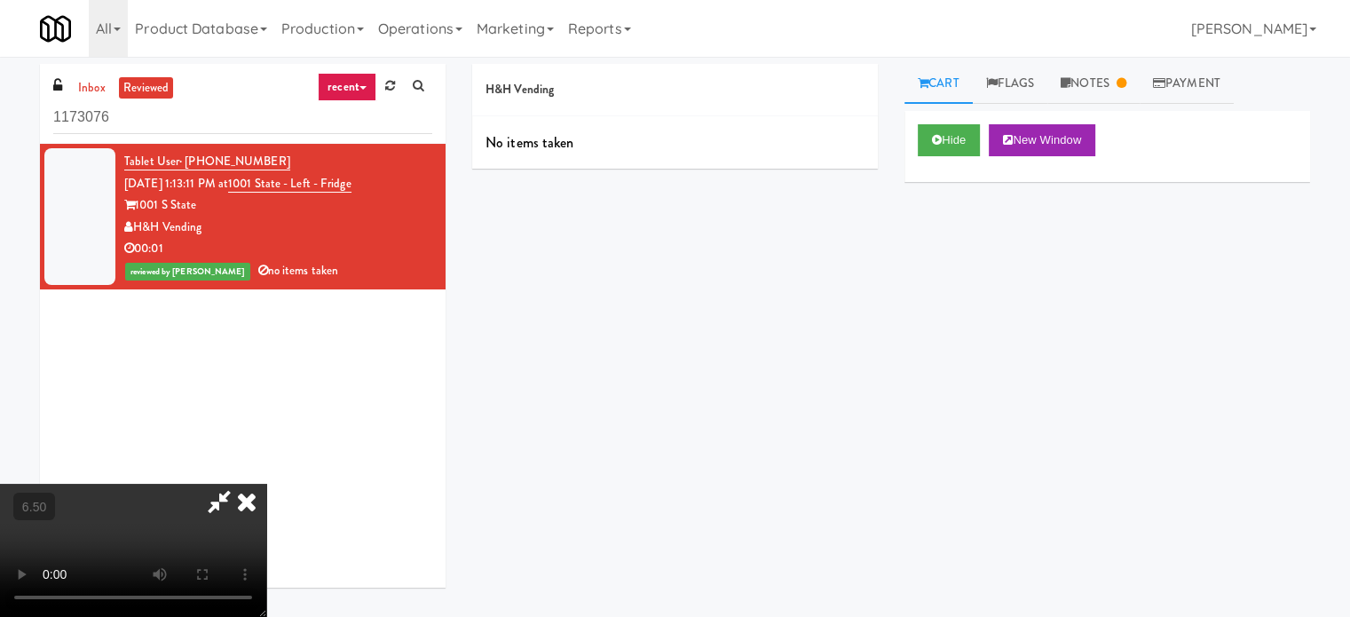
drag, startPoint x: 466, startPoint y: 329, endPoint x: 473, endPoint y: 322, distance: 10.0
click at [266, 484] on video at bounding box center [133, 550] width 266 height 133
drag, startPoint x: 473, startPoint y: 322, endPoint x: 504, endPoint y: 394, distance: 78.3
click at [266, 484] on video at bounding box center [133, 550] width 266 height 133
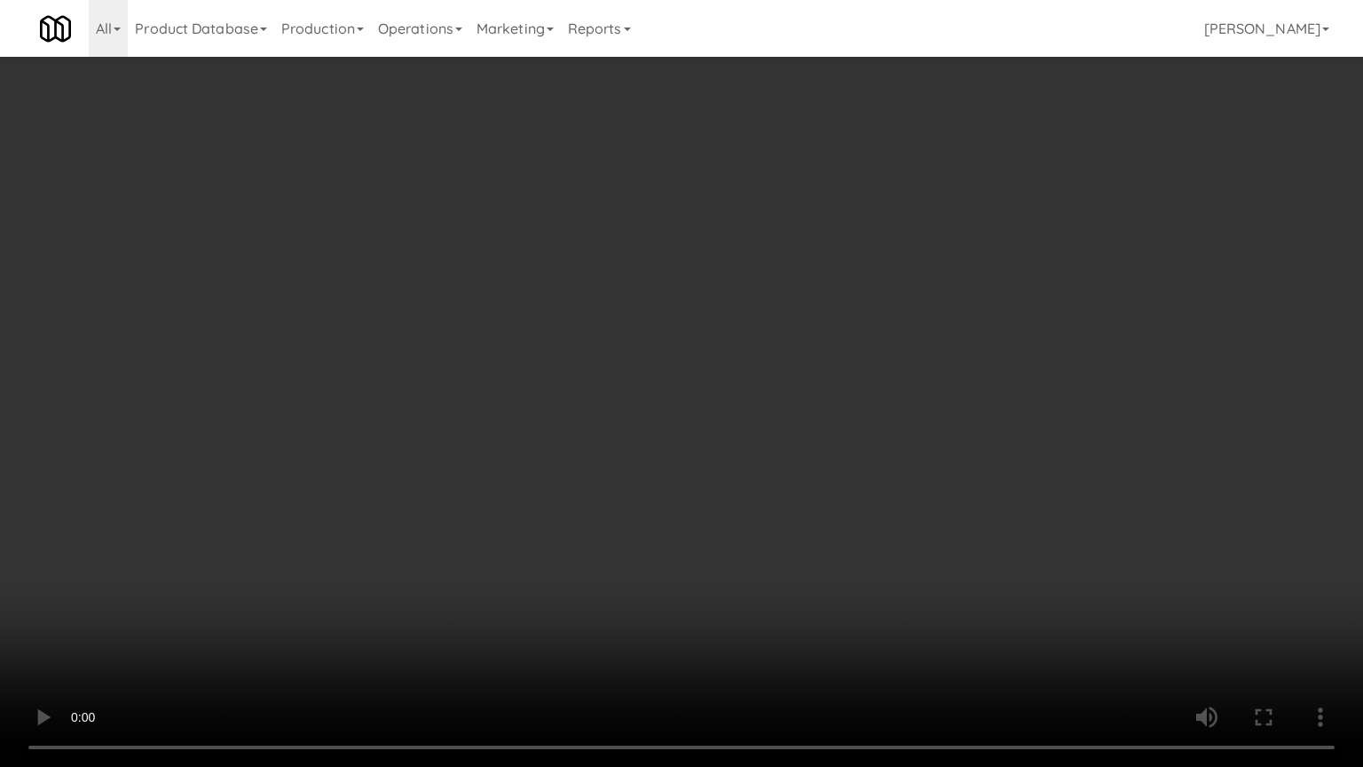
click at [430, 501] on video at bounding box center [681, 383] width 1363 height 767
click at [485, 446] on video at bounding box center [681, 383] width 1363 height 767
click at [493, 442] on video at bounding box center [681, 383] width 1363 height 767
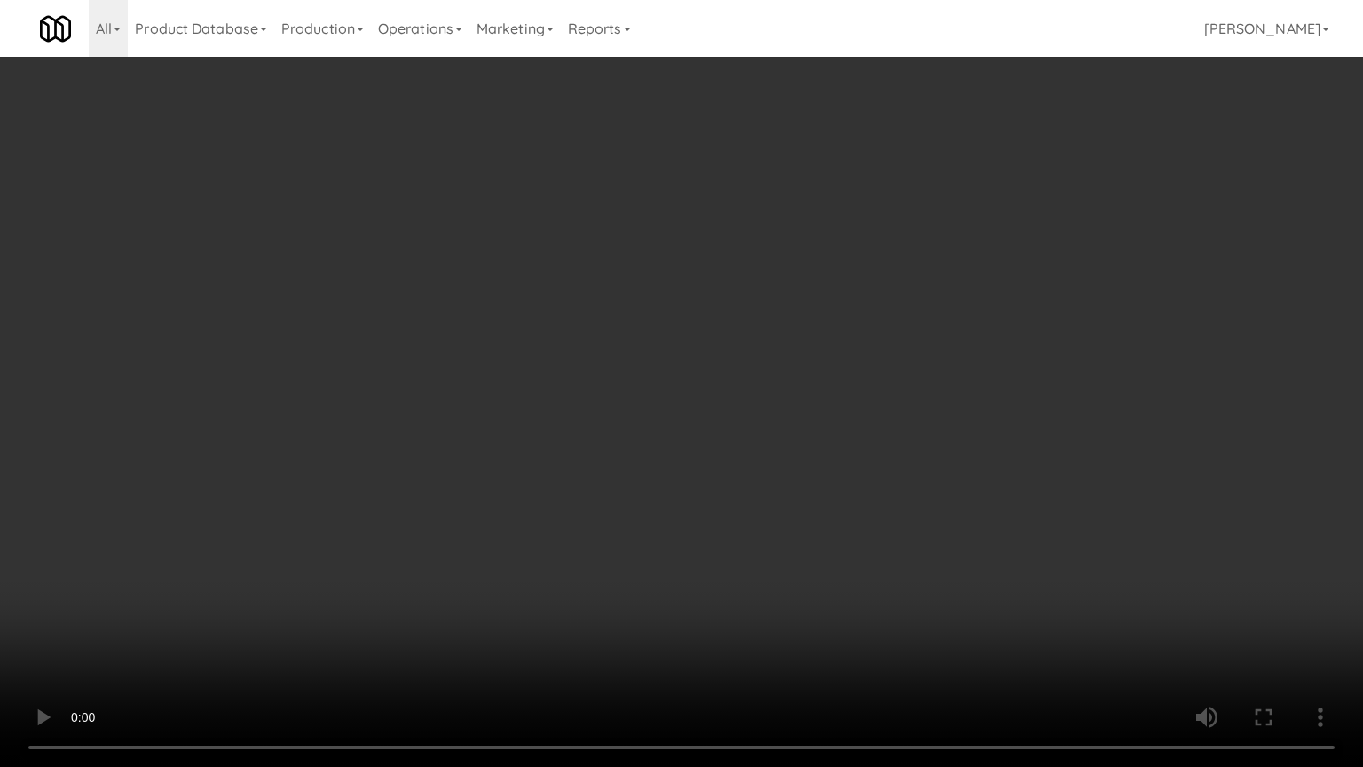
click at [513, 445] on video at bounding box center [681, 383] width 1363 height 767
click at [513, 446] on video at bounding box center [681, 383] width 1363 height 767
click at [531, 504] on video at bounding box center [681, 383] width 1363 height 767
click at [563, 449] on video at bounding box center [681, 383] width 1363 height 767
drag, startPoint x: 563, startPoint y: 448, endPoint x: 555, endPoint y: 453, distance: 9.1
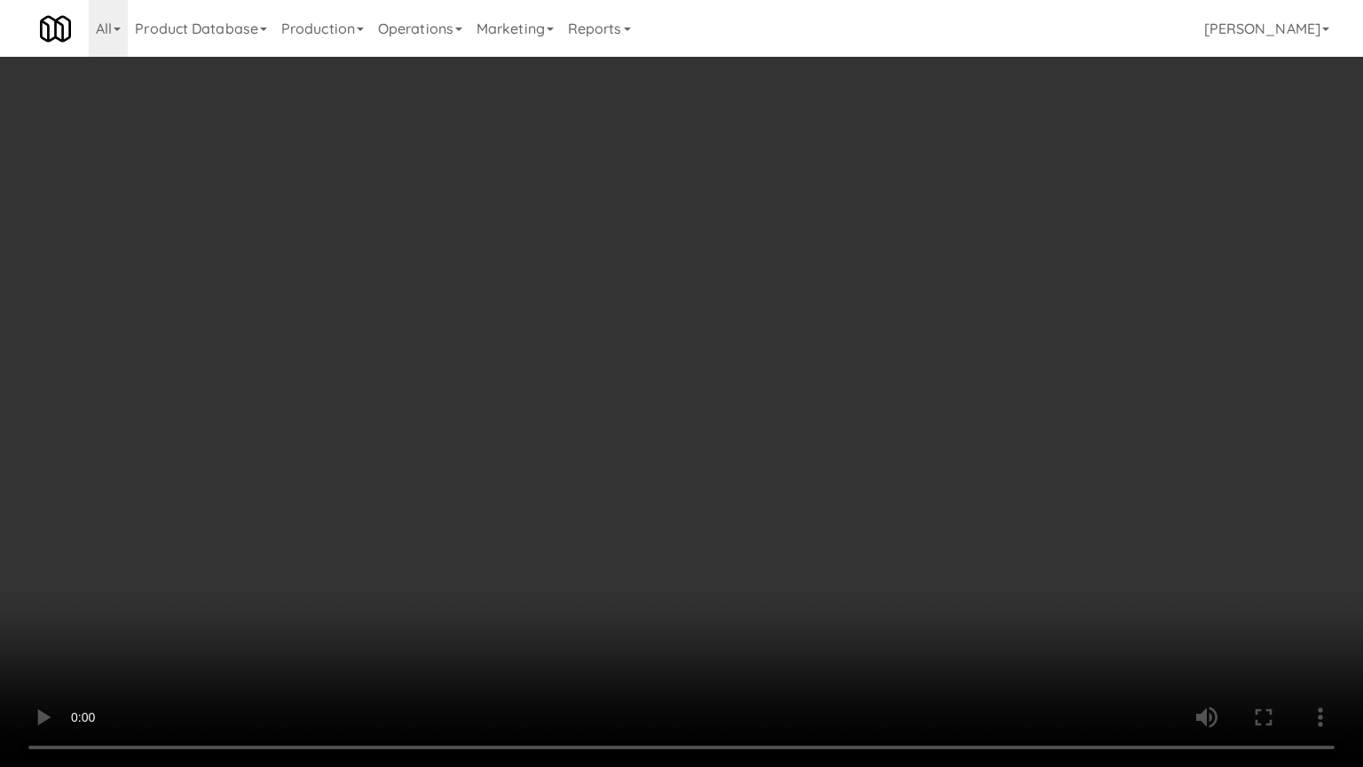
click at [564, 448] on video at bounding box center [681, 383] width 1363 height 767
drag, startPoint x: 545, startPoint y: 508, endPoint x: 635, endPoint y: 429, distance: 119.5
click at [561, 493] on video at bounding box center [681, 383] width 1363 height 767
click at [701, 344] on video at bounding box center [681, 383] width 1363 height 767
click at [691, 334] on video at bounding box center [681, 383] width 1363 height 767
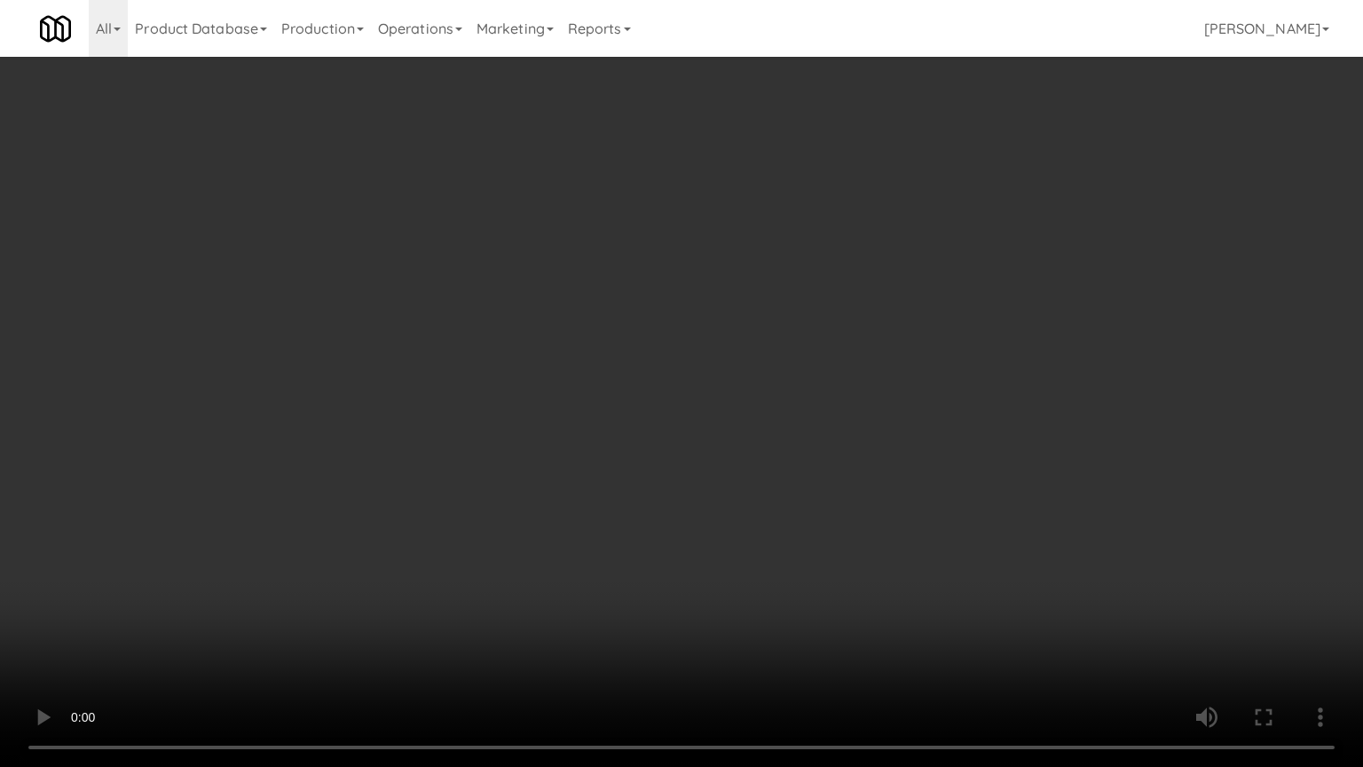
click at [711, 334] on video at bounding box center [681, 383] width 1363 height 767
click at [715, 331] on video at bounding box center [681, 383] width 1363 height 767
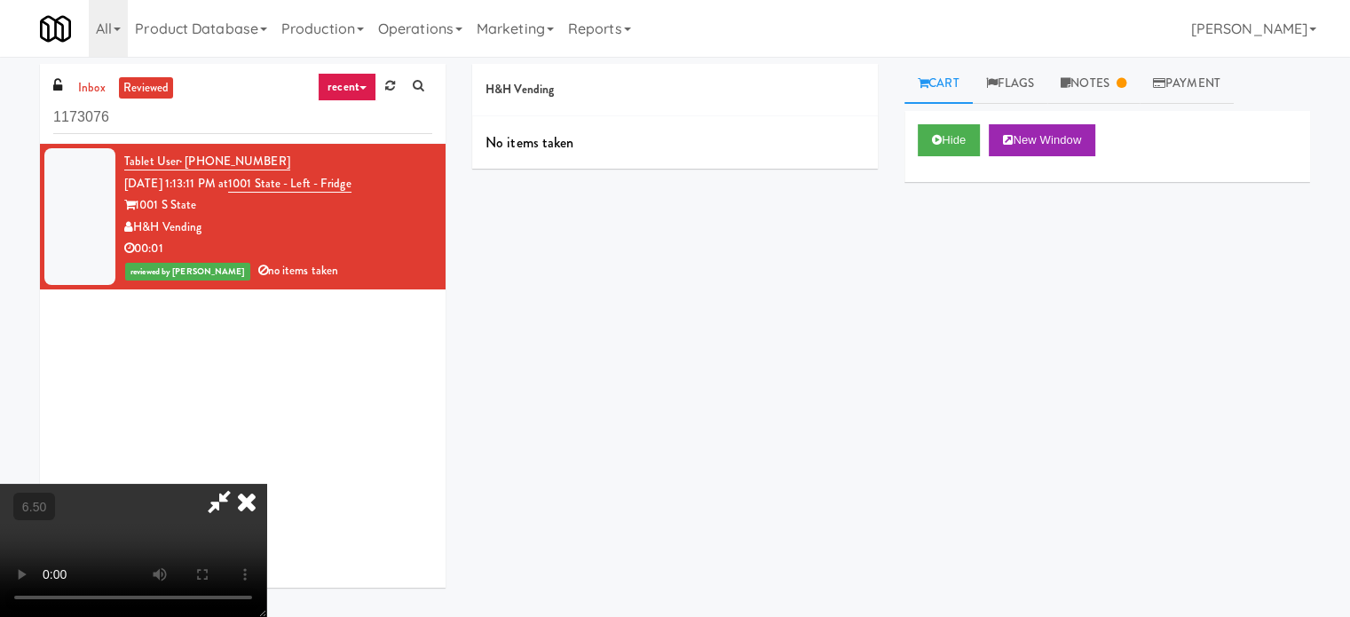
click at [266, 484] on icon at bounding box center [246, 501] width 39 height 35
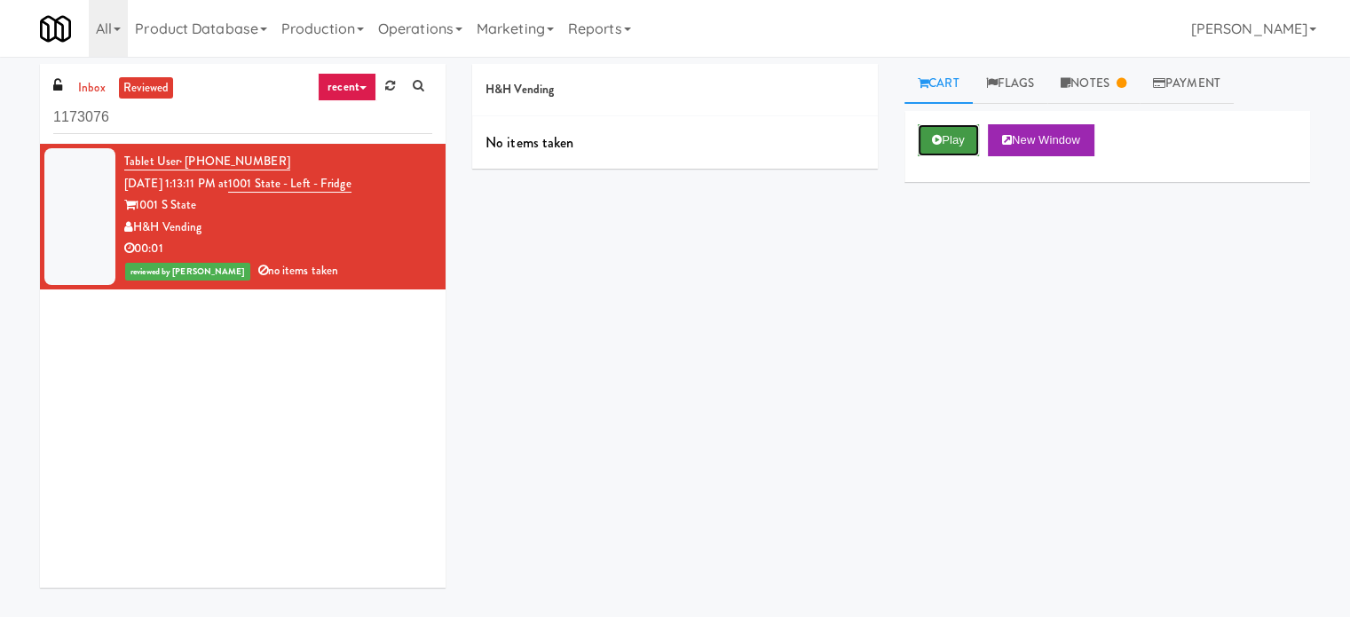
click at [958, 138] on button "Play" at bounding box center [947, 140] width 61 height 32
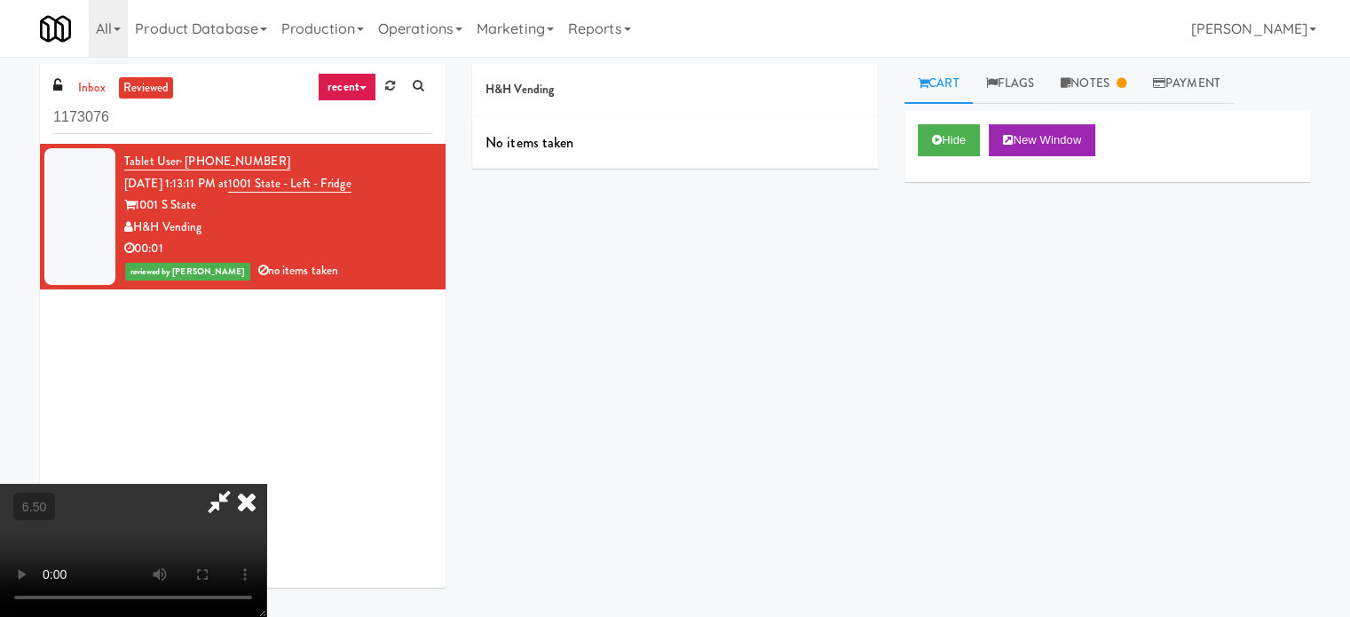
click at [266, 484] on video at bounding box center [133, 550] width 266 height 133
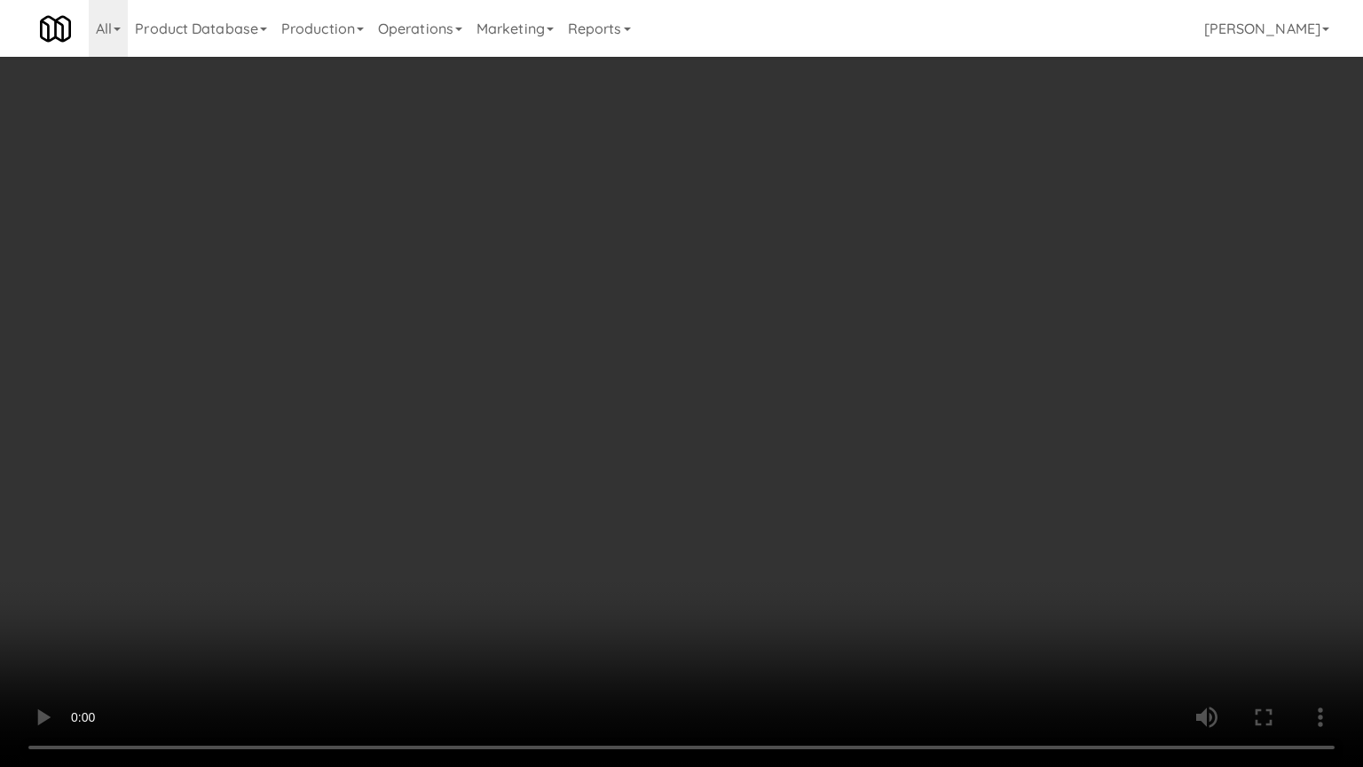
drag, startPoint x: 510, startPoint y: 585, endPoint x: 553, endPoint y: 548, distance: 56.0
click at [513, 582] on video at bounding box center [681, 383] width 1363 height 767
click at [598, 506] on video at bounding box center [681, 383] width 1363 height 767
click at [640, 481] on video at bounding box center [681, 383] width 1363 height 767
click at [653, 461] on video at bounding box center [681, 383] width 1363 height 767
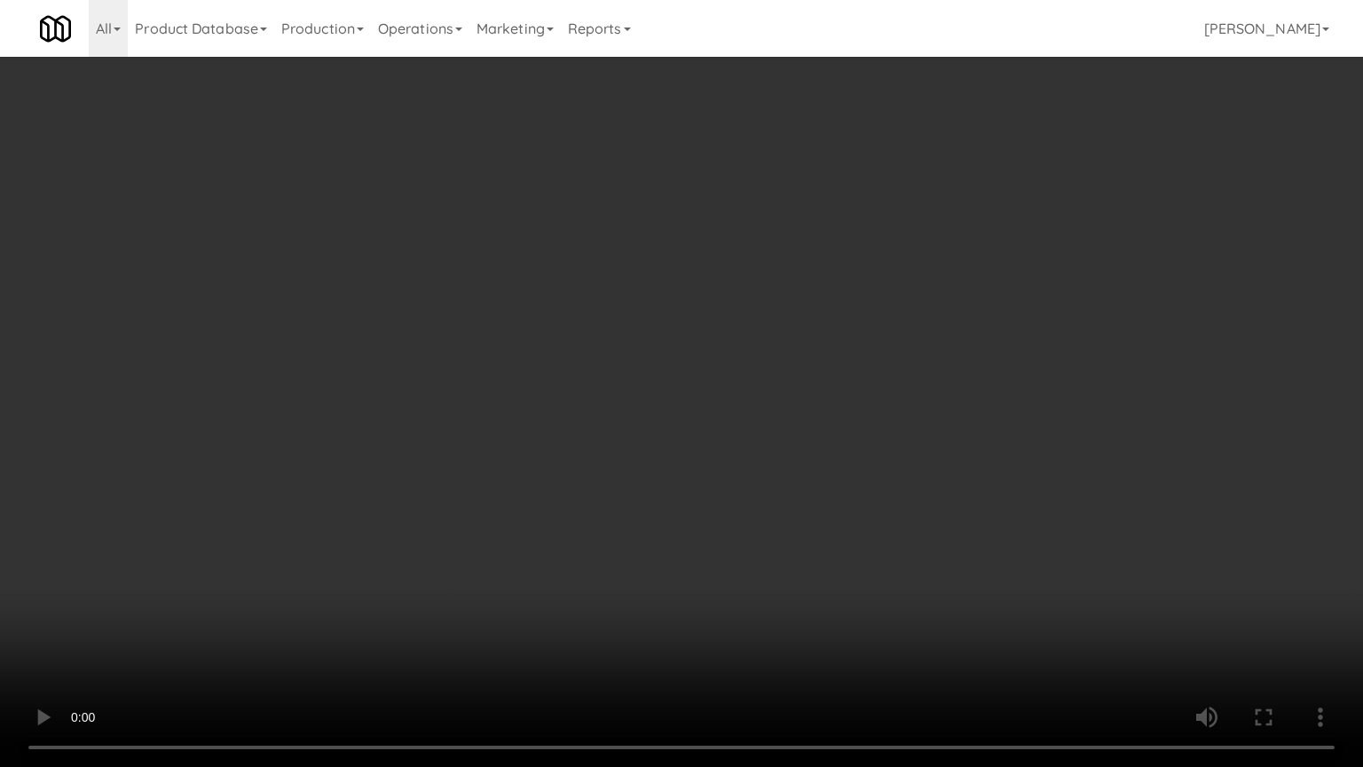
click at [662, 458] on video at bounding box center [681, 383] width 1363 height 767
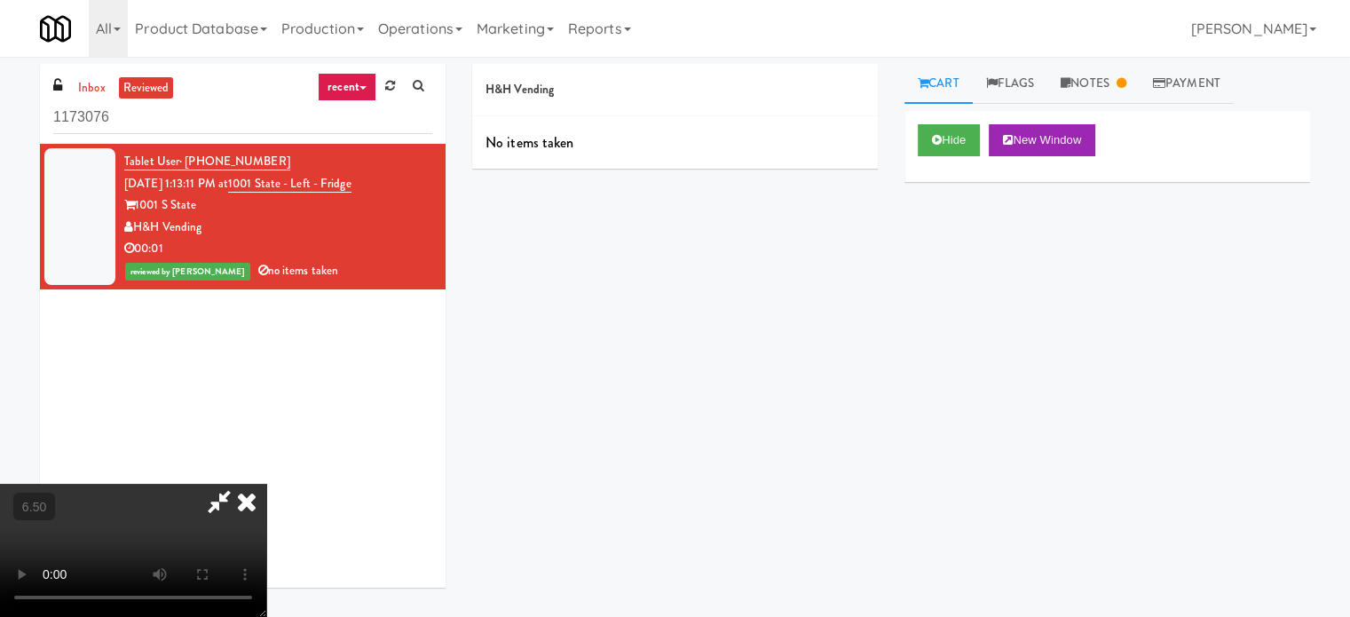
drag, startPoint x: 799, startPoint y: 174, endPoint x: 791, endPoint y: 243, distance: 69.7
click at [266, 484] on icon at bounding box center [246, 501] width 39 height 35
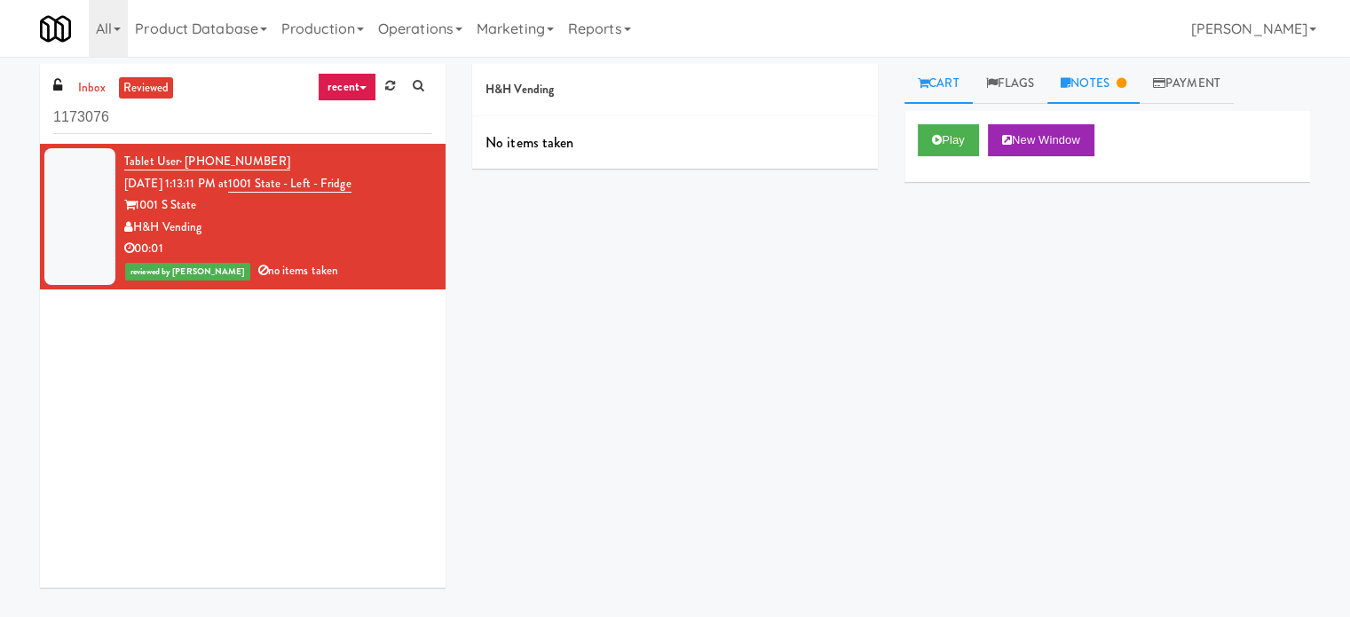
click at [1109, 74] on link "Notes" at bounding box center [1093, 84] width 92 height 40
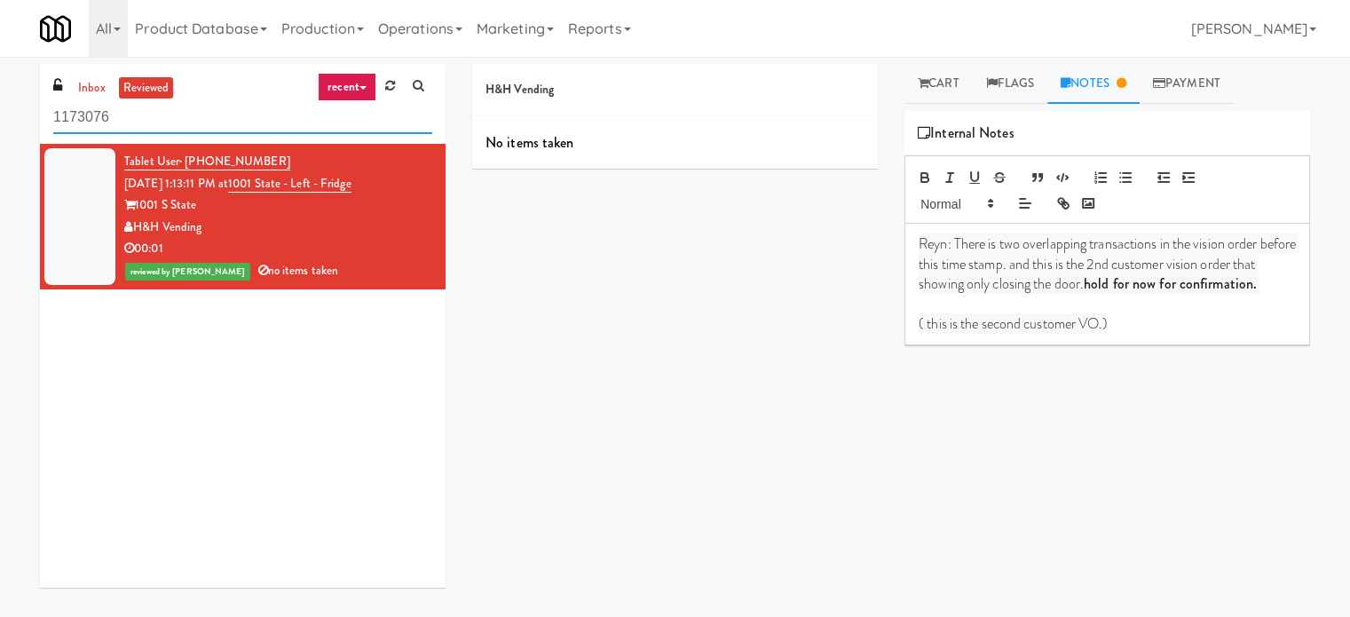
click at [171, 113] on input "1173076" at bounding box center [242, 117] width 379 height 33
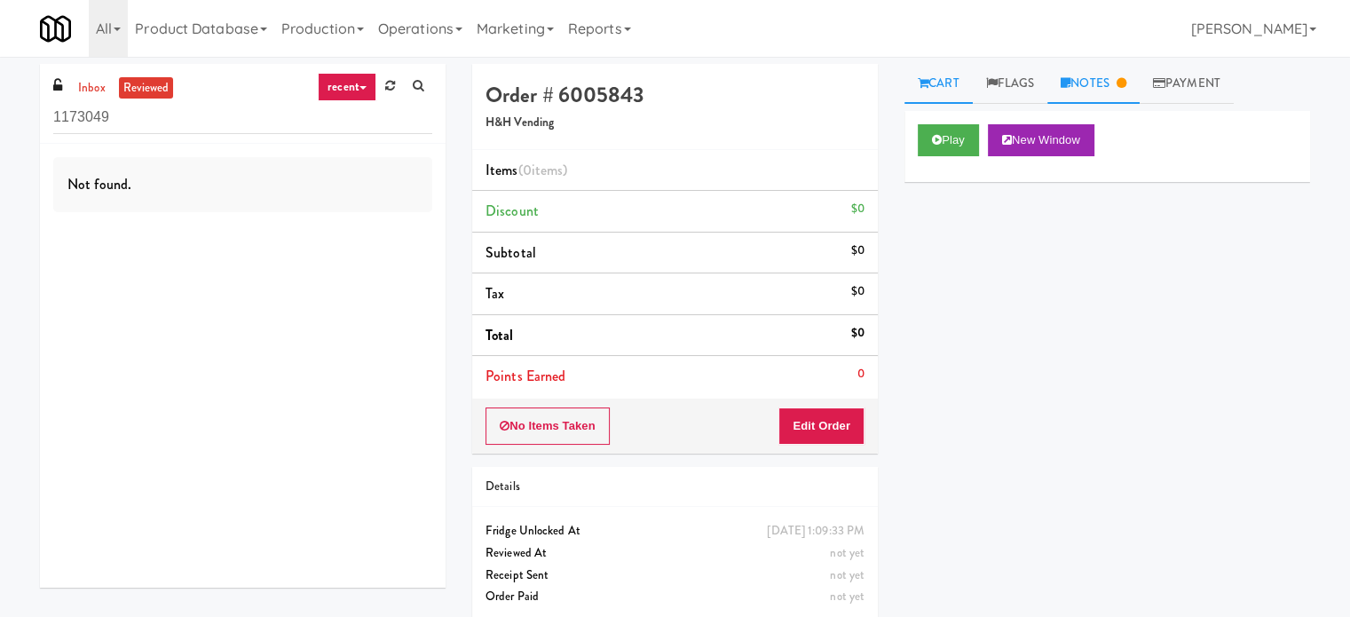
click at [1111, 83] on link "Notes" at bounding box center [1093, 84] width 92 height 40
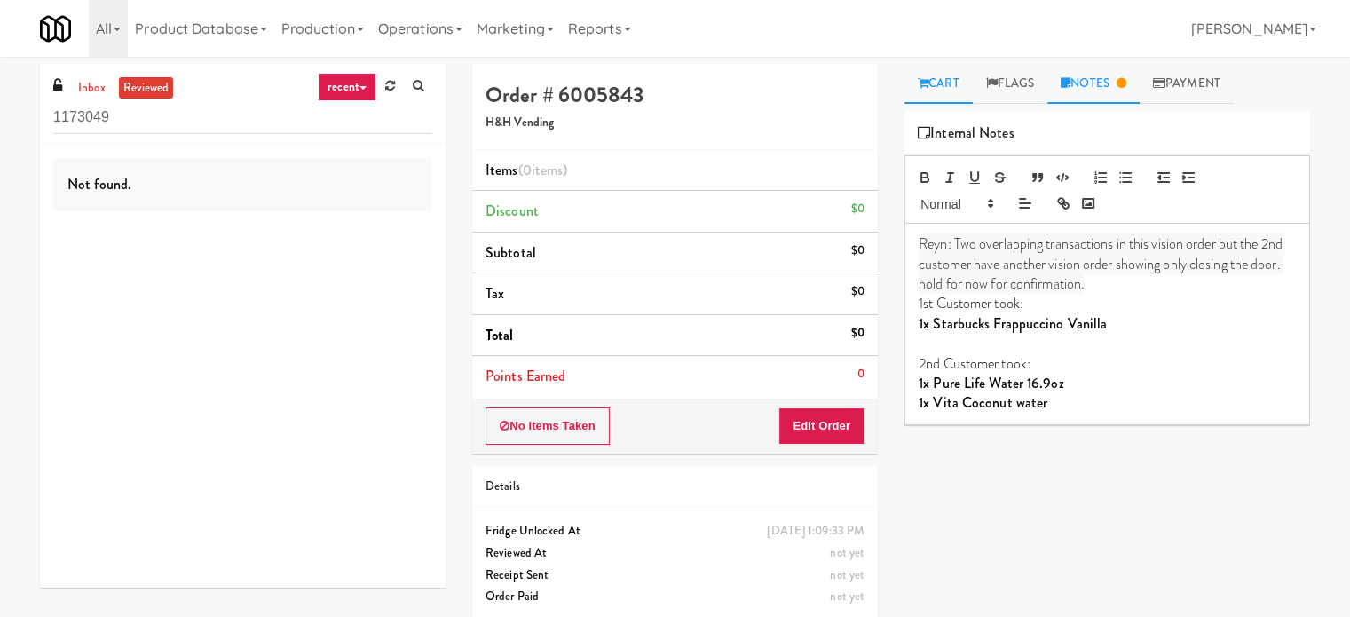
click at [954, 77] on link "Cart" at bounding box center [938, 84] width 68 height 40
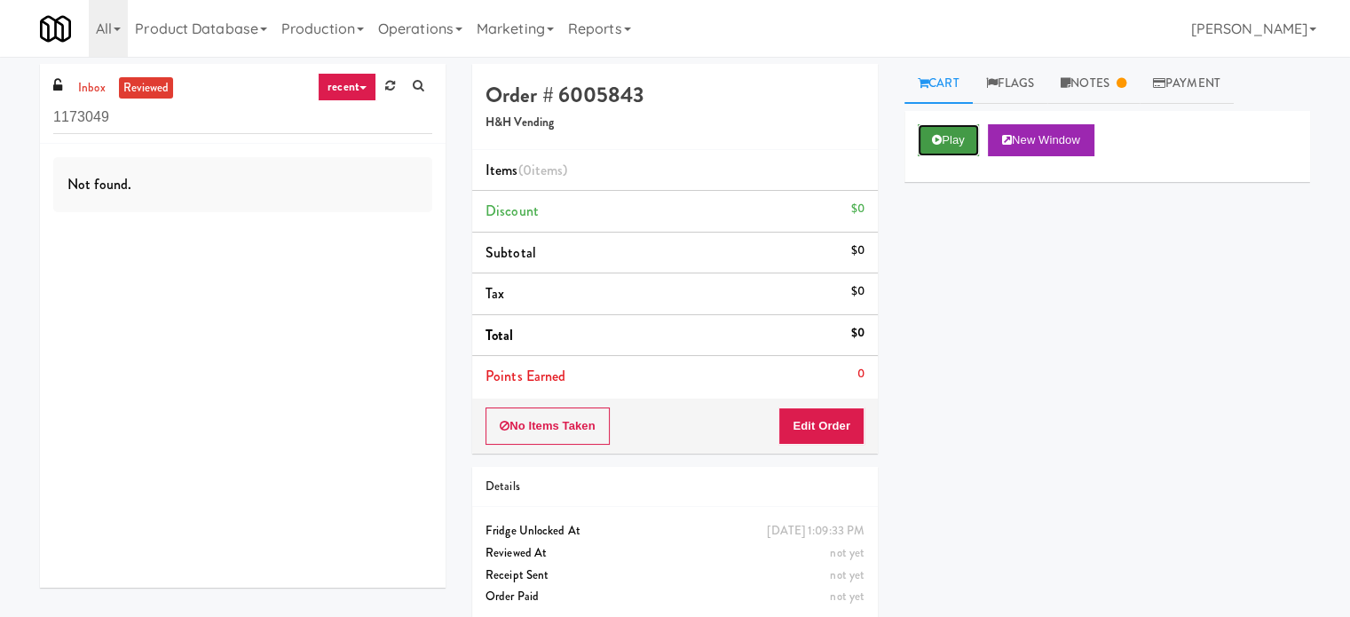
click at [950, 146] on button "Play" at bounding box center [947, 140] width 61 height 32
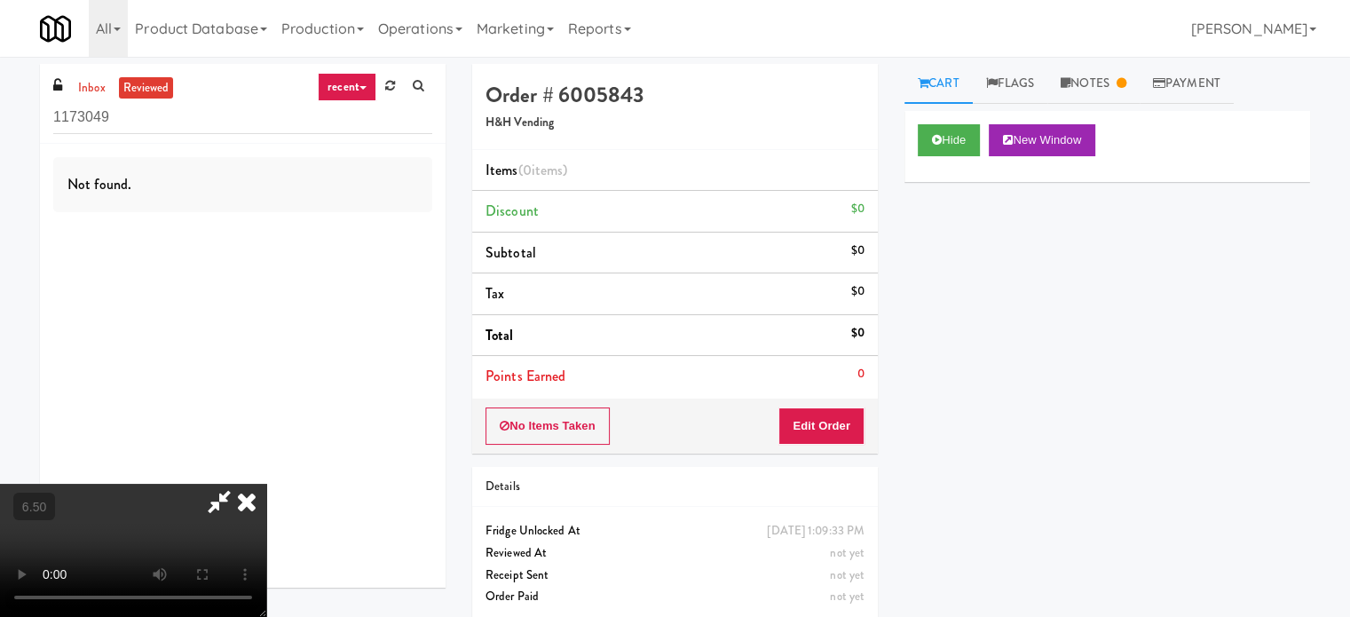
click at [266, 484] on video at bounding box center [133, 550] width 266 height 133
drag, startPoint x: 549, startPoint y: 444, endPoint x: 661, endPoint y: 361, distance: 139.0
click at [266, 484] on video at bounding box center [133, 550] width 266 height 133
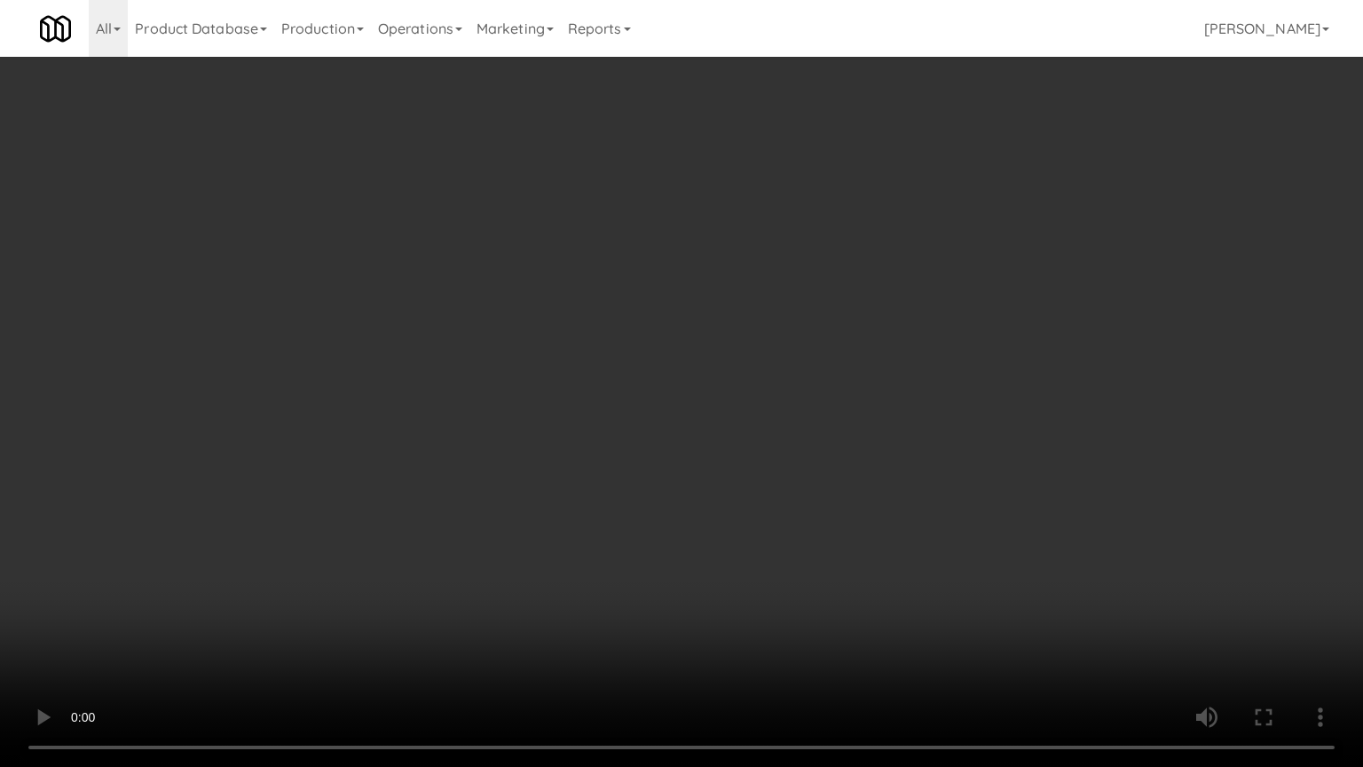
click at [803, 322] on video at bounding box center [681, 383] width 1363 height 767
drag, startPoint x: 539, startPoint y: 426, endPoint x: 570, endPoint y: 362, distance: 70.7
click at [540, 424] on video at bounding box center [681, 383] width 1363 height 767
click at [589, 280] on video at bounding box center [681, 383] width 1363 height 767
click at [594, 268] on video at bounding box center [681, 383] width 1363 height 767
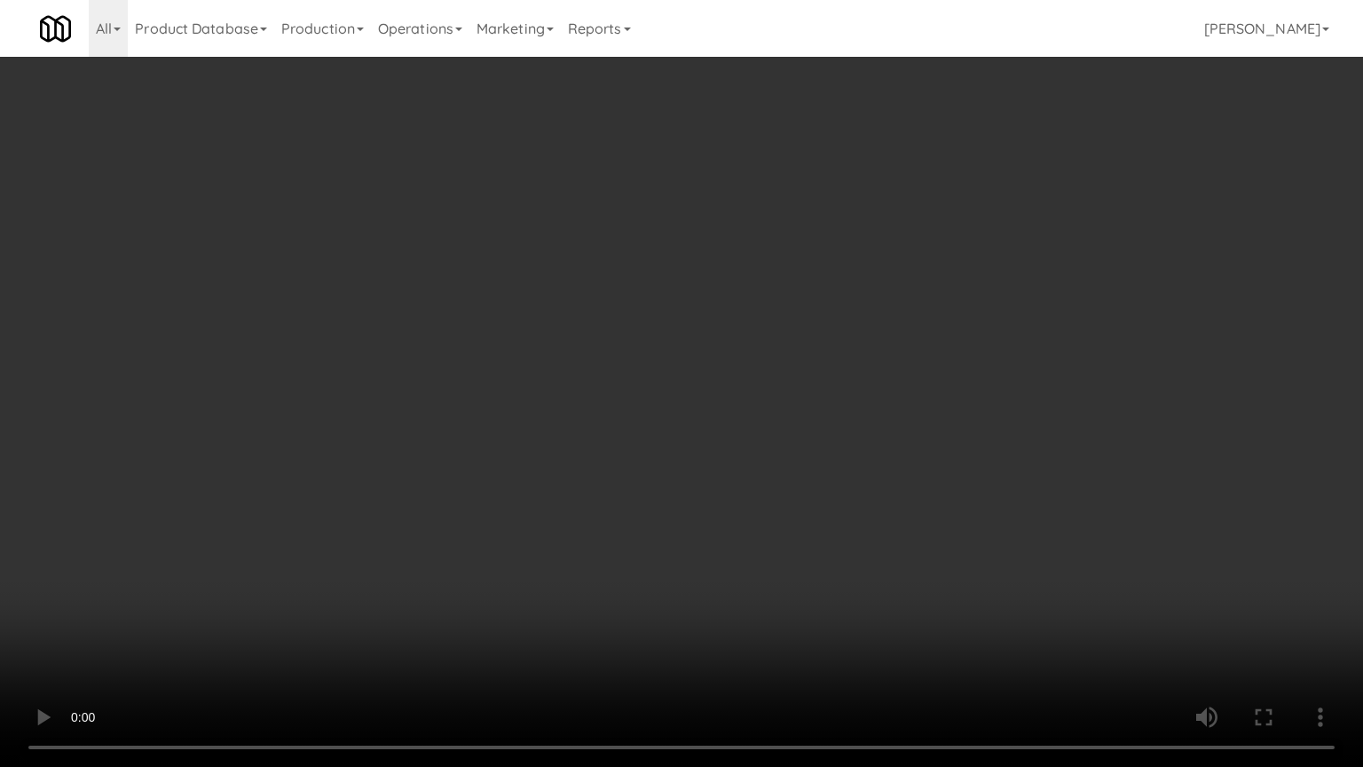
drag, startPoint x: 540, startPoint y: 445, endPoint x: 554, endPoint y: 401, distance: 46.3
click at [543, 445] on video at bounding box center [681, 383] width 1363 height 767
click at [567, 360] on video at bounding box center [681, 383] width 1363 height 767
click at [851, 335] on video at bounding box center [681, 383] width 1363 height 767
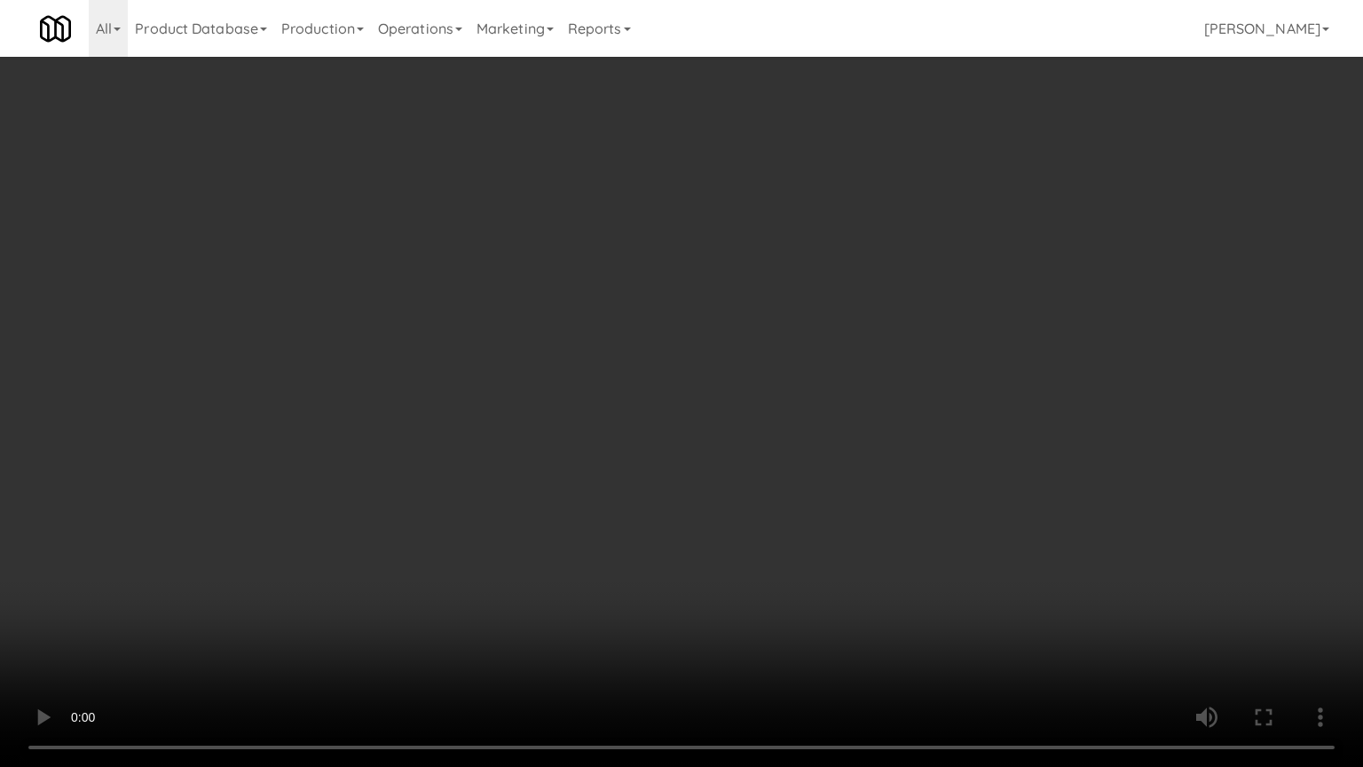
click at [848, 335] on video at bounding box center [681, 383] width 1363 height 767
click at [854, 325] on video at bounding box center [681, 383] width 1363 height 767
click at [873, 319] on video at bounding box center [681, 383] width 1363 height 767
drag, startPoint x: 877, startPoint y: 312, endPoint x: 894, endPoint y: 305, distance: 18.3
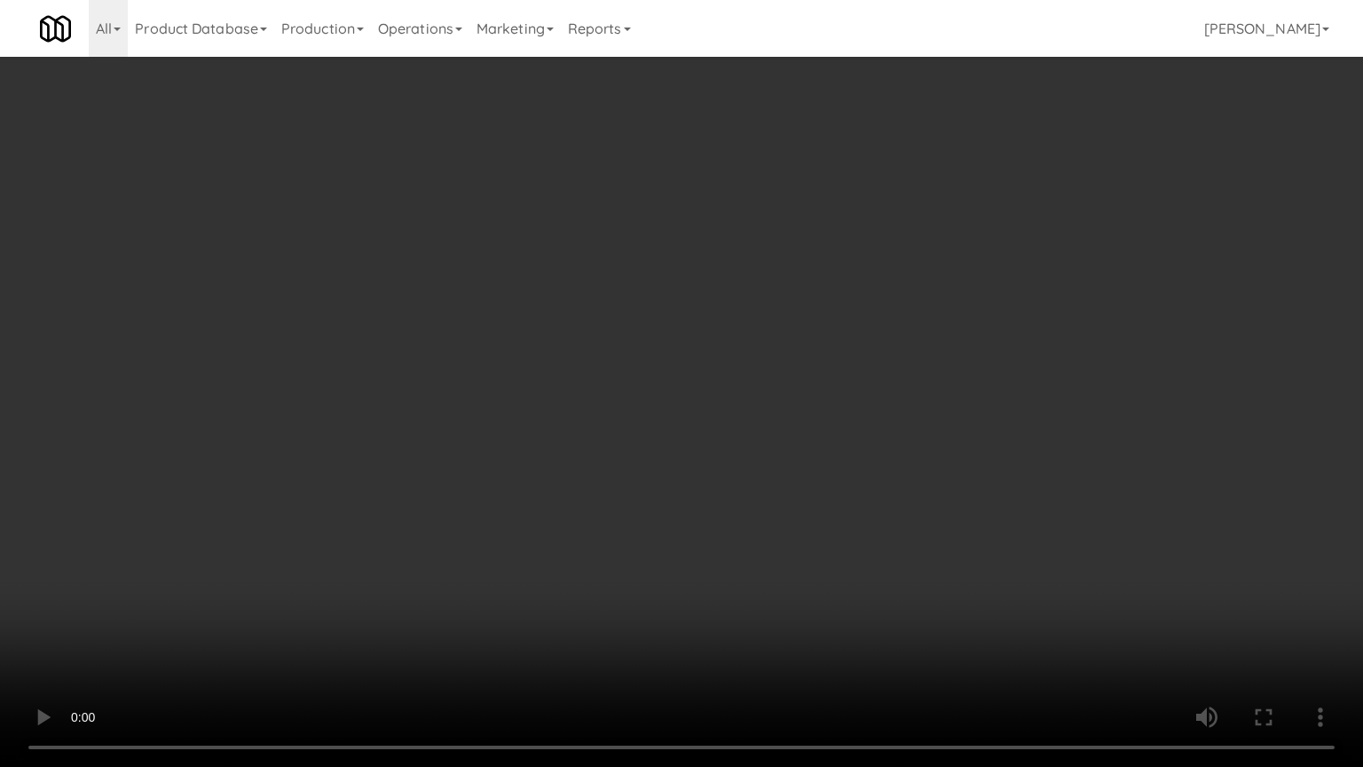
click at [877, 312] on video at bounding box center [681, 383] width 1363 height 767
click at [894, 305] on video at bounding box center [681, 383] width 1363 height 767
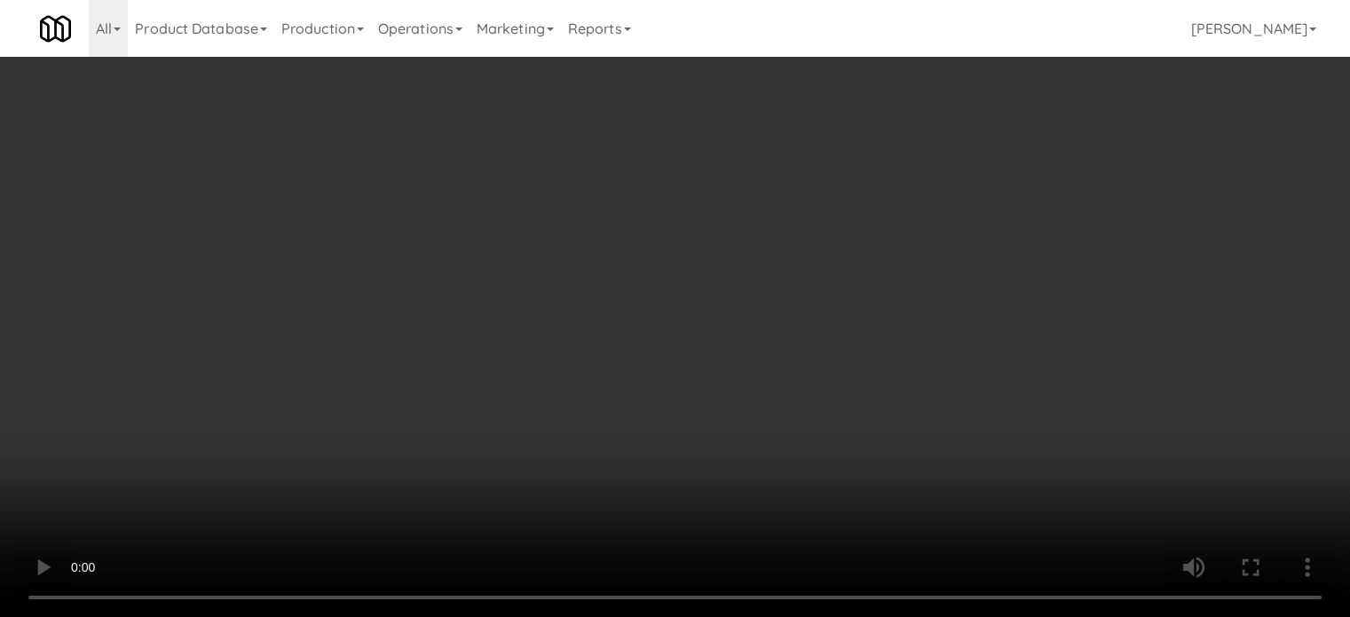
click at [1097, 84] on link "Notes" at bounding box center [1093, 84] width 92 height 40
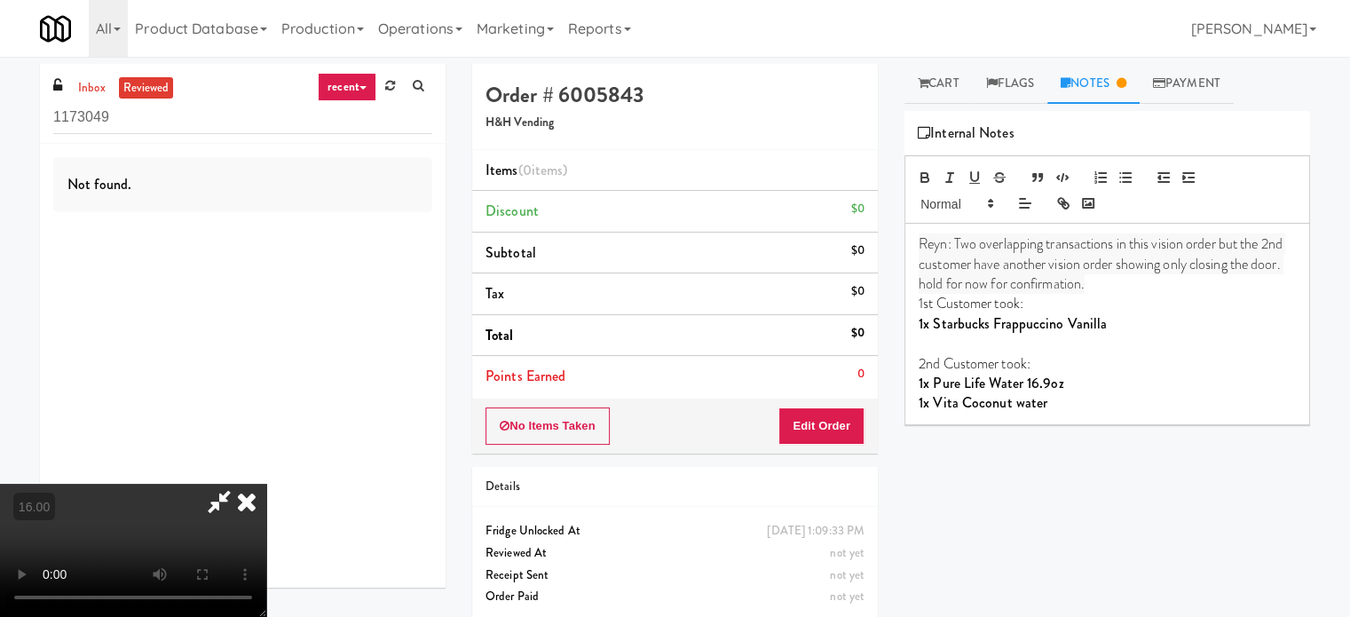
click at [266, 484] on icon at bounding box center [246, 501] width 39 height 35
